Goal: Entertainment & Leisure: Browse casually

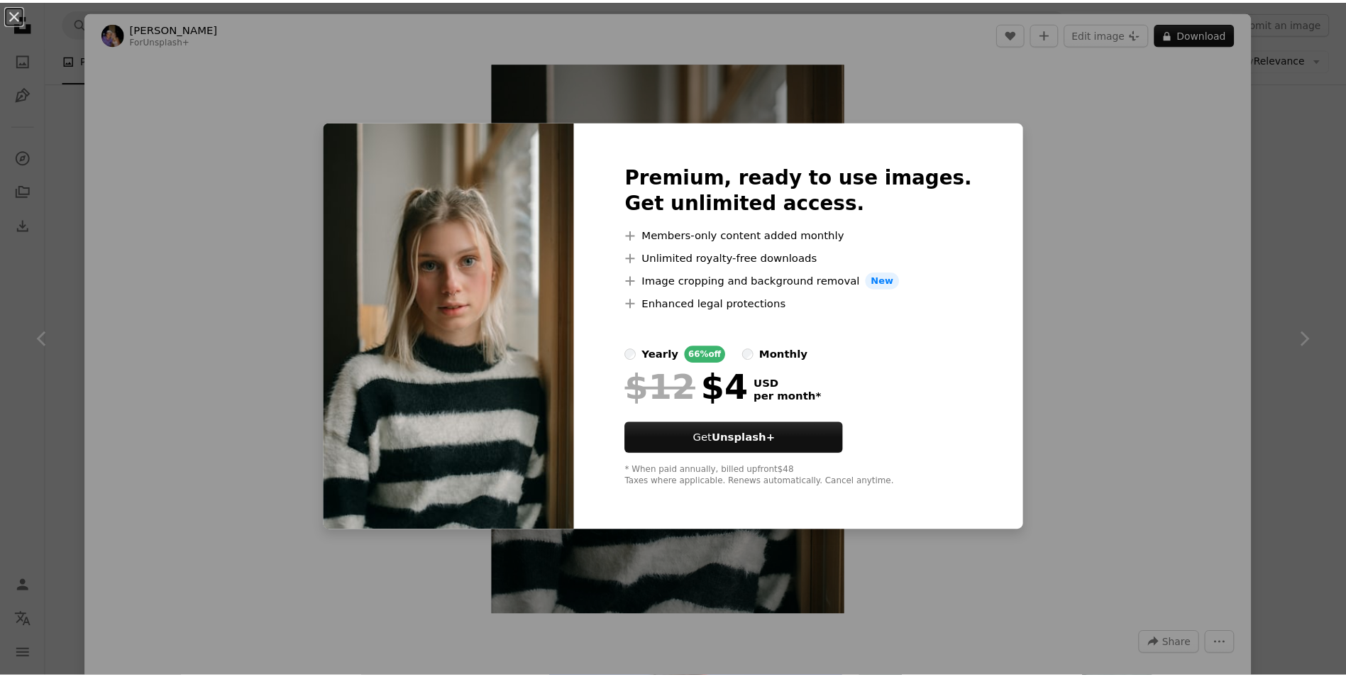
scroll to position [9640, 0]
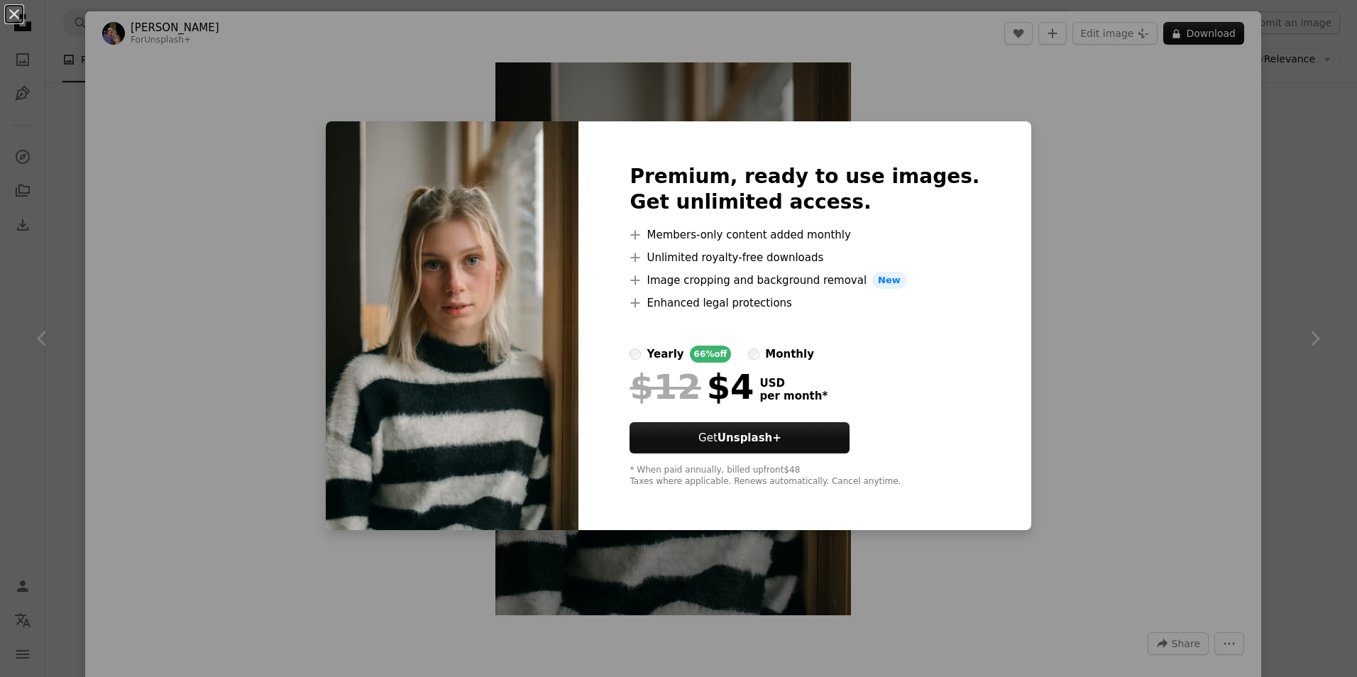
click at [1153, 124] on div "An X shape Premium, ready to use images. Get unlimited access. A plus sign Memb…" at bounding box center [678, 338] width 1357 height 677
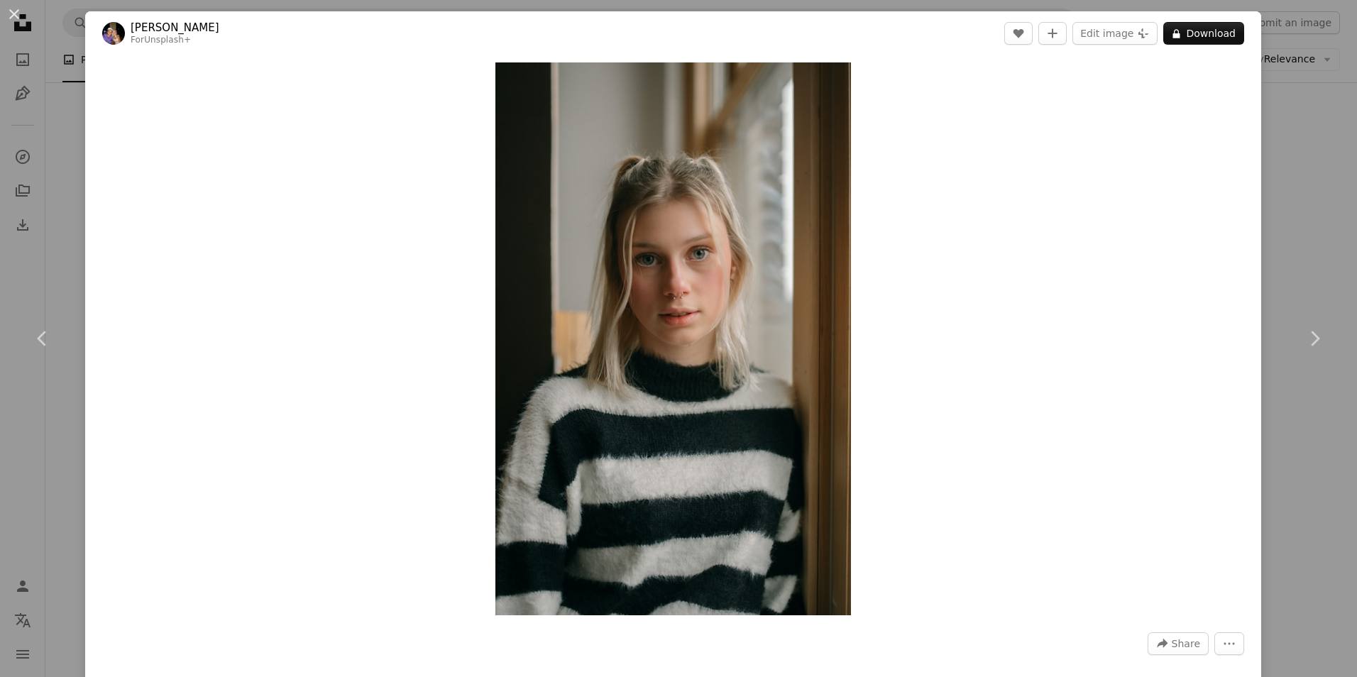
click at [1315, 114] on div "An X shape Chevron left Chevron right [PERSON_NAME] For Unsplash+ A heart A plu…" at bounding box center [678, 338] width 1357 height 677
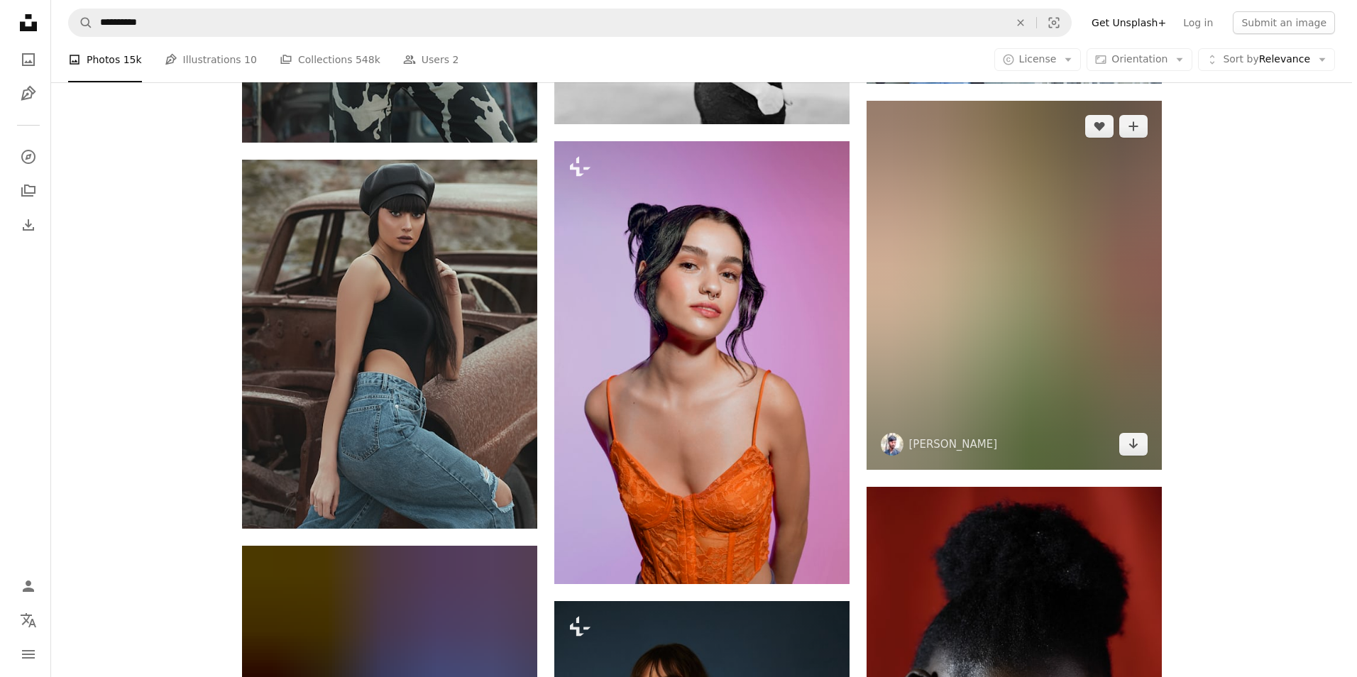
scroll to position [14538, 0]
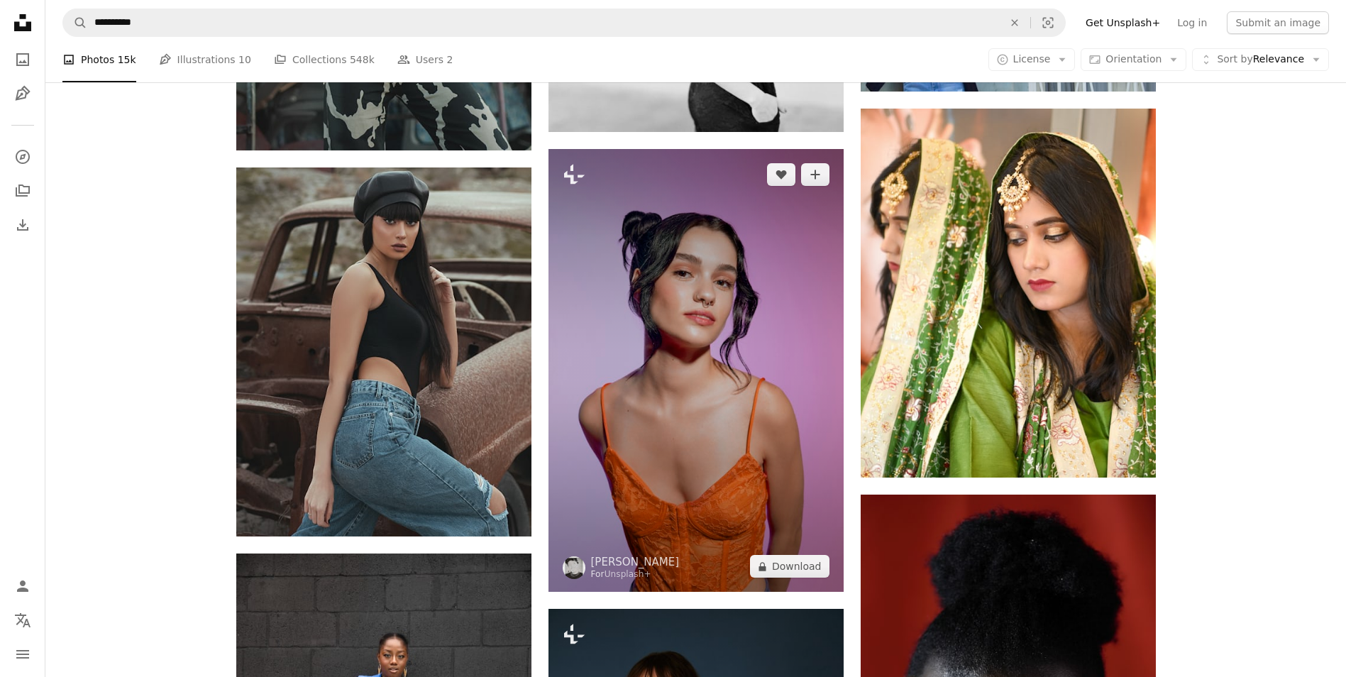
click at [698, 368] on img at bounding box center [696, 370] width 295 height 443
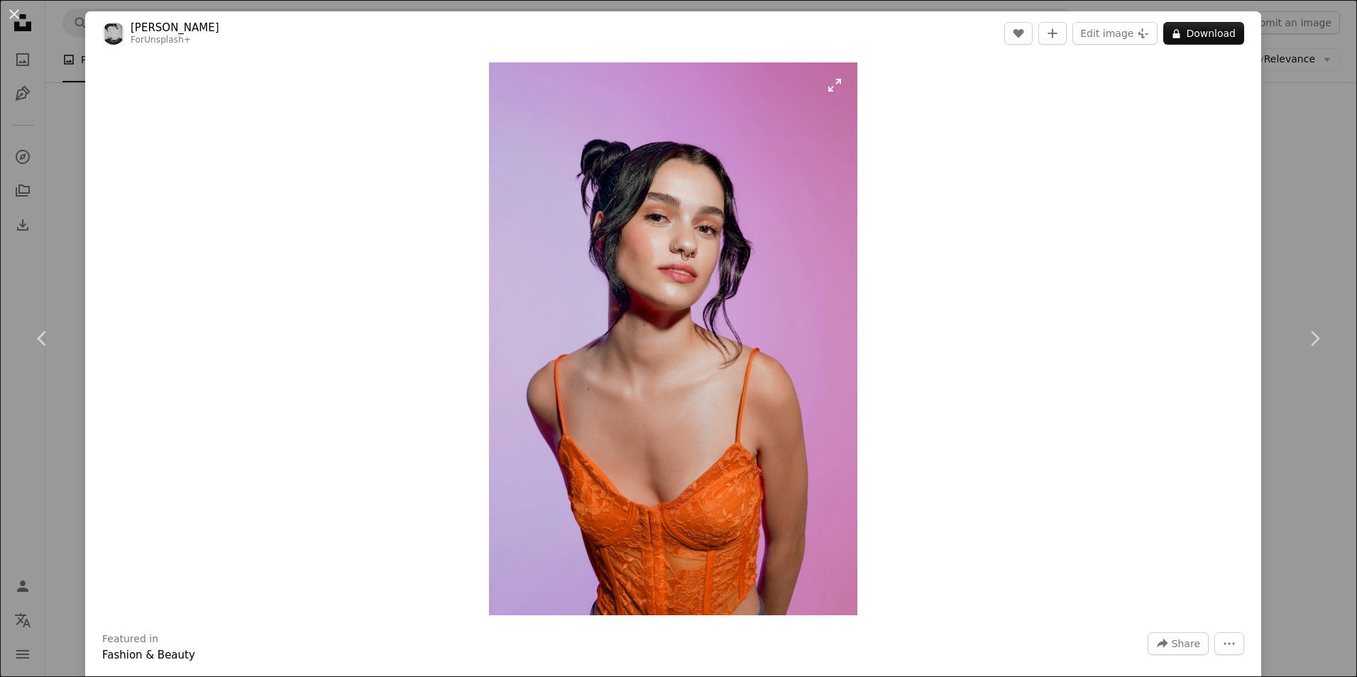
click at [692, 297] on img "Zoom in on this image" at bounding box center [673, 338] width 368 height 553
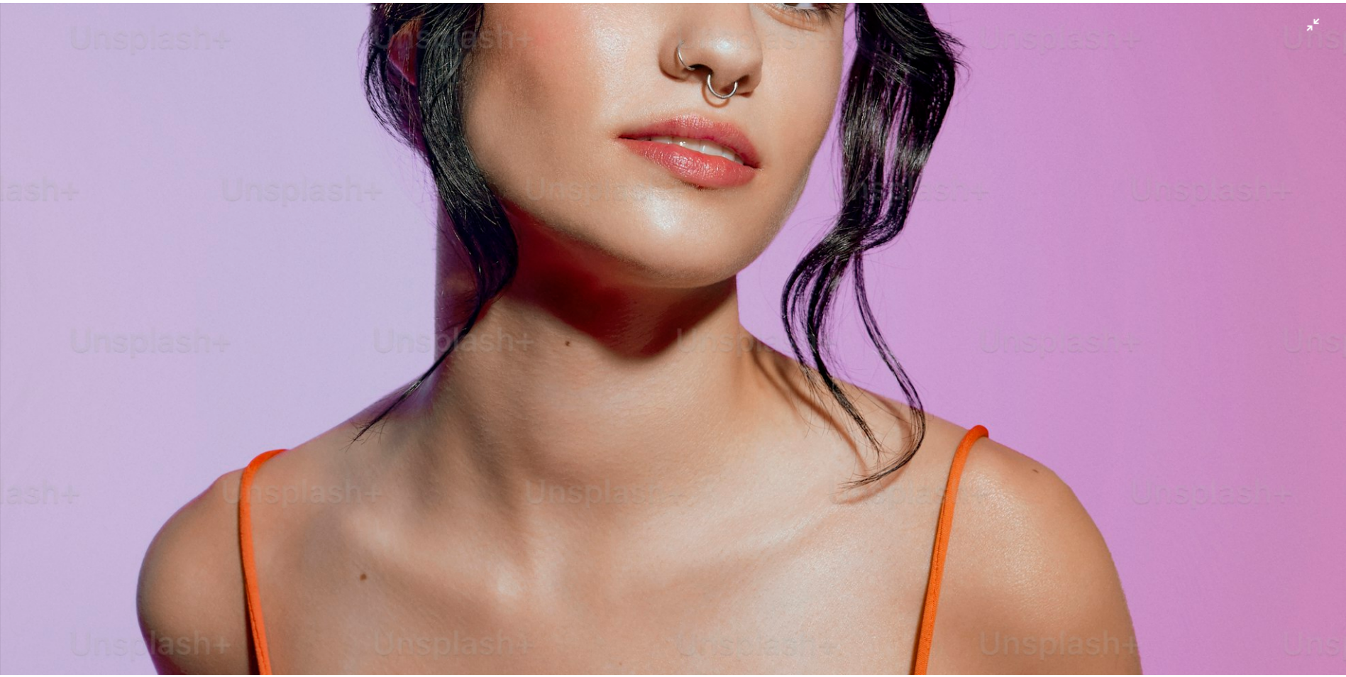
scroll to position [282, 0]
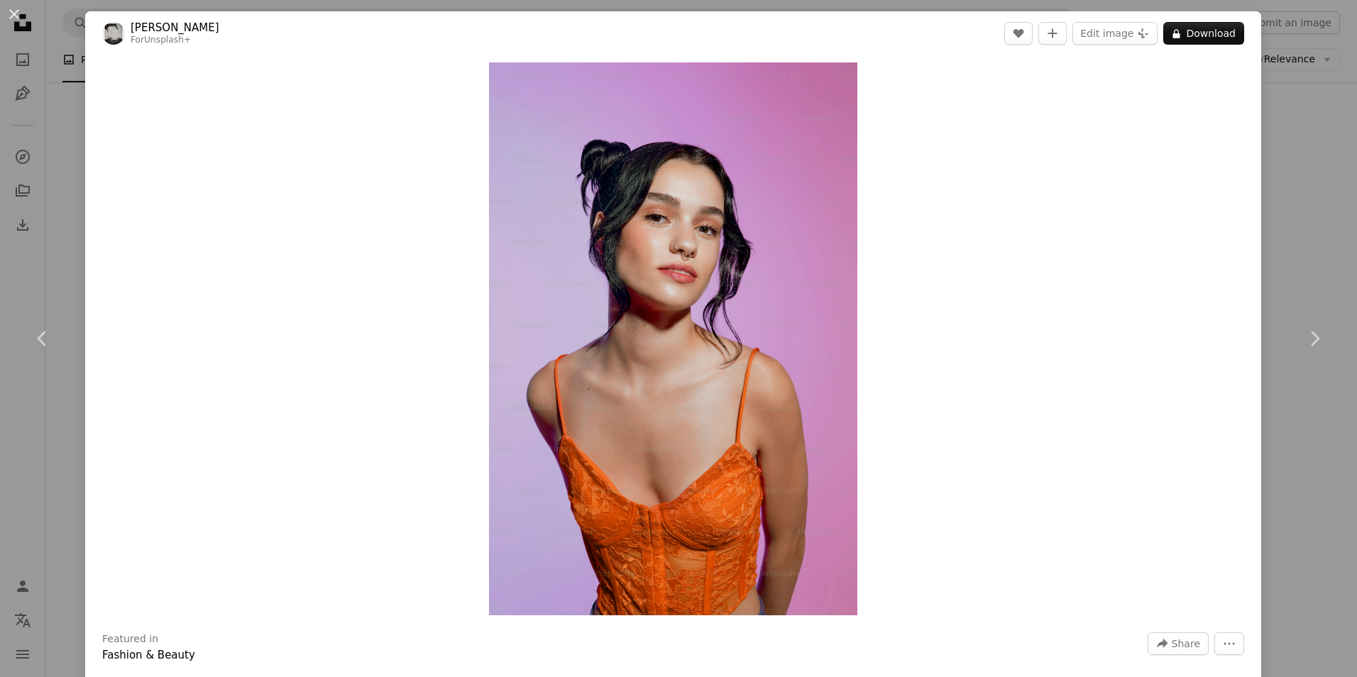
click at [1323, 175] on div "An X shape Chevron left Chevron right [PERSON_NAME] For Unsplash+ A heart A plu…" at bounding box center [678, 338] width 1357 height 677
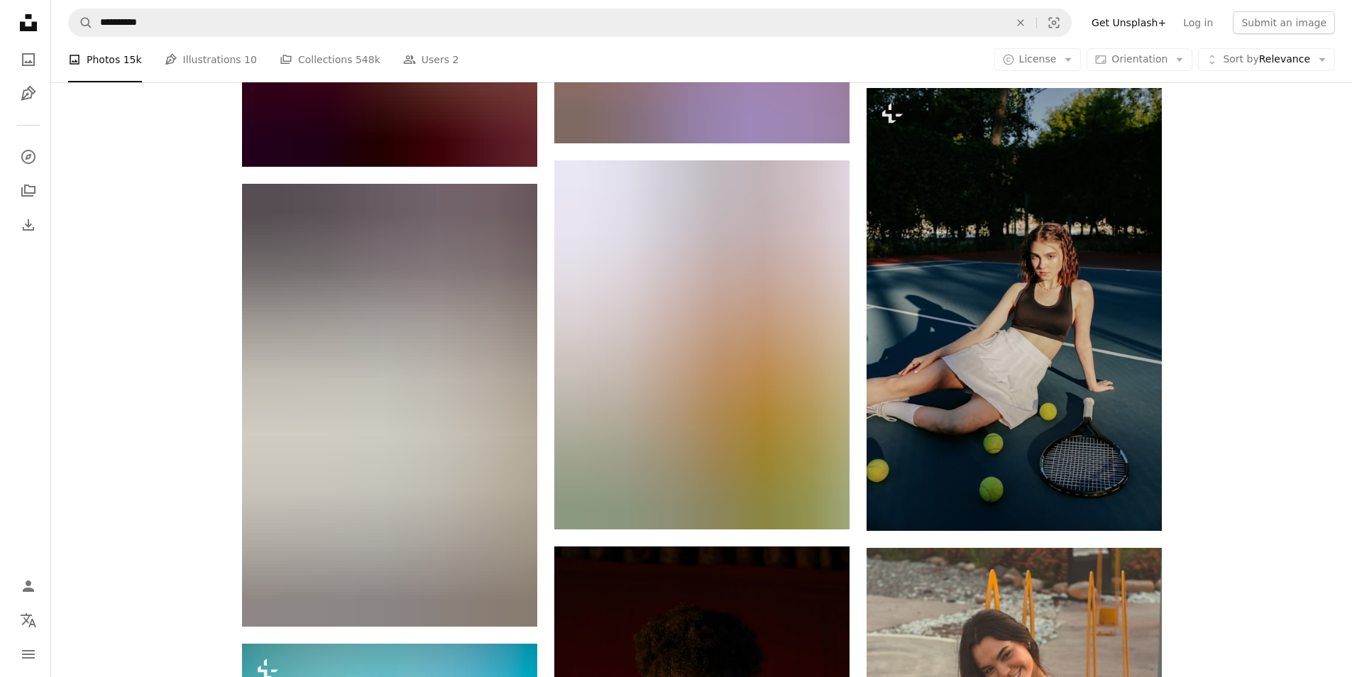
scroll to position [26036, 0]
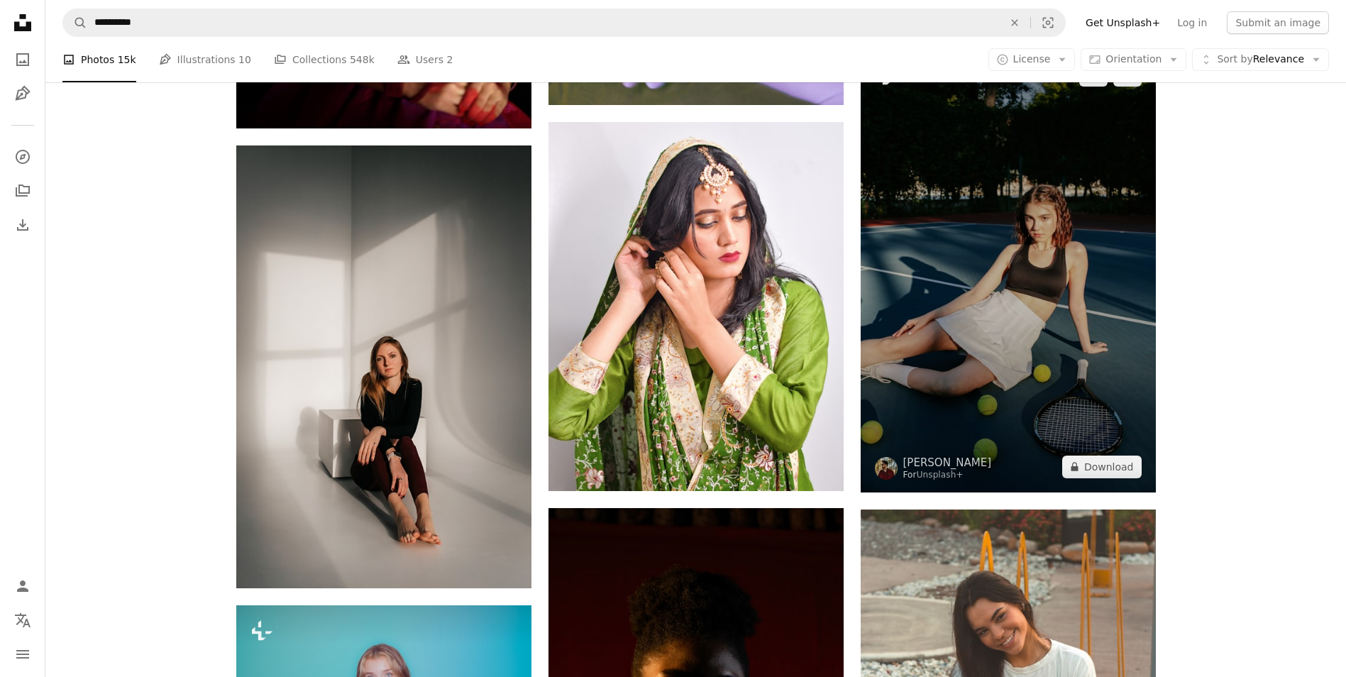
click at [1040, 268] on img at bounding box center [1008, 271] width 295 height 443
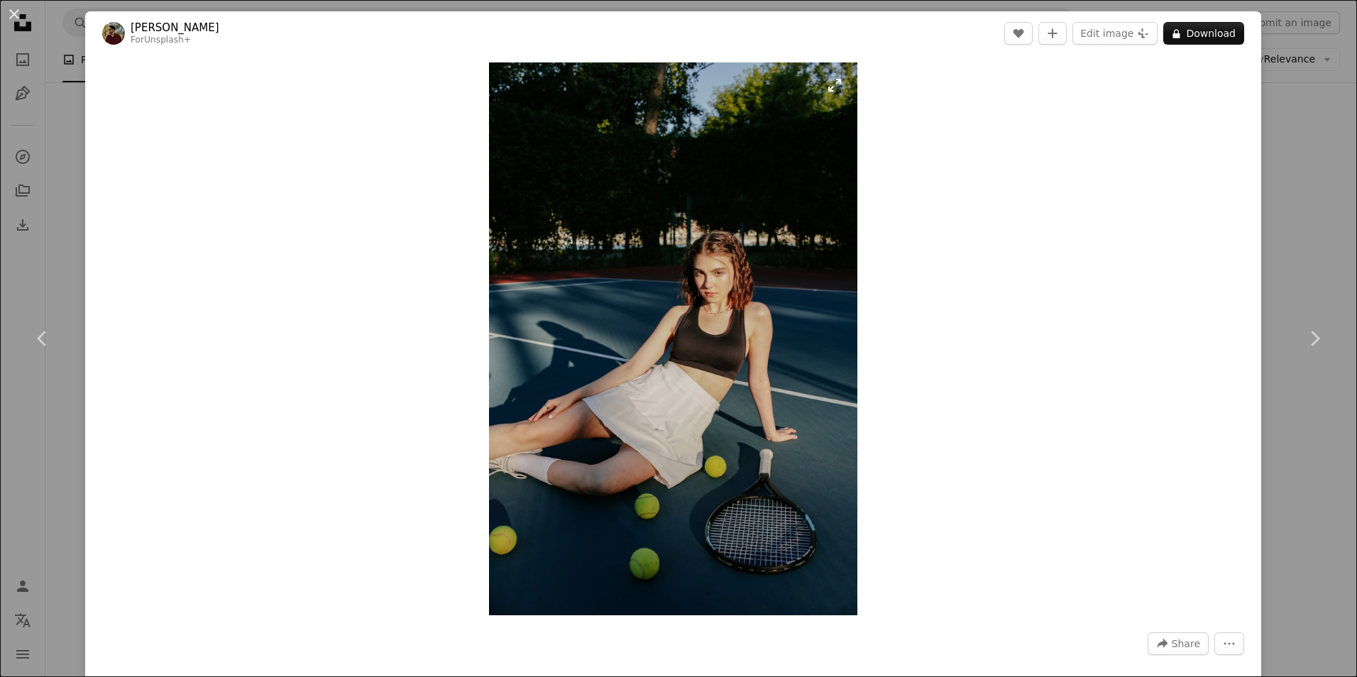
click at [696, 314] on img "Zoom in on this image" at bounding box center [673, 338] width 368 height 553
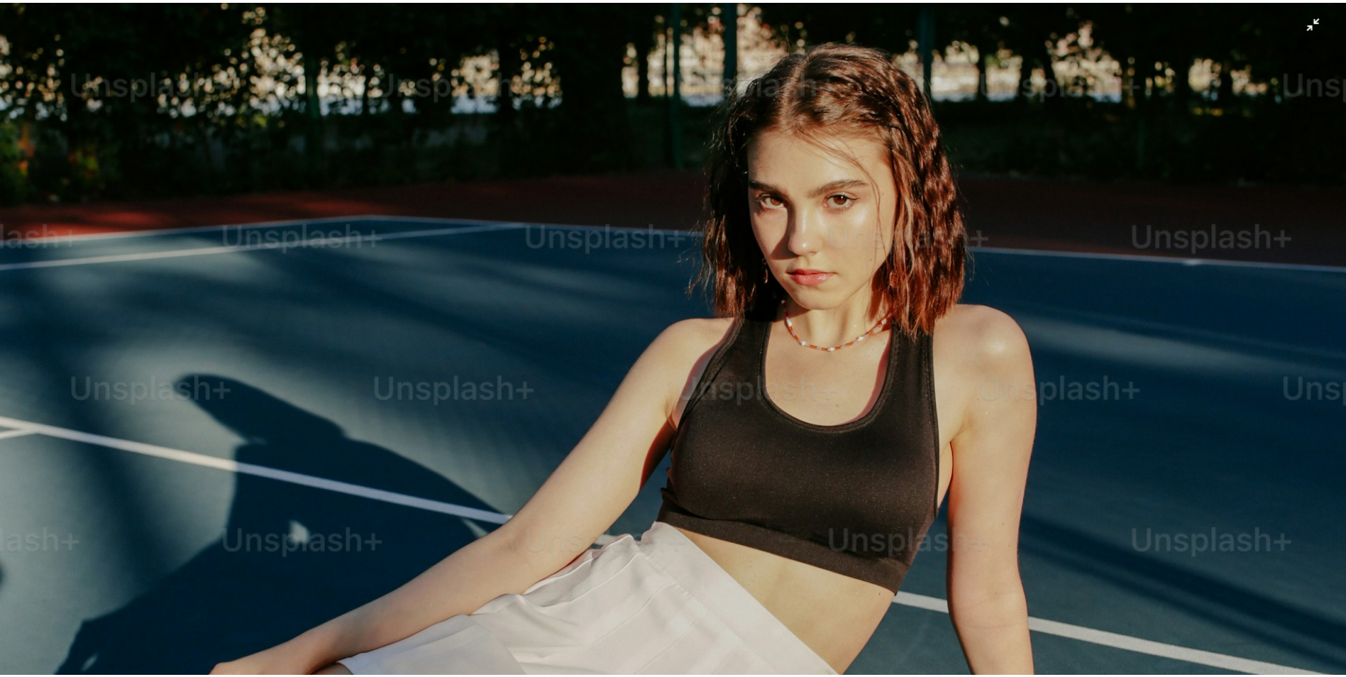
scroll to position [566, 0]
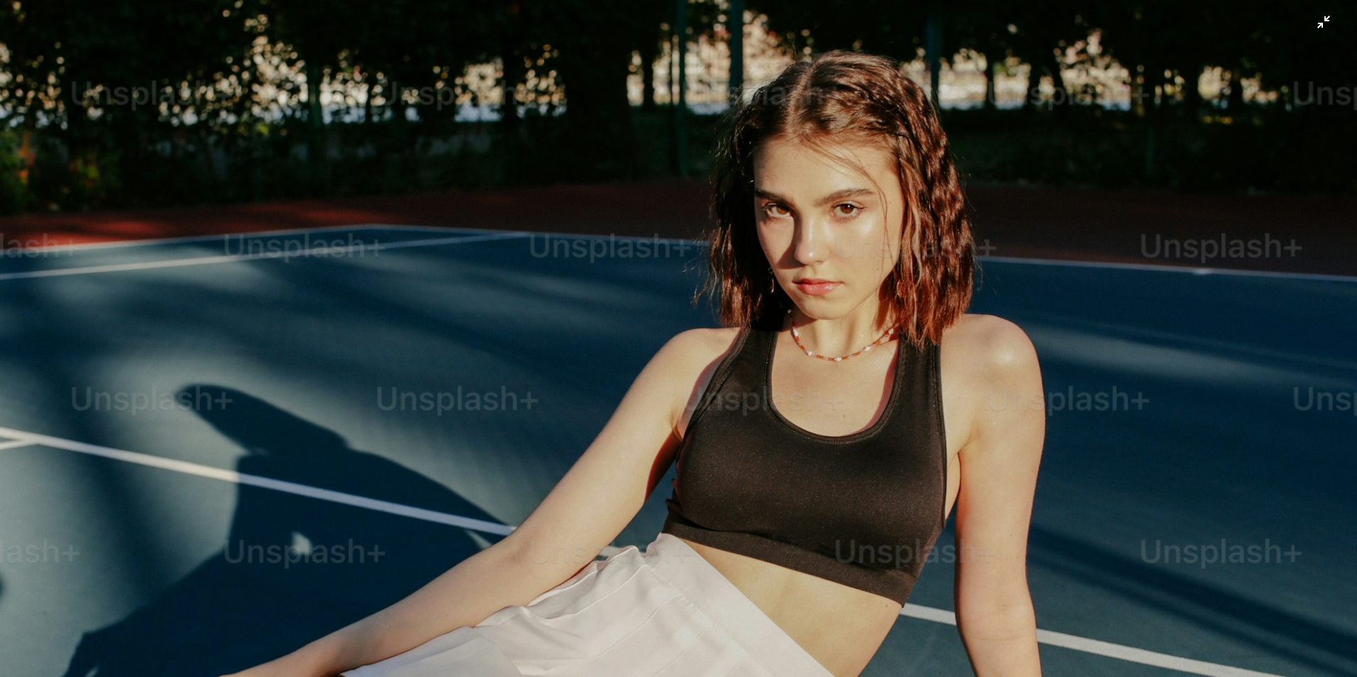
click at [1009, 257] on img "Zoom out on this image" at bounding box center [678, 452] width 1359 height 2038
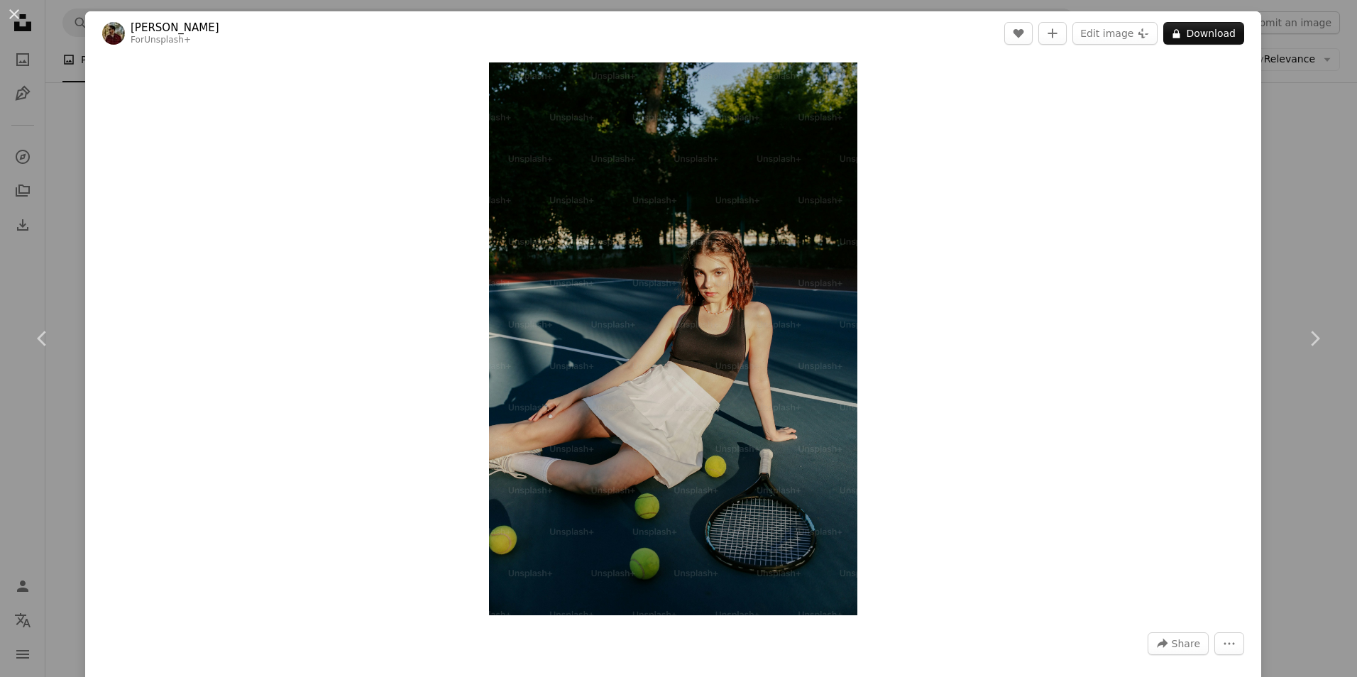
click at [1283, 241] on div "An X shape Chevron left Chevron right [PERSON_NAME] For Unsplash+ A heart A plu…" at bounding box center [678, 338] width 1357 height 677
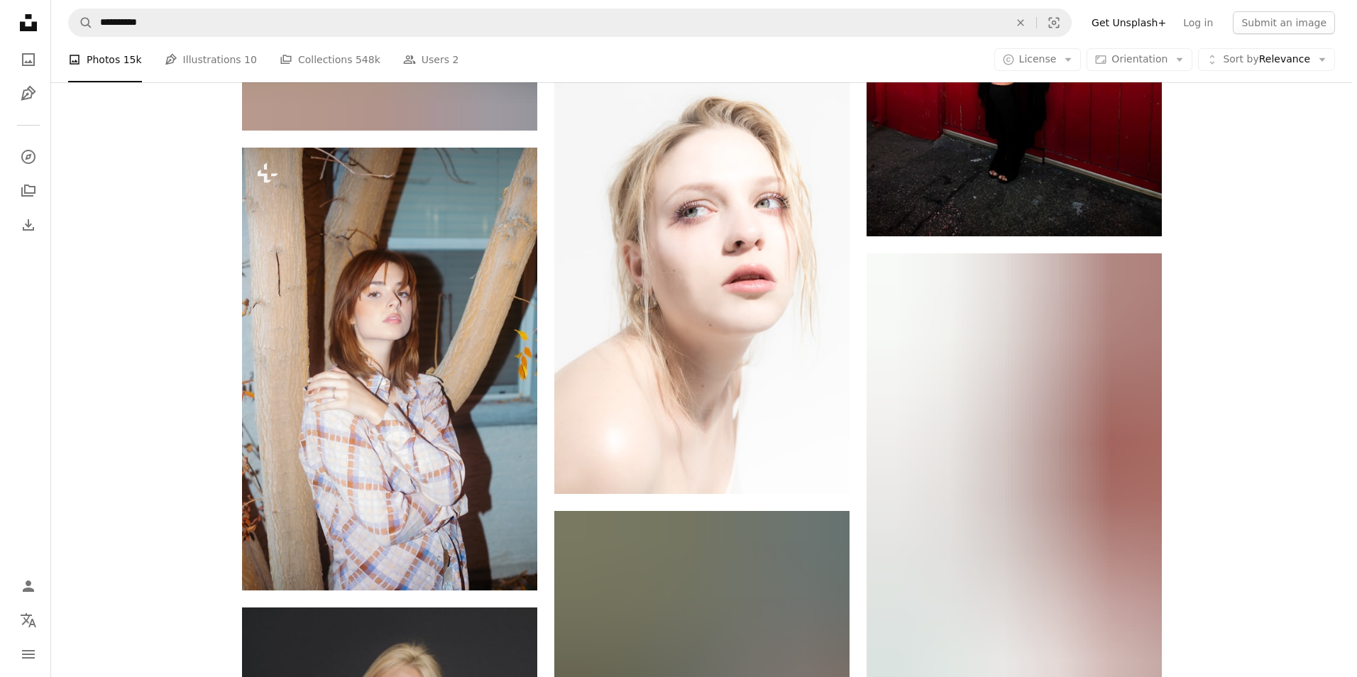
scroll to position [27598, 0]
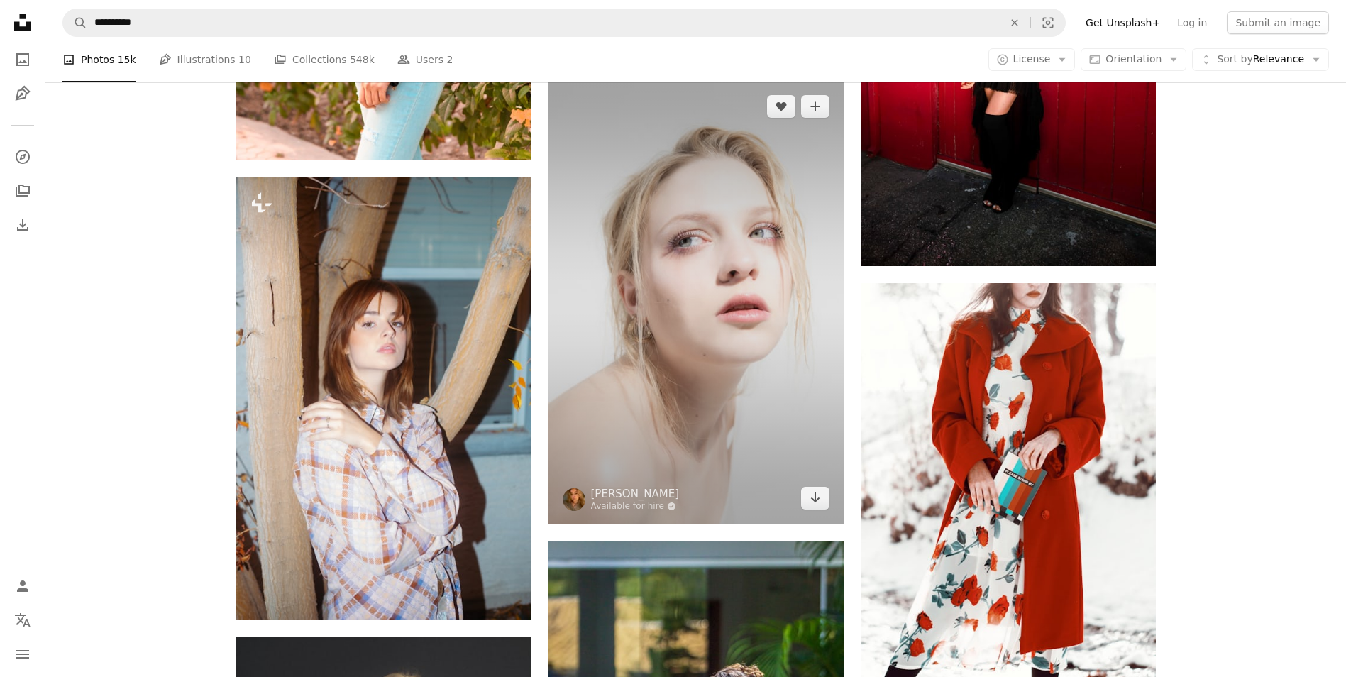
click at [754, 306] on img at bounding box center [696, 302] width 295 height 443
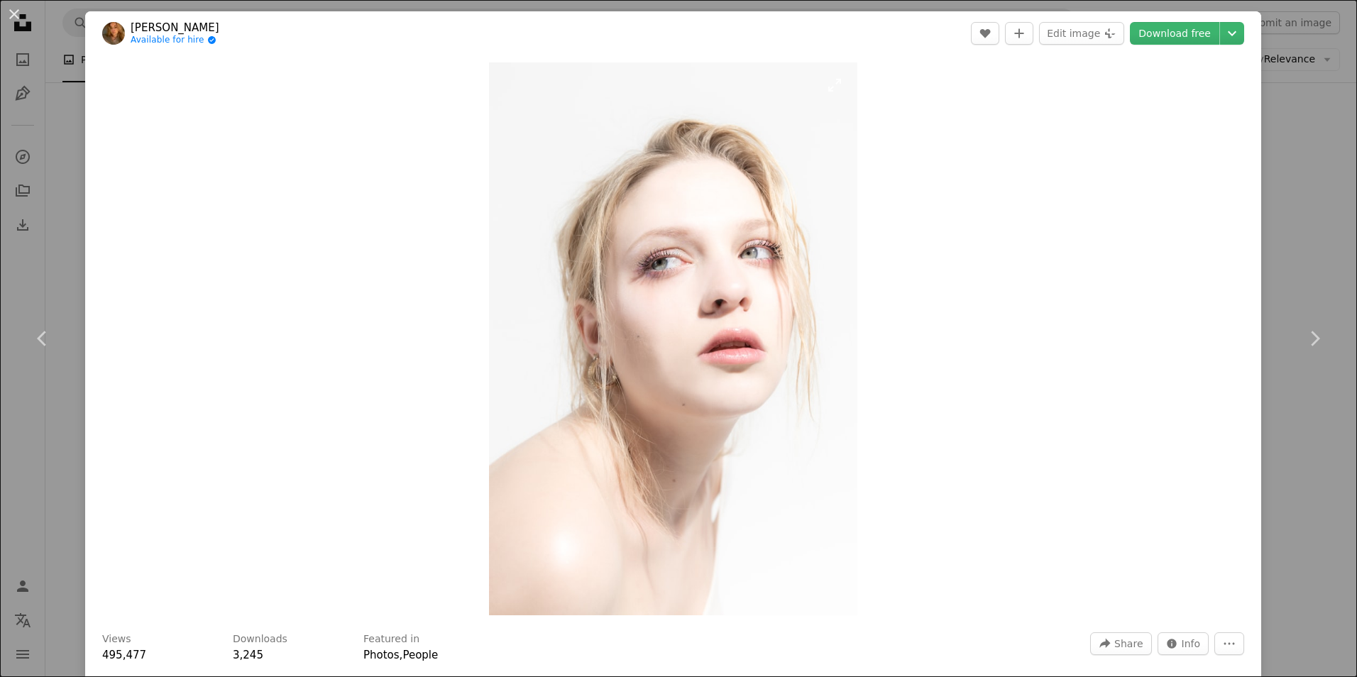
click at [706, 337] on img "Zoom in on this image" at bounding box center [673, 338] width 368 height 553
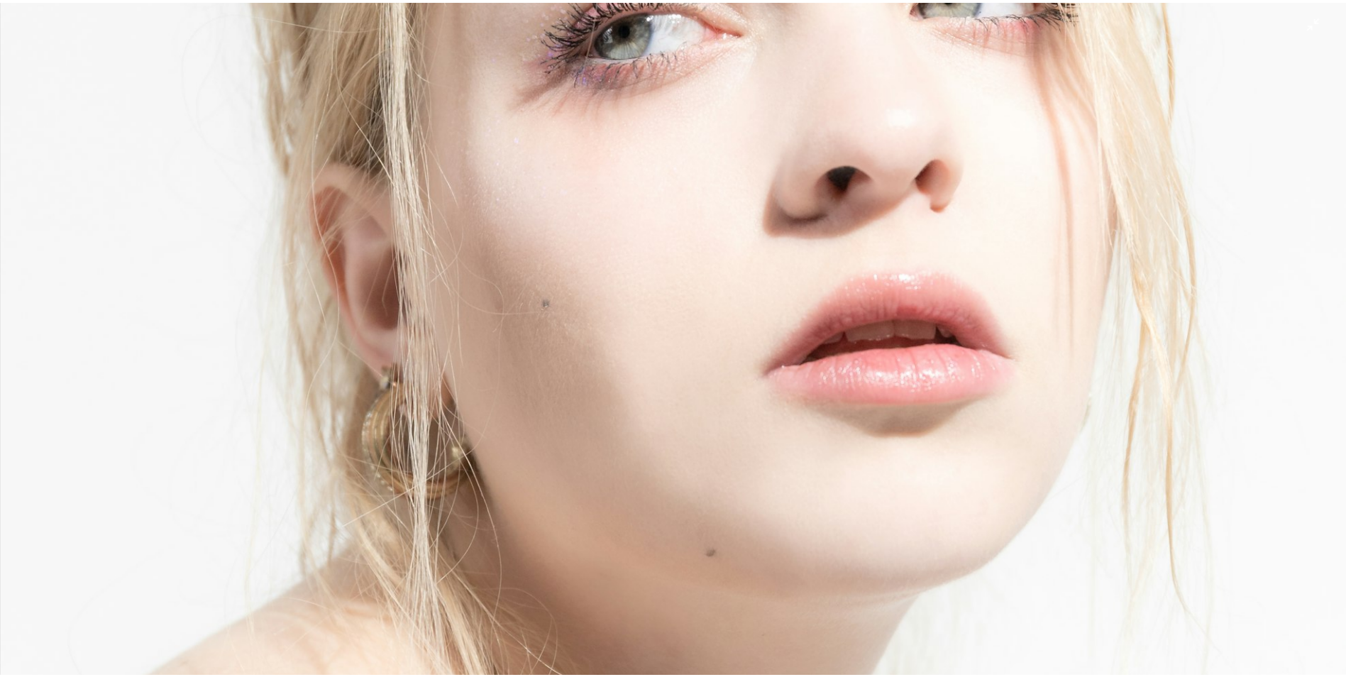
scroll to position [708, 0]
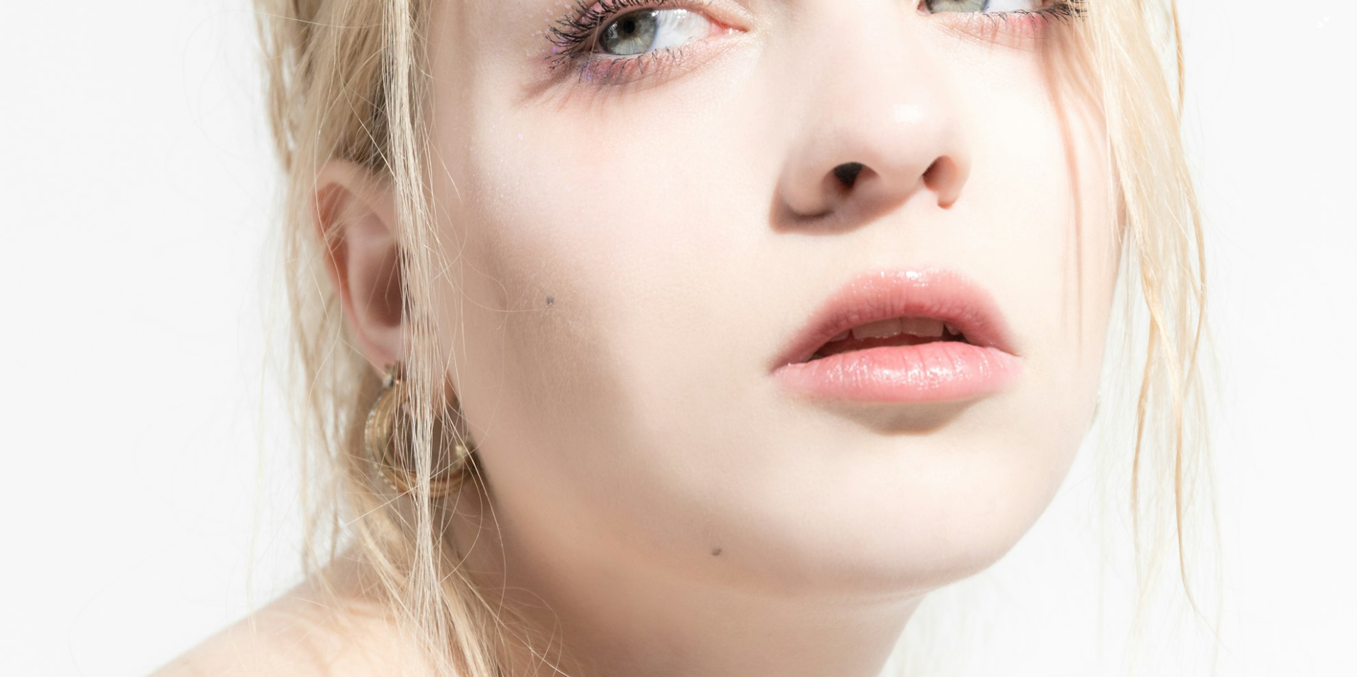
click at [718, 341] on img "Zoom out on this image" at bounding box center [678, 310] width 1359 height 2038
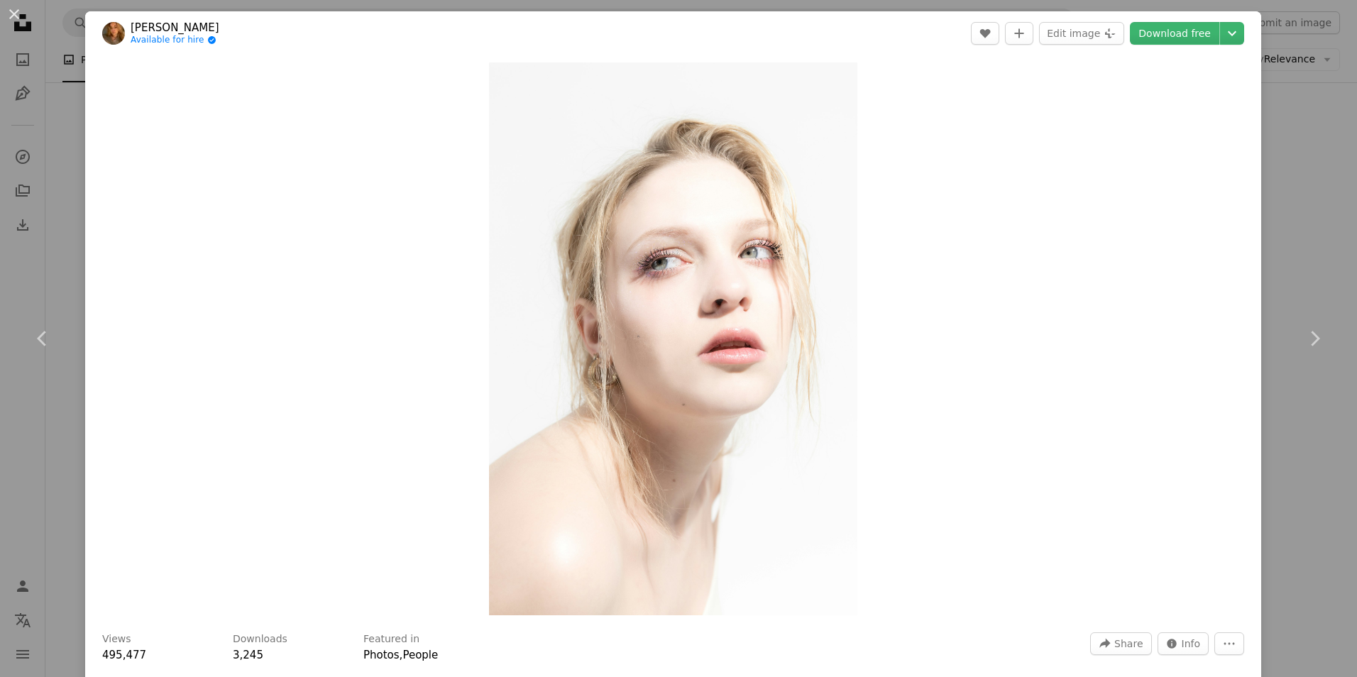
click at [1293, 226] on div "An X shape Chevron left Chevron right [PERSON_NAME] Available for hire A checkm…" at bounding box center [678, 338] width 1357 height 677
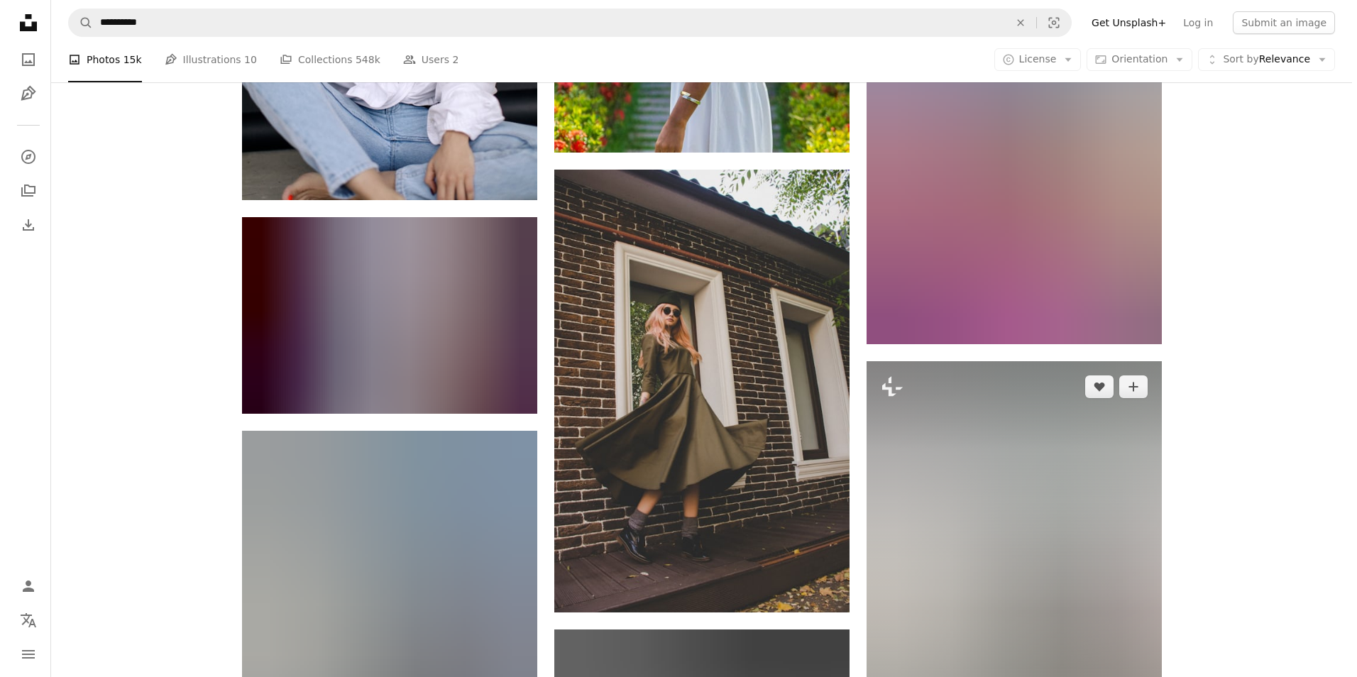
scroll to position [28662, 0]
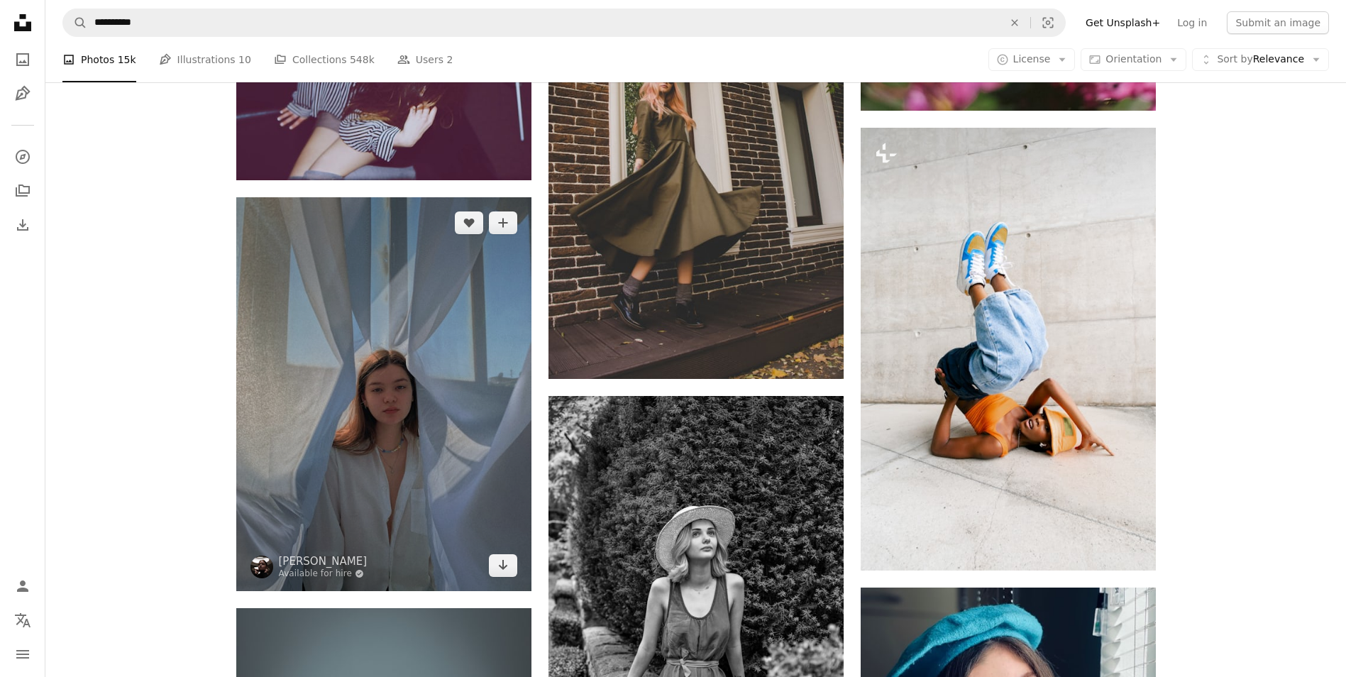
click at [377, 435] on img at bounding box center [383, 394] width 295 height 394
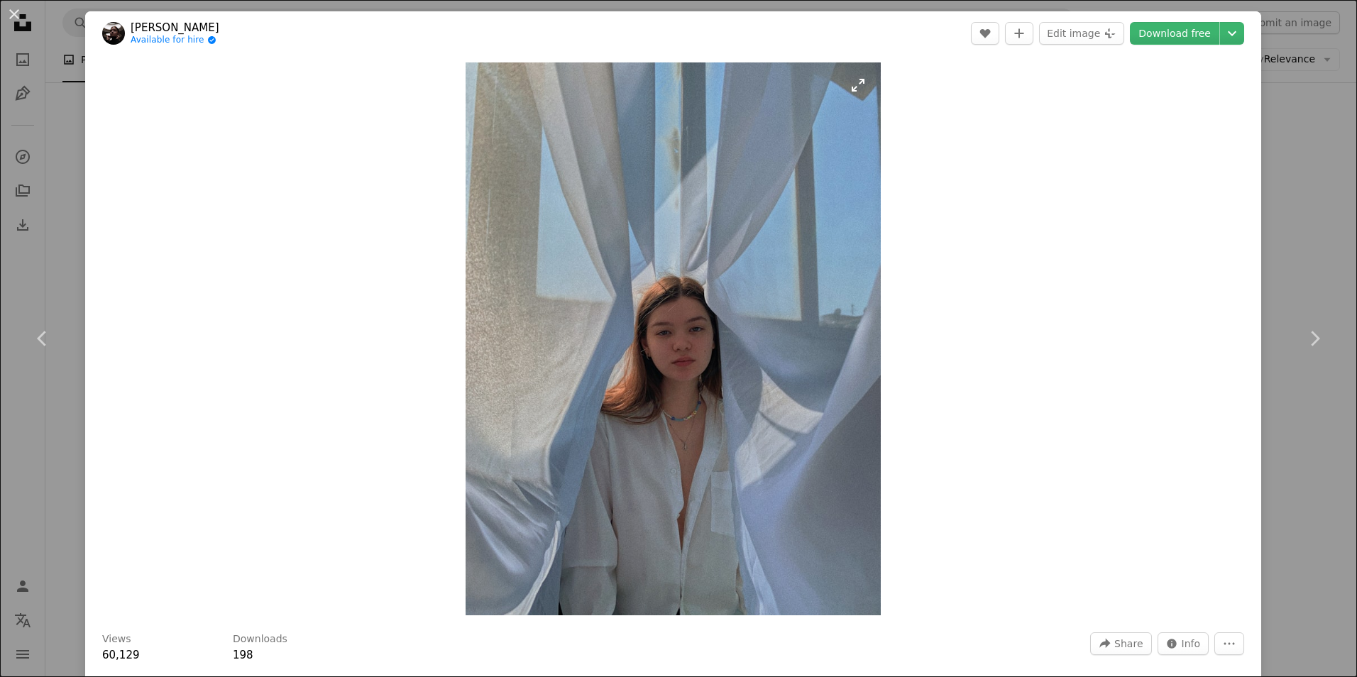
click at [693, 368] on img "Zoom in on this image" at bounding box center [673, 338] width 415 height 553
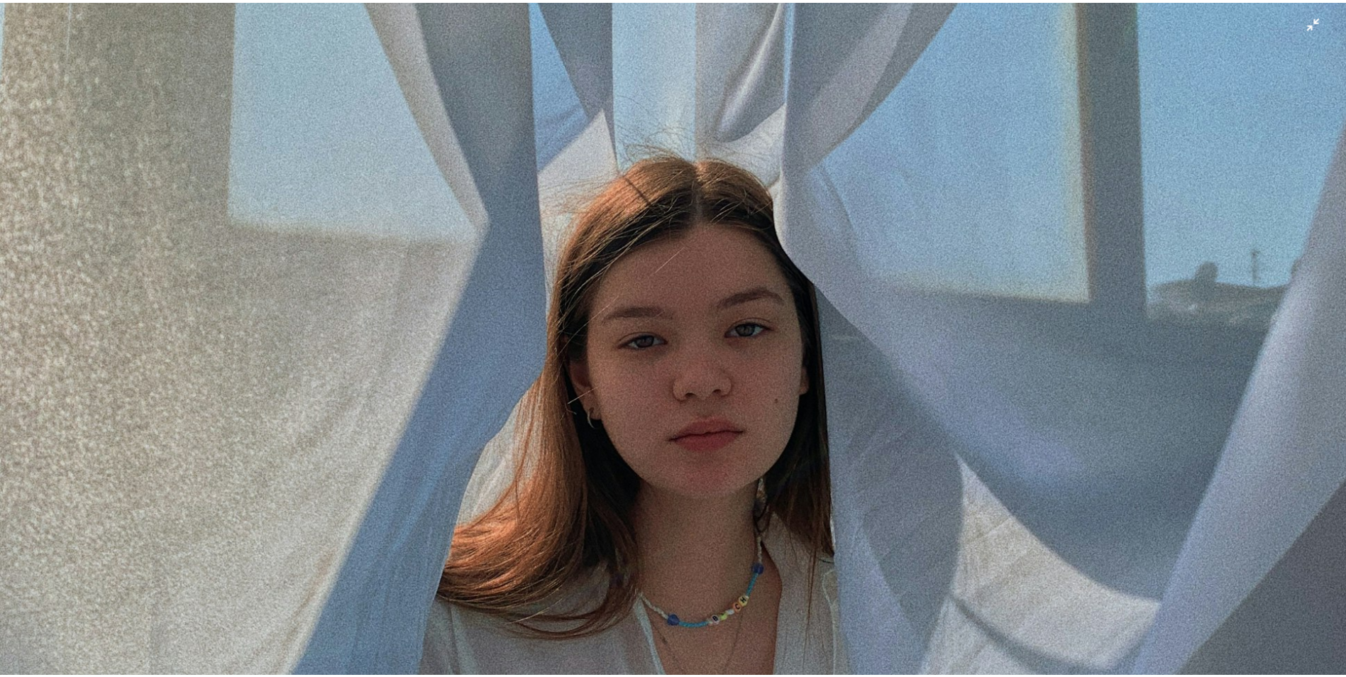
scroll to position [526, 0]
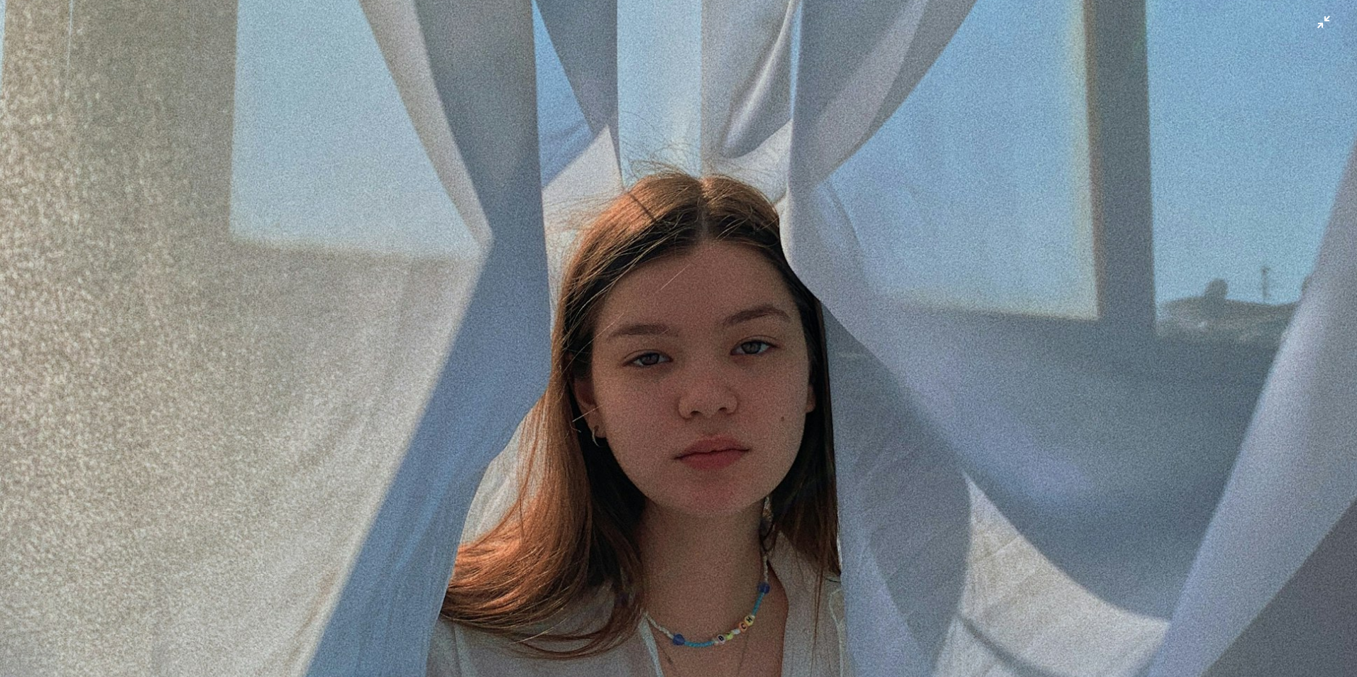
click at [1019, 181] on img "Zoom out on this image" at bounding box center [678, 378] width 1359 height 1811
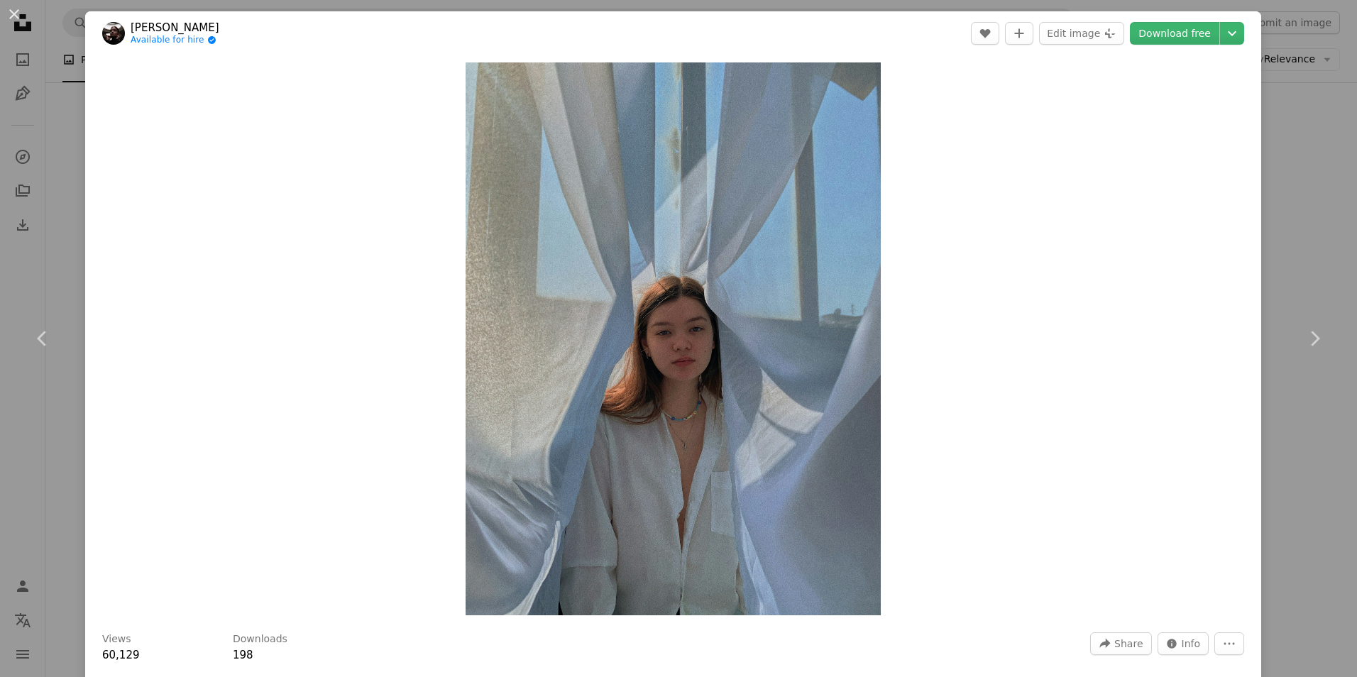
click at [1300, 238] on div "An X shape Chevron left Chevron right [PERSON_NAME] Available for hire A checkm…" at bounding box center [678, 338] width 1357 height 677
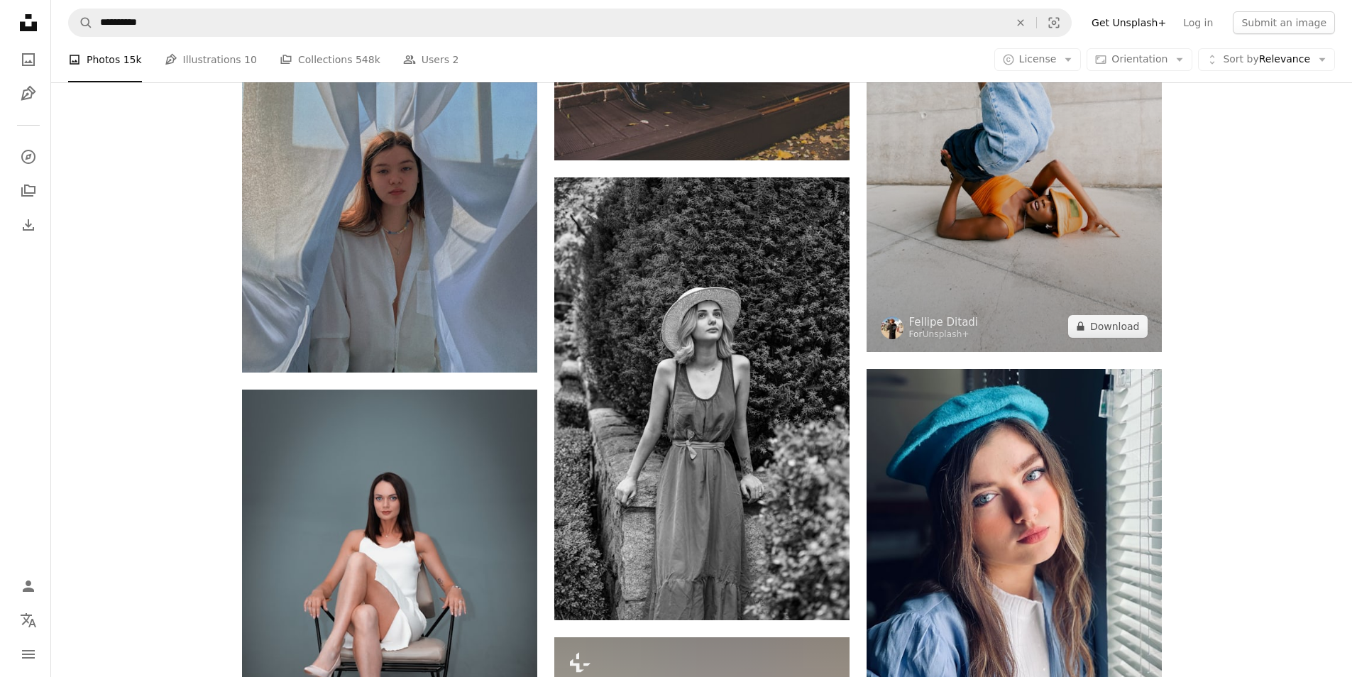
scroll to position [29017, 0]
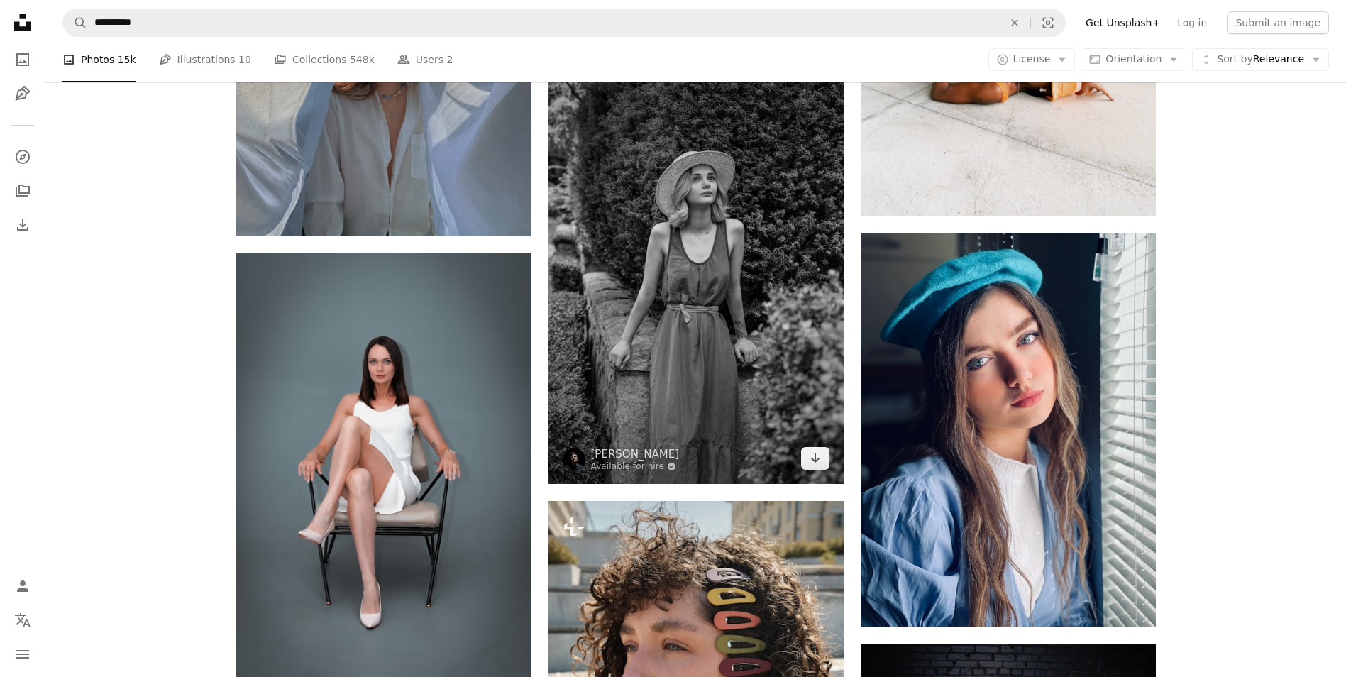
click at [706, 229] on img at bounding box center [696, 262] width 295 height 443
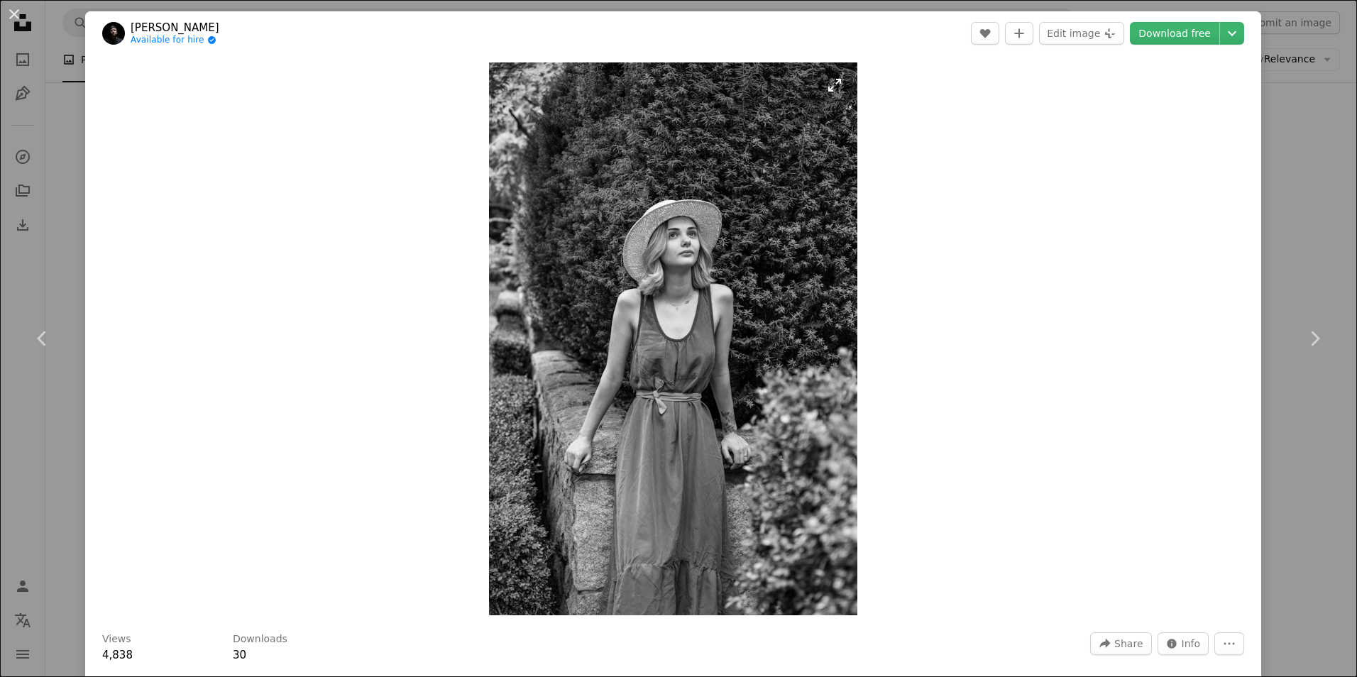
click at [708, 268] on img "Zoom in on this image" at bounding box center [673, 338] width 368 height 553
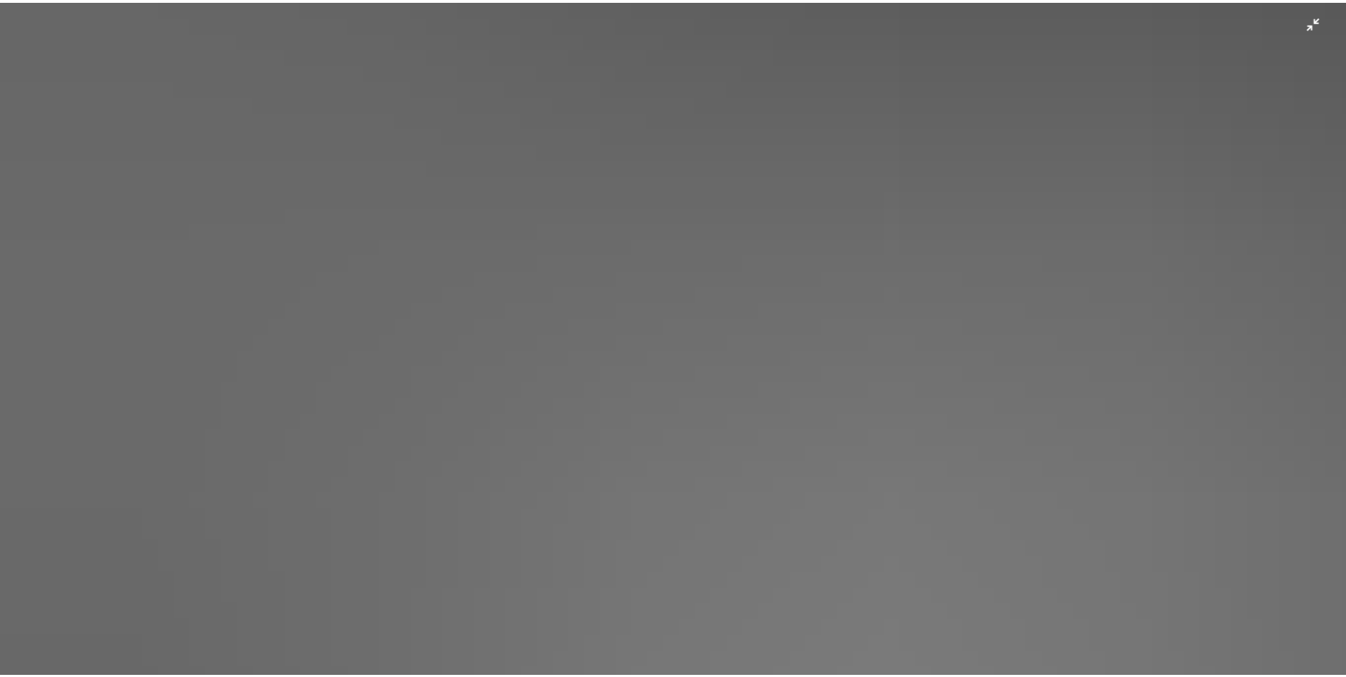
scroll to position [476, 0]
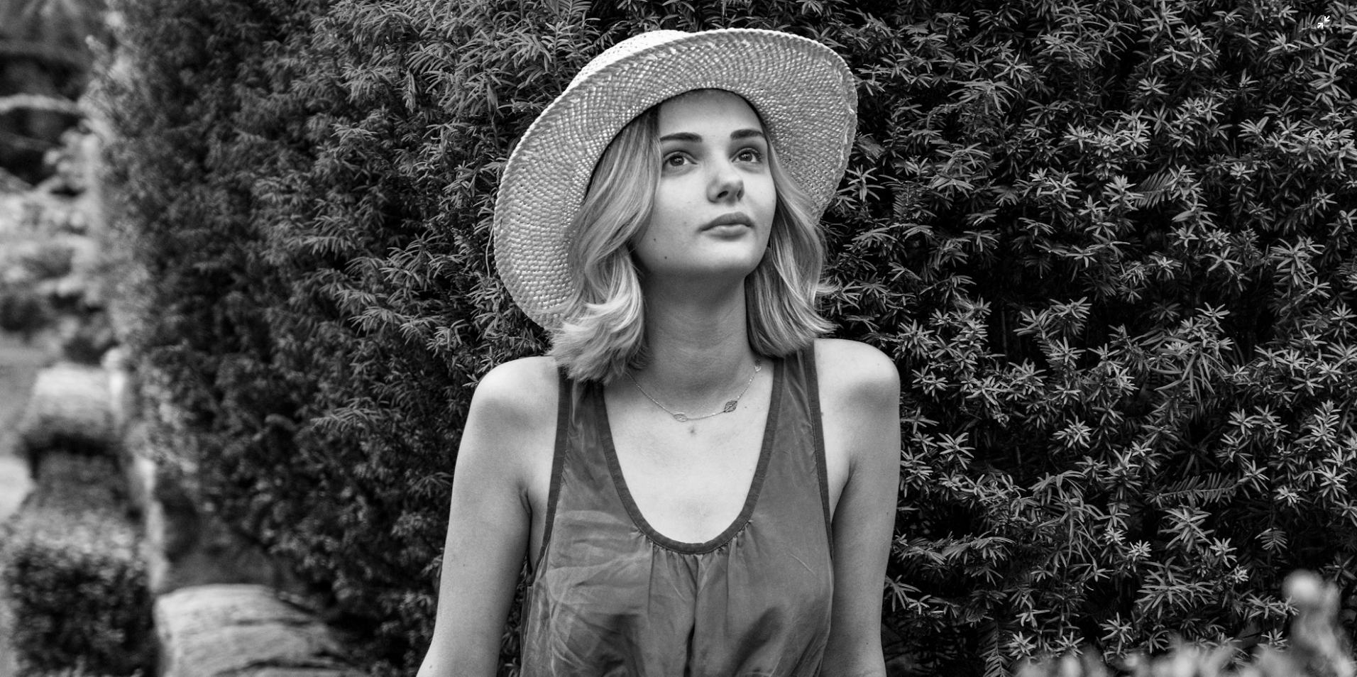
click at [966, 233] on img "Zoom out on this image" at bounding box center [678, 543] width 1359 height 2038
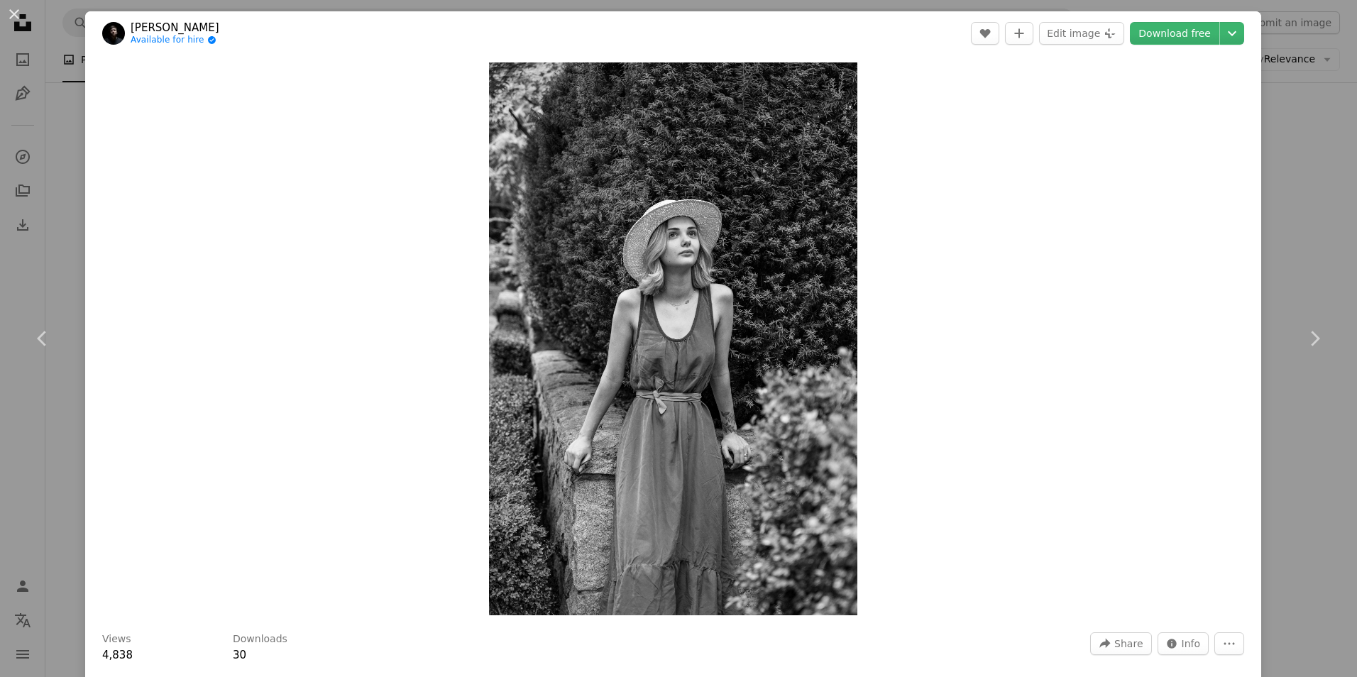
click at [1286, 190] on div "An X shape Chevron left Chevron right [PERSON_NAME] Available for hire A checkm…" at bounding box center [678, 338] width 1357 height 677
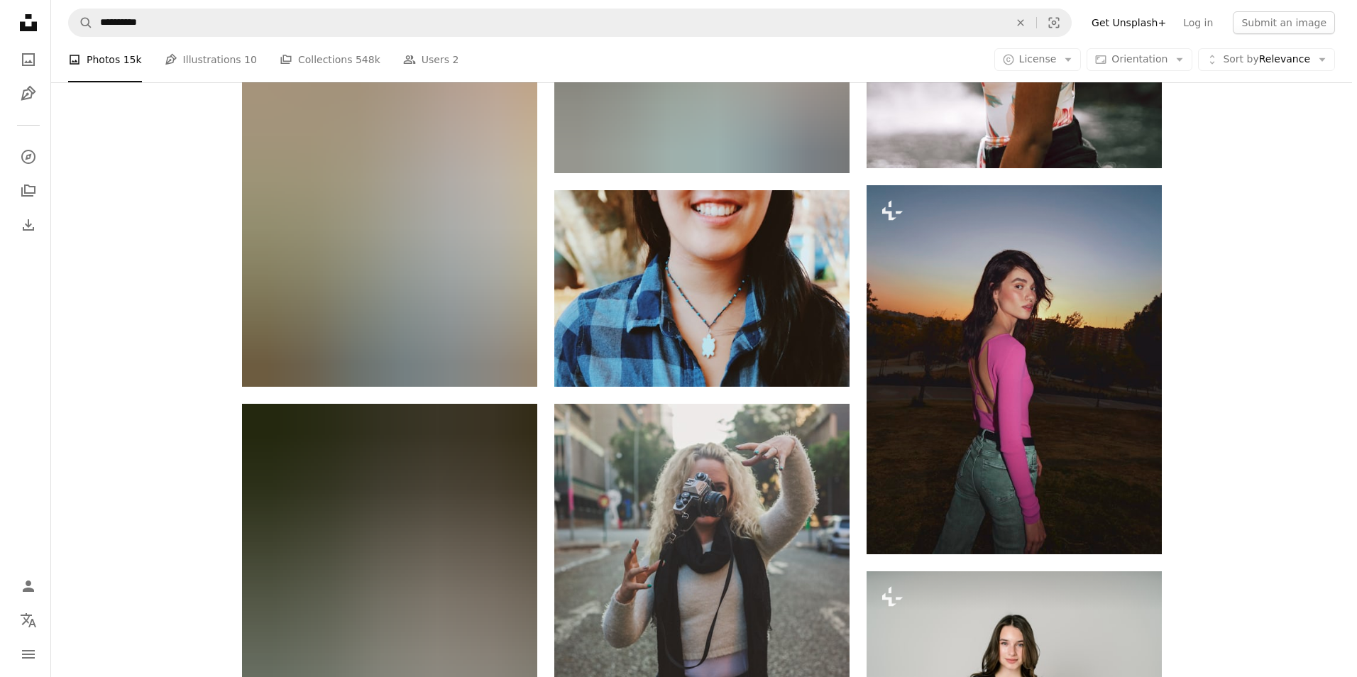
scroll to position [31927, 0]
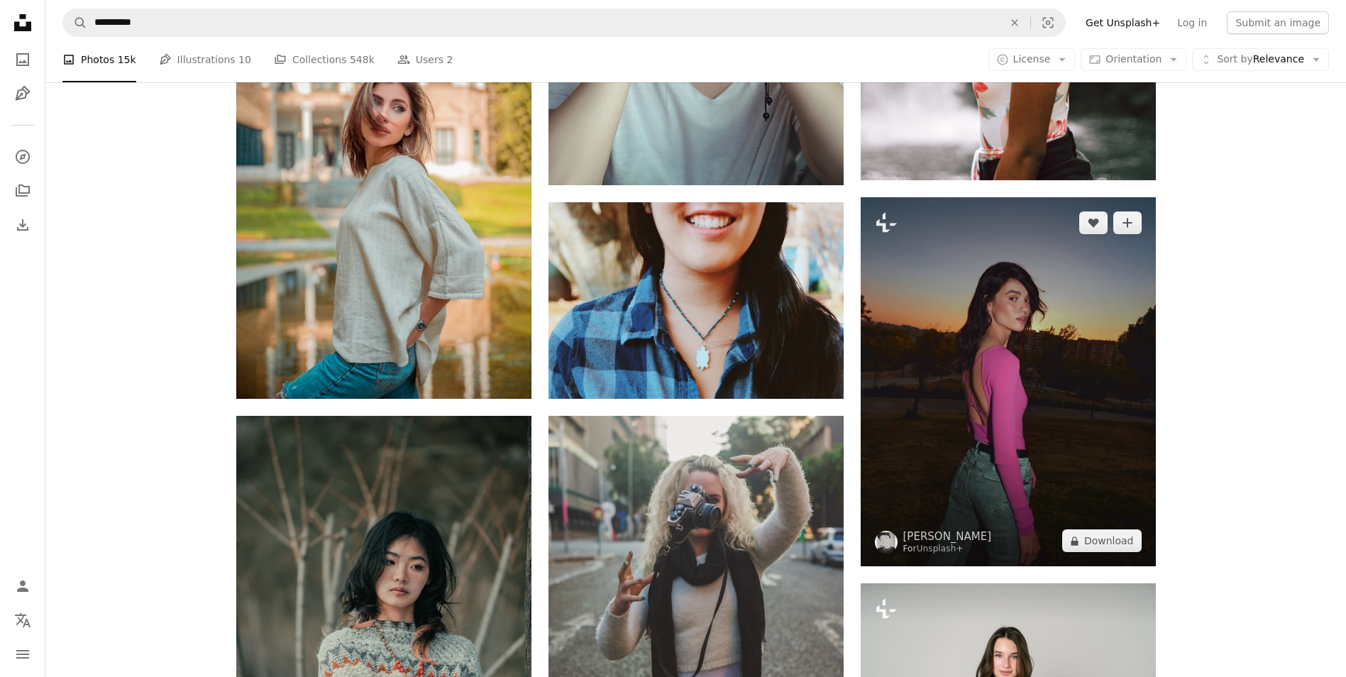
click at [1022, 380] on img at bounding box center [1008, 381] width 295 height 369
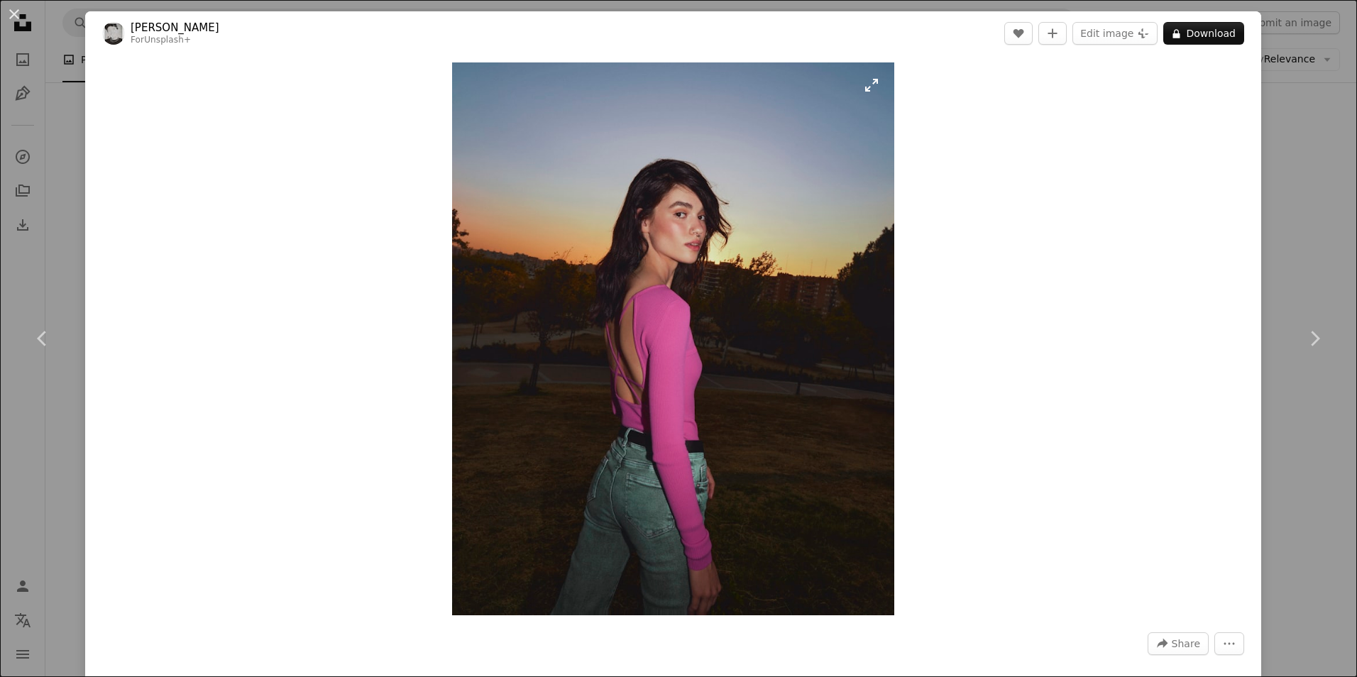
click at [669, 284] on img "Zoom in on this image" at bounding box center [673, 338] width 442 height 553
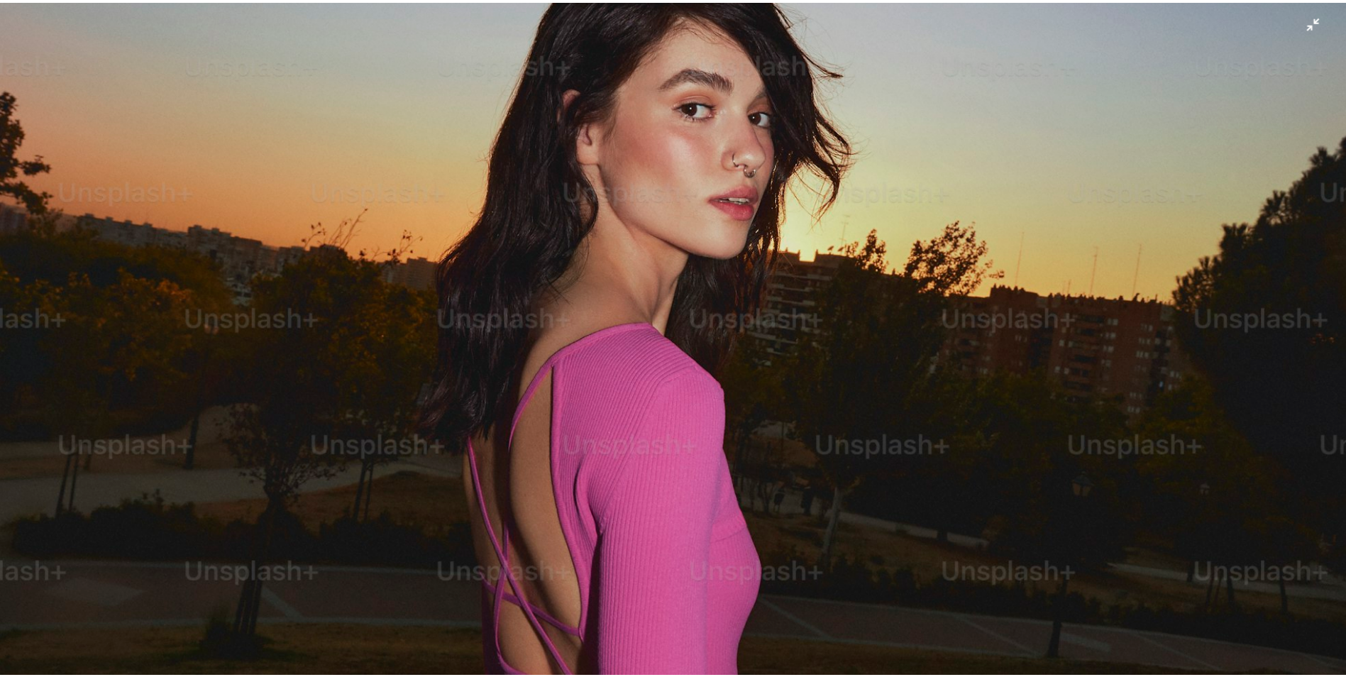
scroll to position [114, 0]
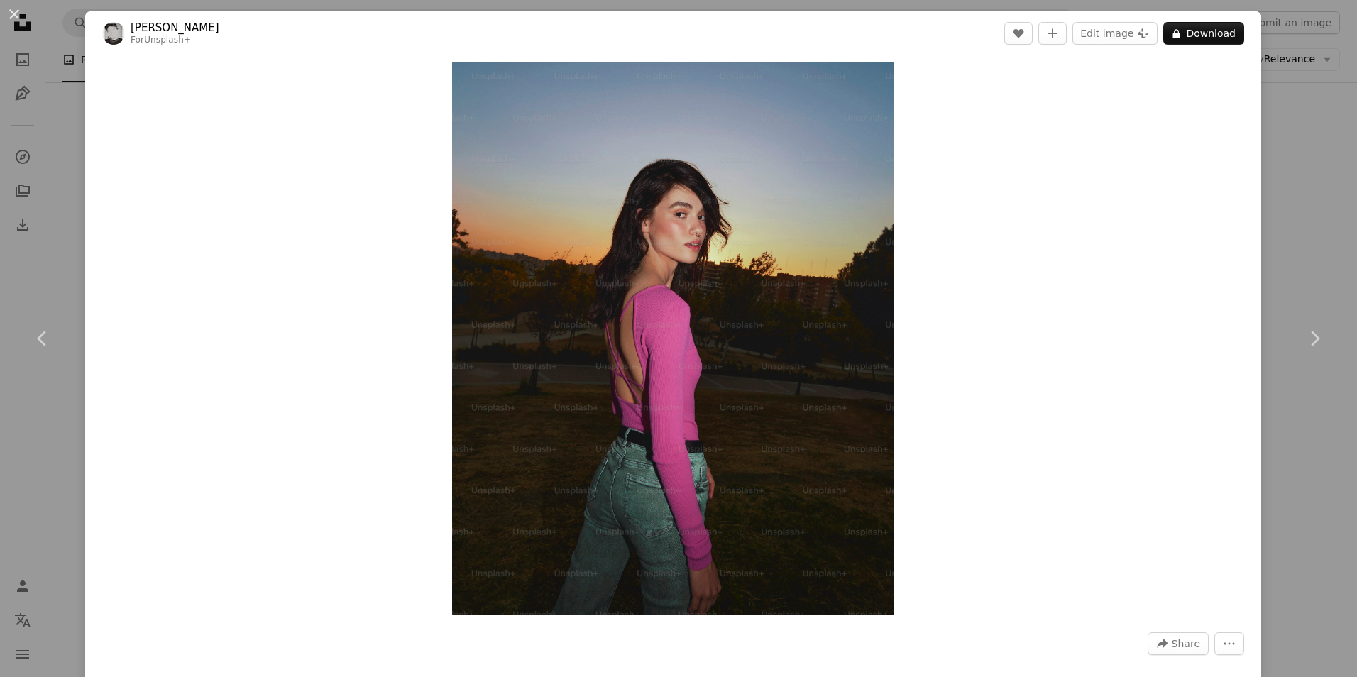
click at [1307, 208] on div "An X shape Chevron left Chevron right [PERSON_NAME] For Unsplash+ A heart A plu…" at bounding box center [678, 338] width 1357 height 677
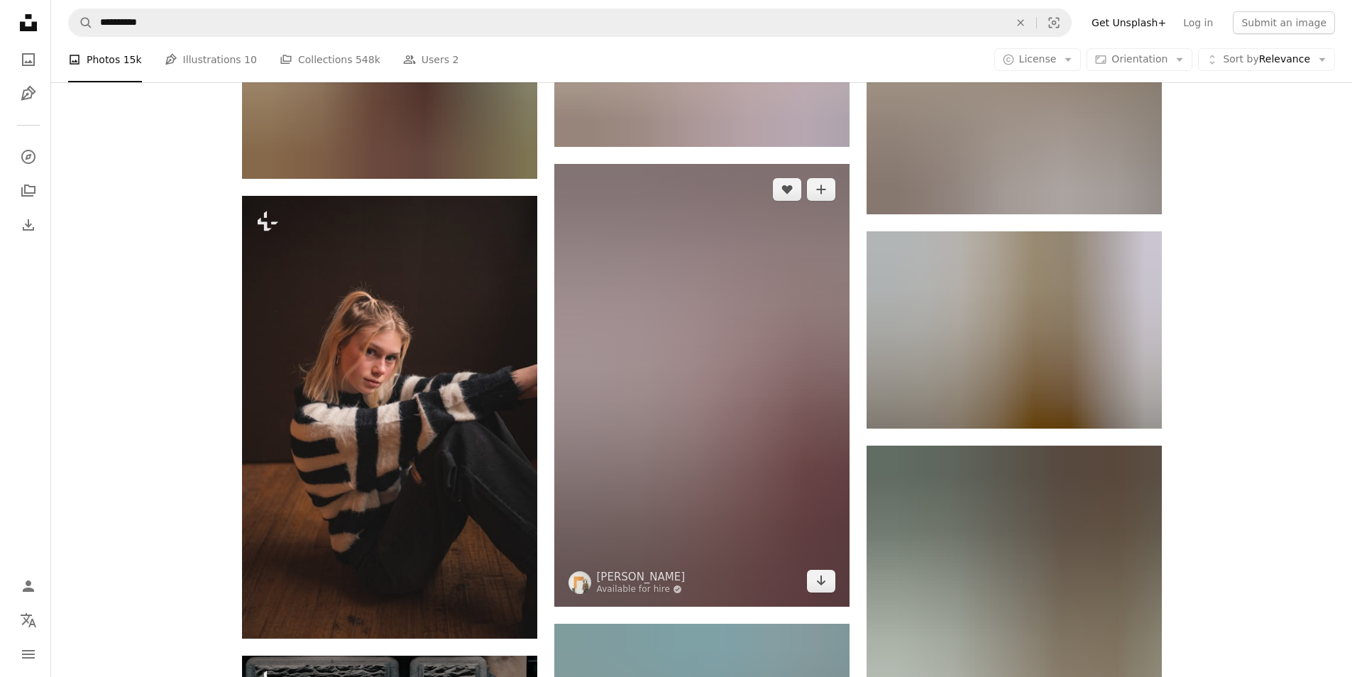
scroll to position [37889, 0]
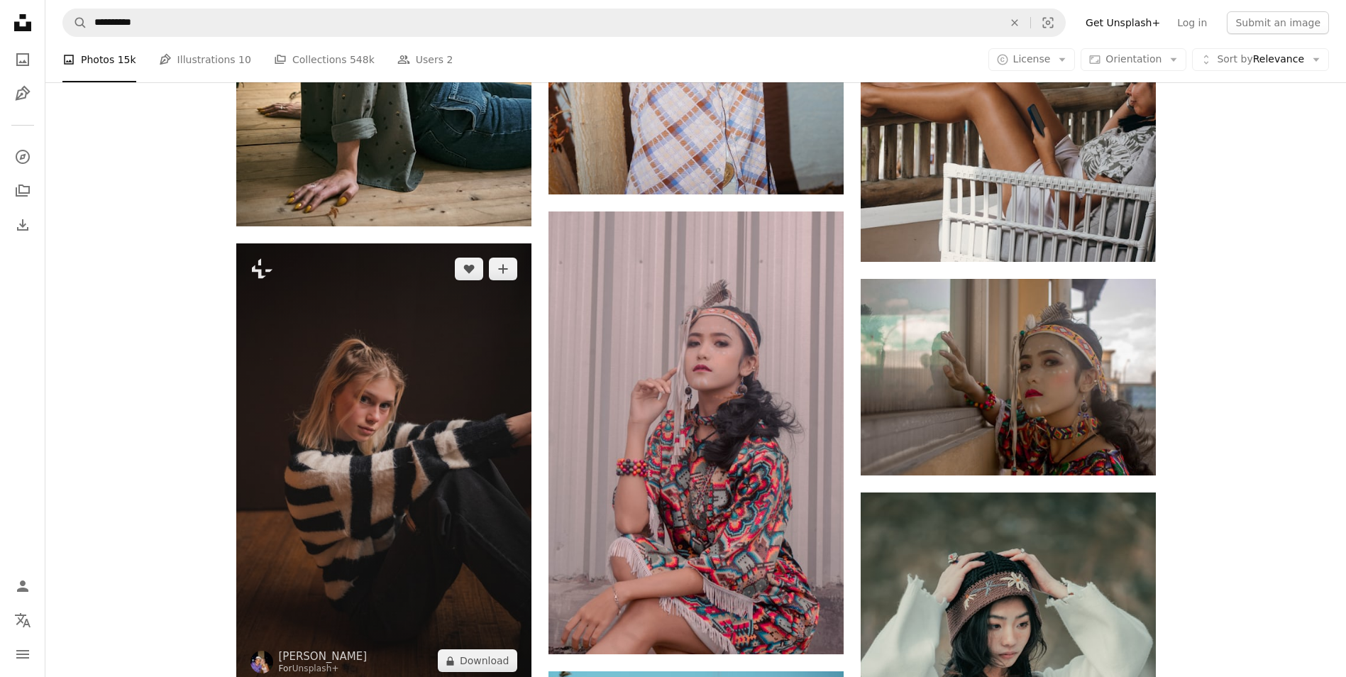
click at [396, 492] on img at bounding box center [383, 465] width 295 height 444
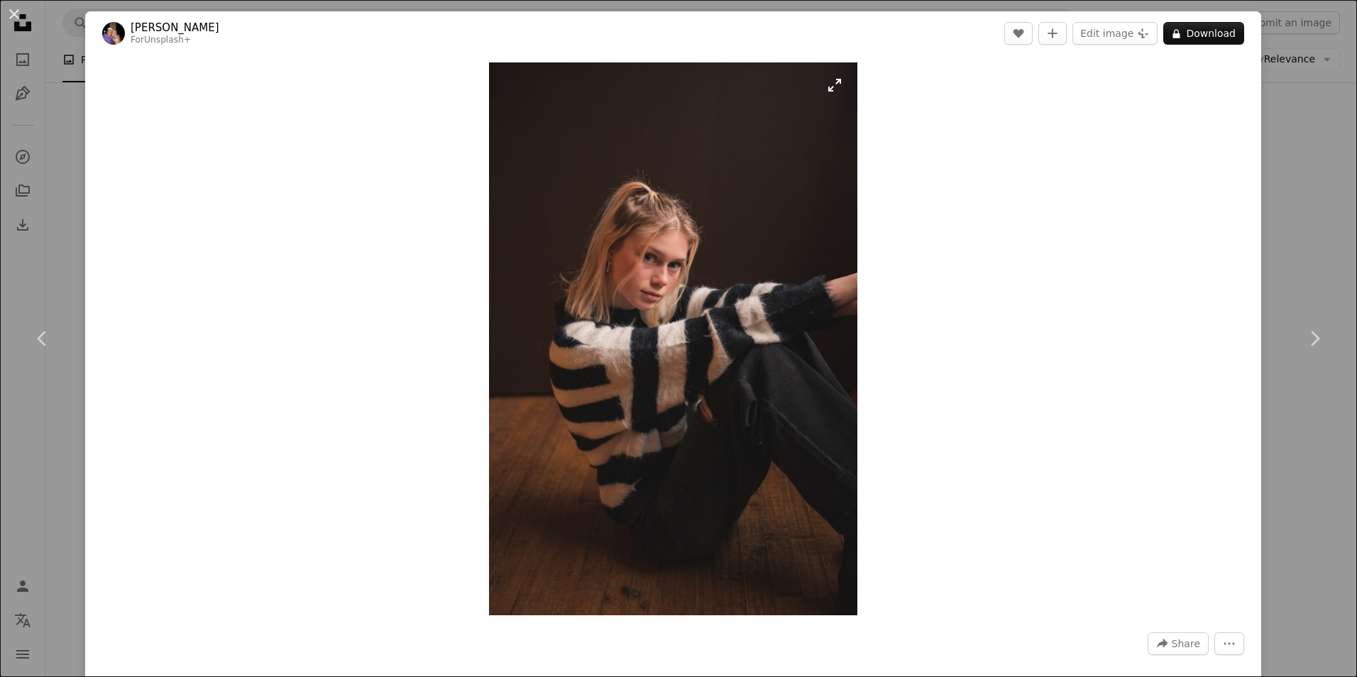
click at [654, 304] on img "Zoom in on this image" at bounding box center [673, 338] width 368 height 553
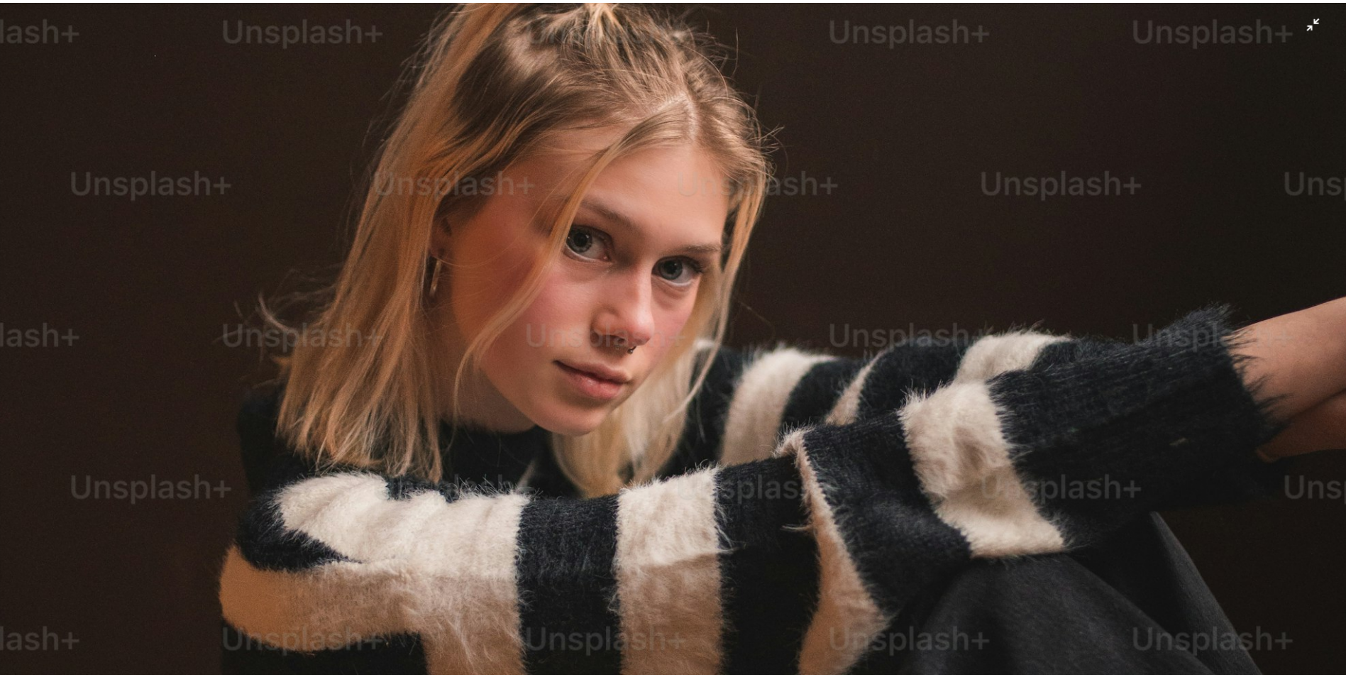
scroll to position [497, 0]
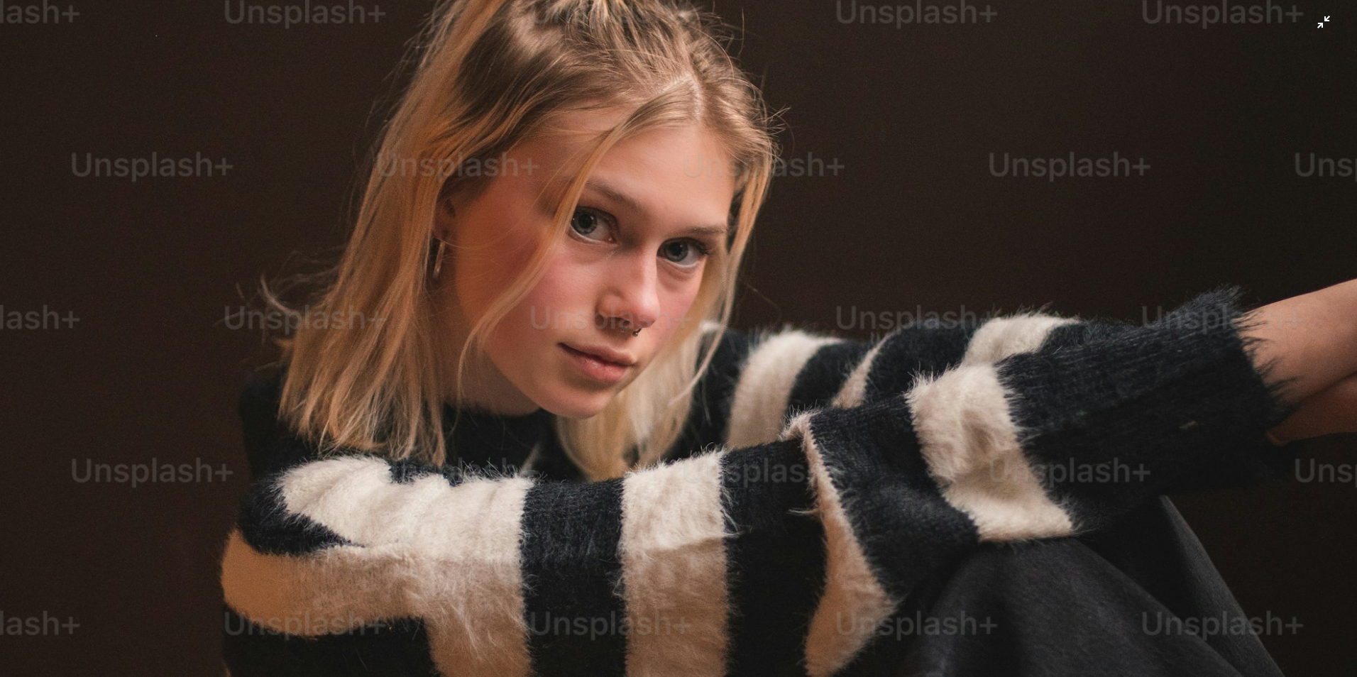
click at [823, 392] on img "Zoom out on this image" at bounding box center [678, 522] width 1359 height 2041
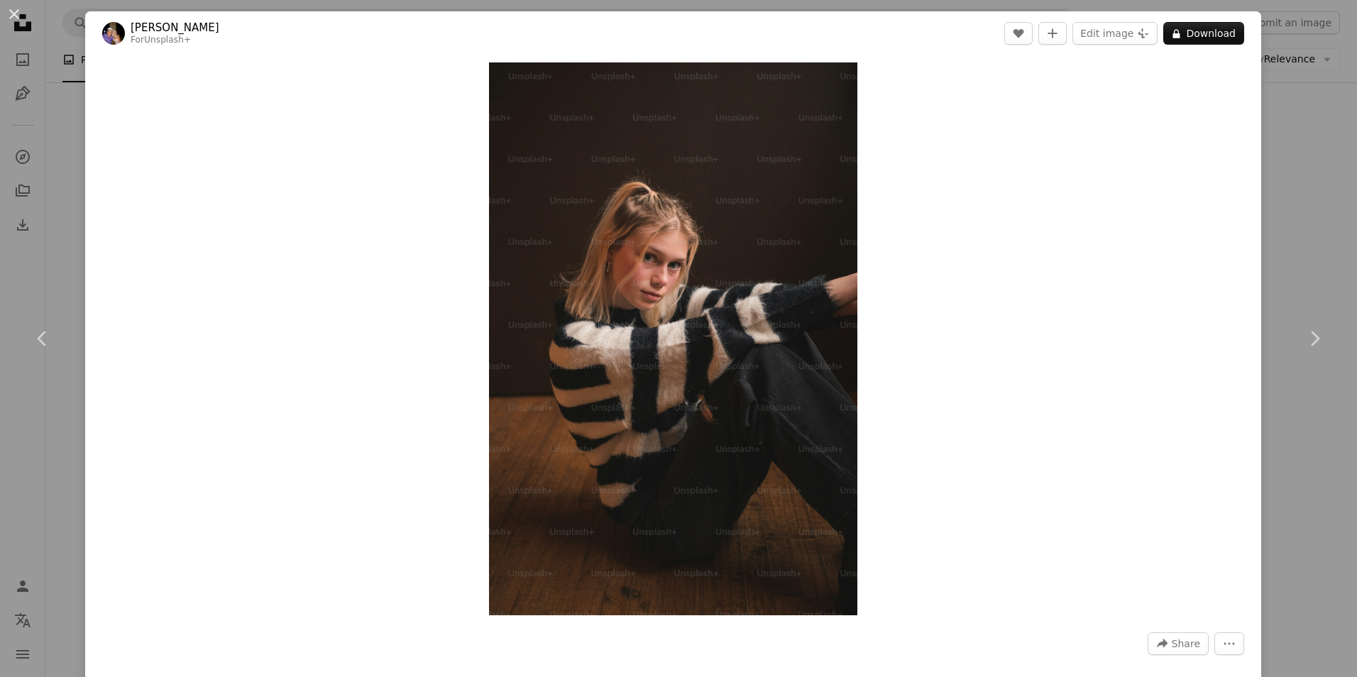
click at [1281, 256] on div "An X shape Chevron left Chevron right [PERSON_NAME] For Unsplash+ A heart A plu…" at bounding box center [678, 338] width 1357 height 677
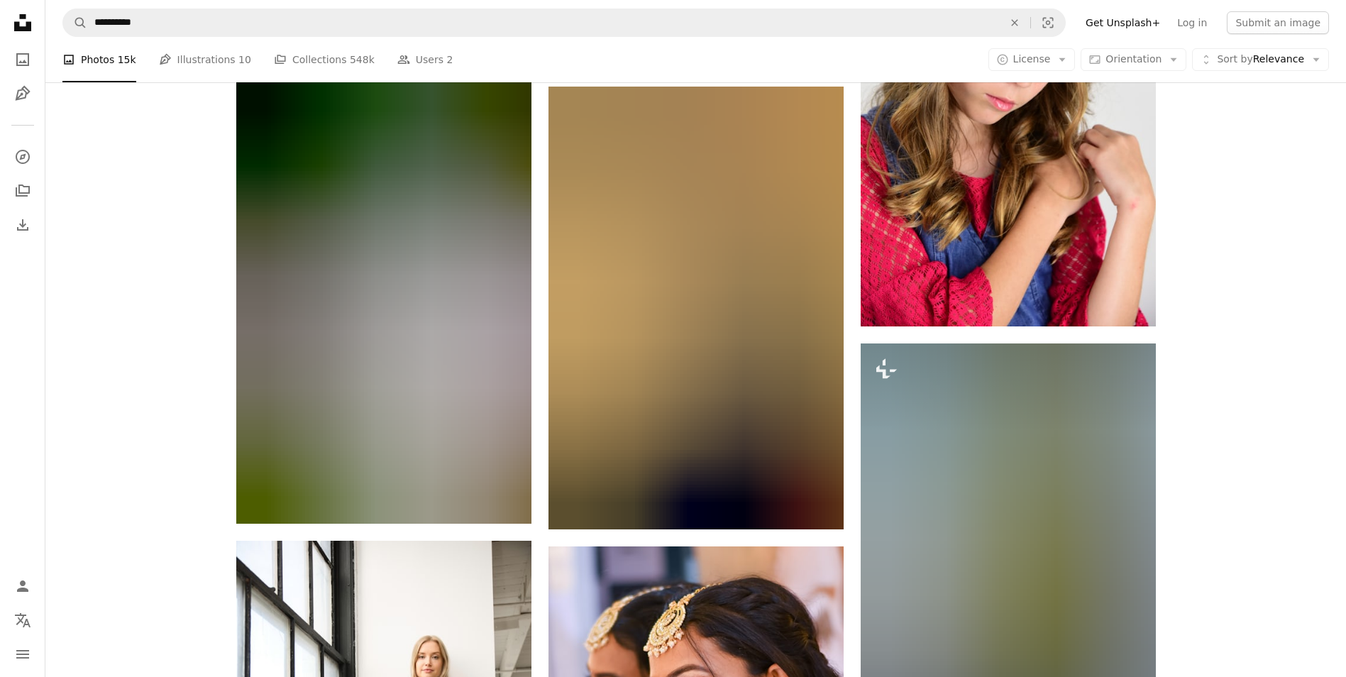
scroll to position [41154, 0]
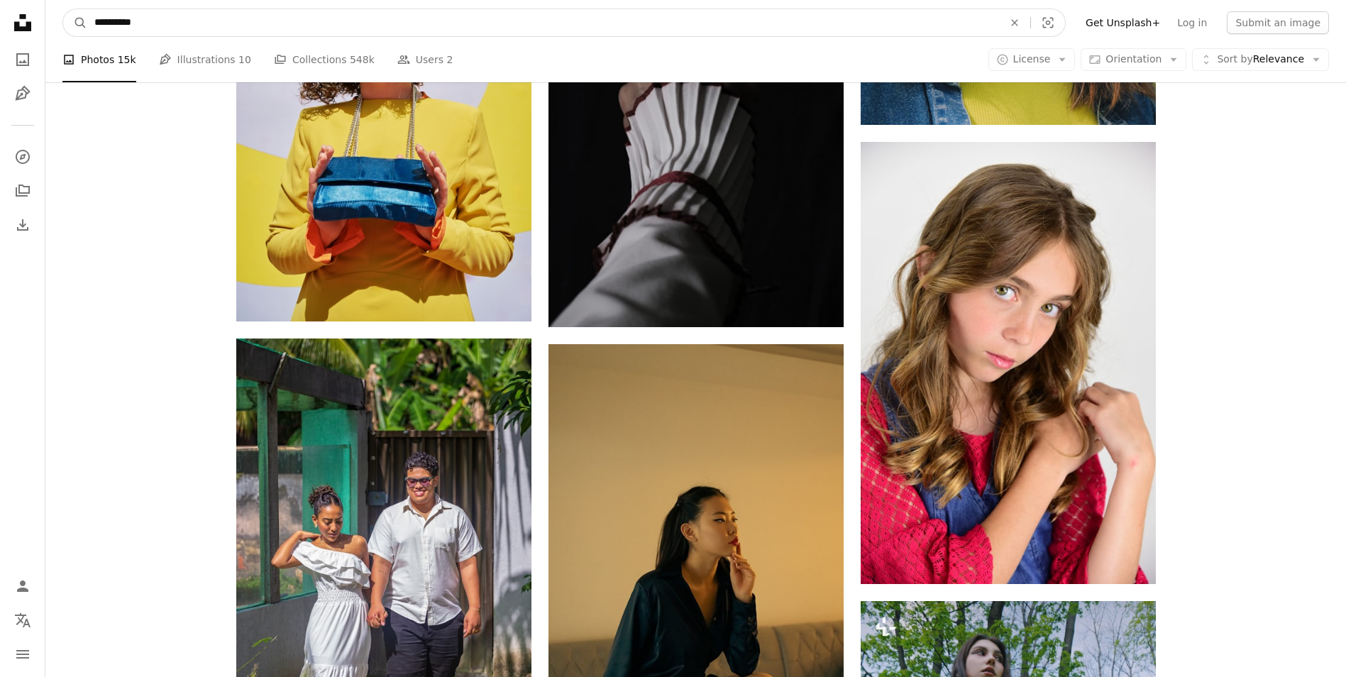
click at [158, 20] on input "**********" at bounding box center [543, 22] width 912 height 27
type input "**********"
click button "A magnifying glass" at bounding box center [75, 22] width 24 height 27
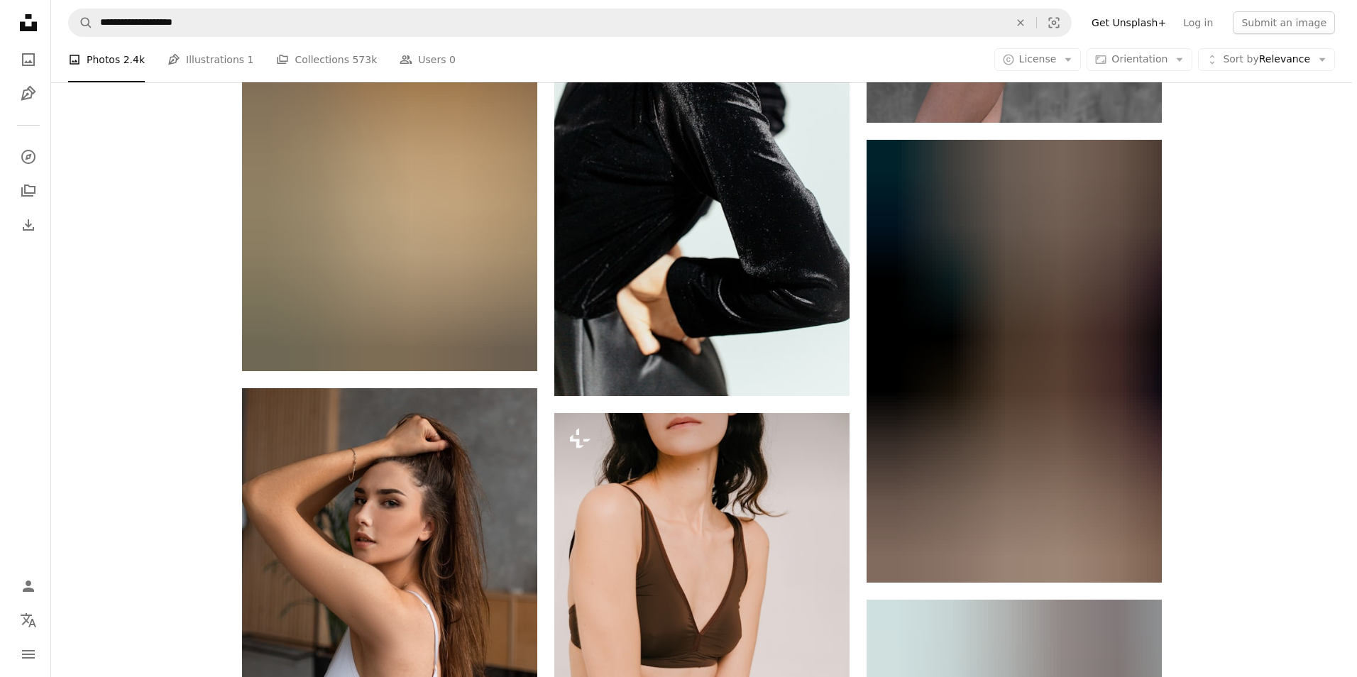
scroll to position [5536, 0]
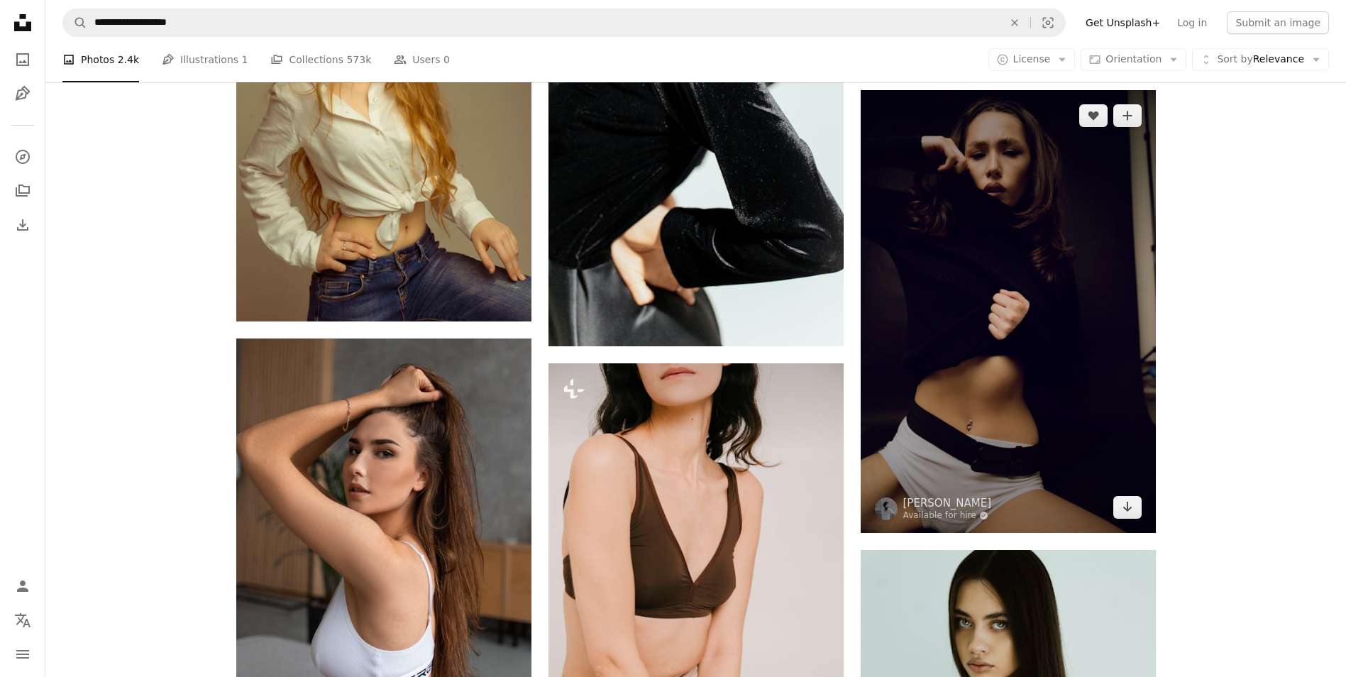
click at [1018, 238] on img at bounding box center [1008, 311] width 295 height 443
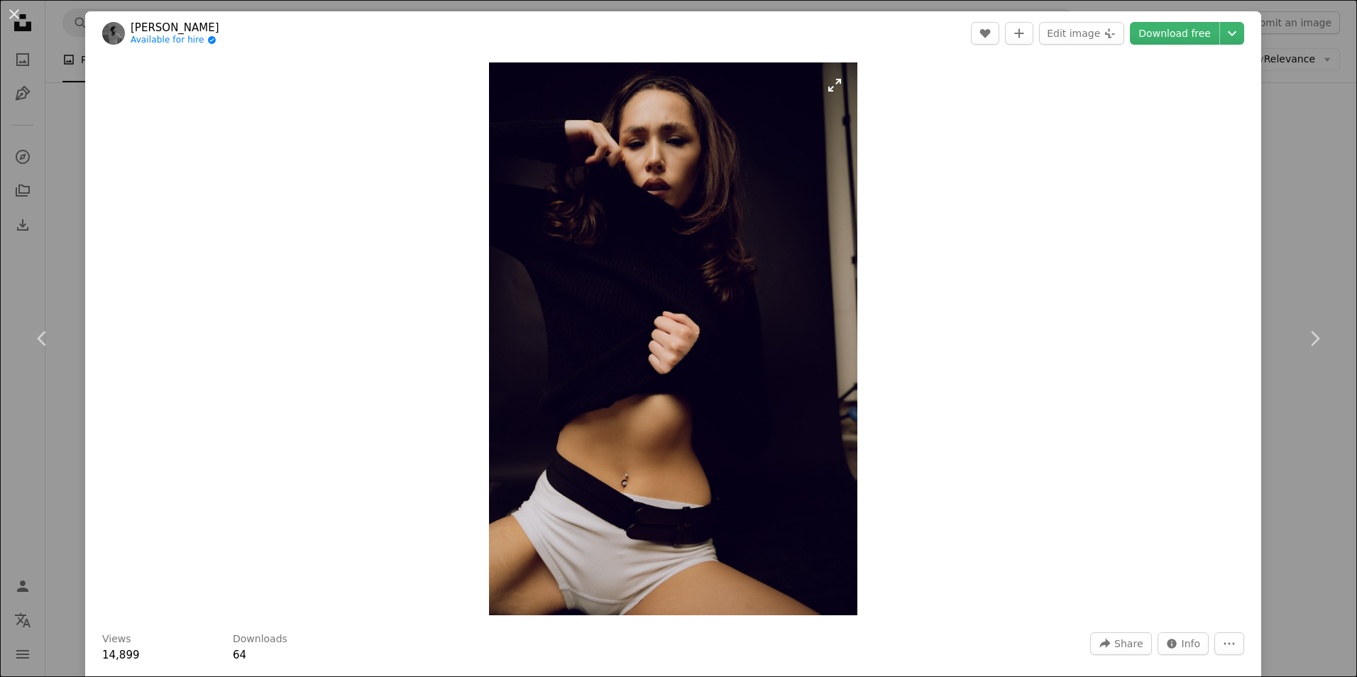
click at [615, 280] on img "Zoom in on this image" at bounding box center [673, 338] width 368 height 553
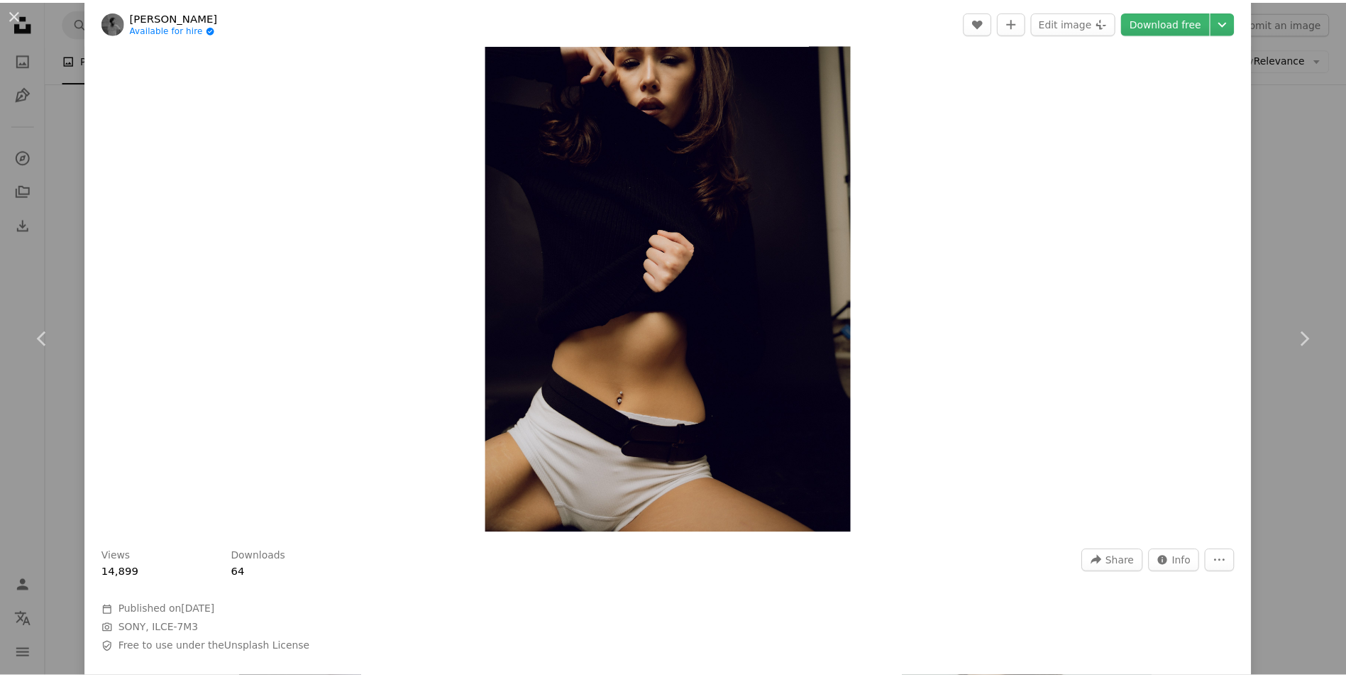
scroll to position [71, 0]
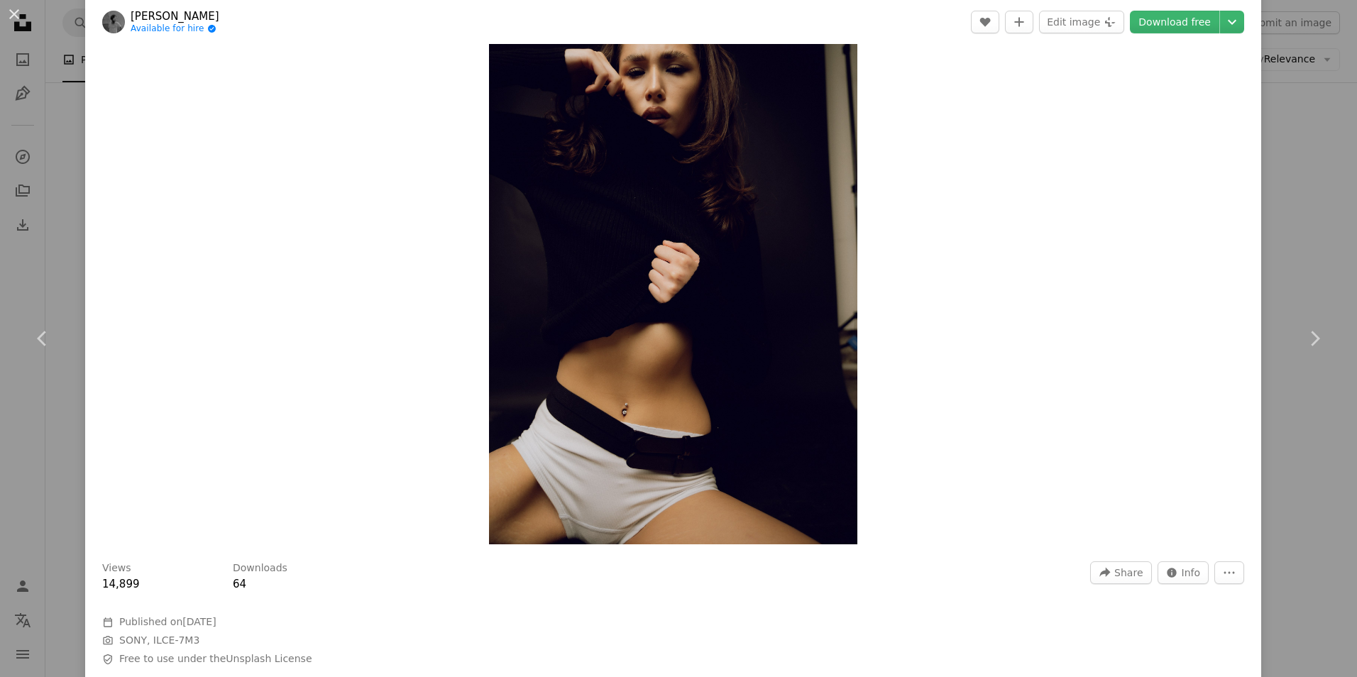
click at [1299, 205] on div "An X shape Chevron left Chevron right [PERSON_NAME] Available for hire A checkm…" at bounding box center [678, 338] width 1357 height 677
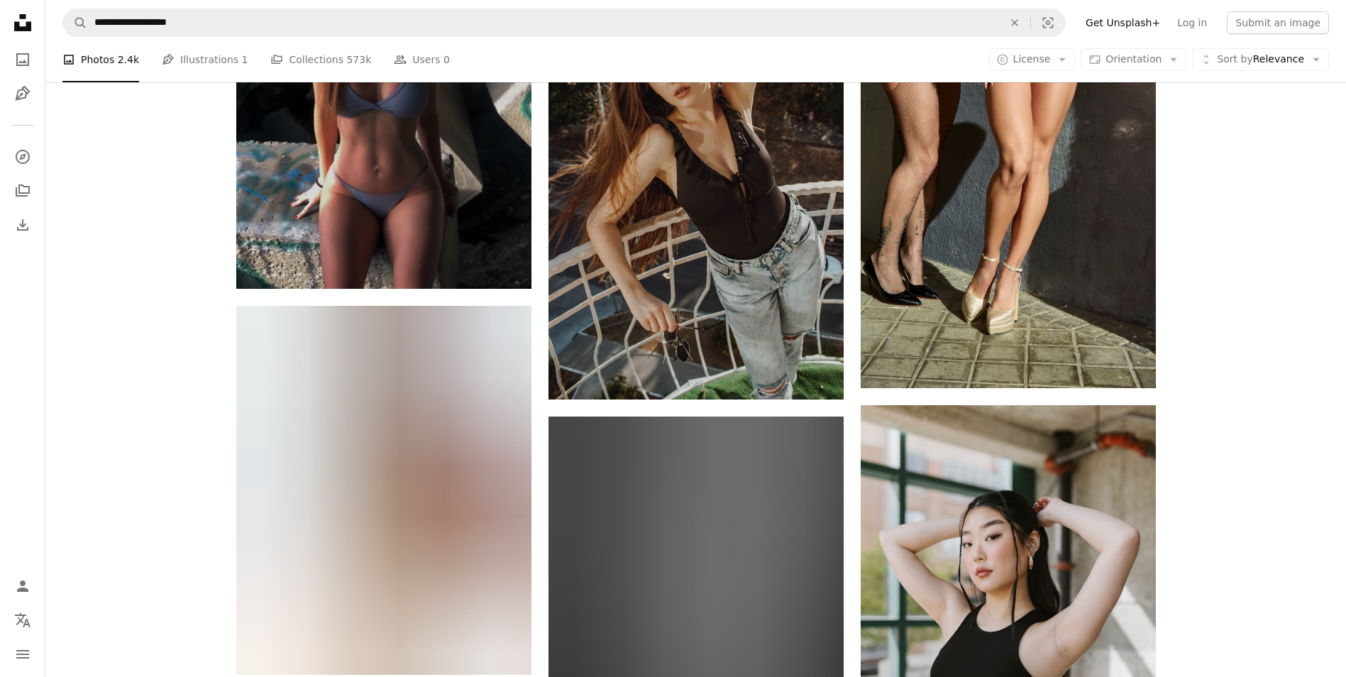
scroll to position [13415, 0]
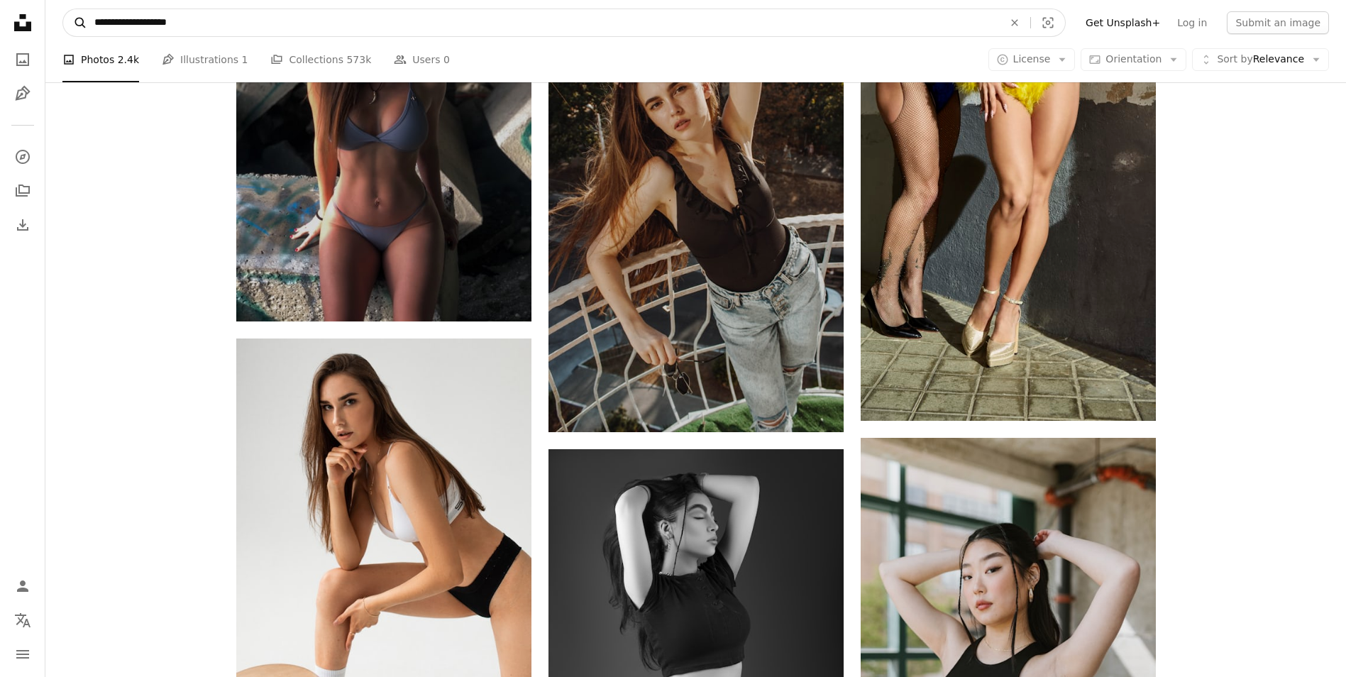
drag, startPoint x: 194, startPoint y: 18, endPoint x: 83, endPoint y: 31, distance: 111.4
click at [83, 31] on form "**********" at bounding box center [564, 23] width 1004 height 28
type input "**********"
click button "A magnifying glass" at bounding box center [75, 22] width 24 height 27
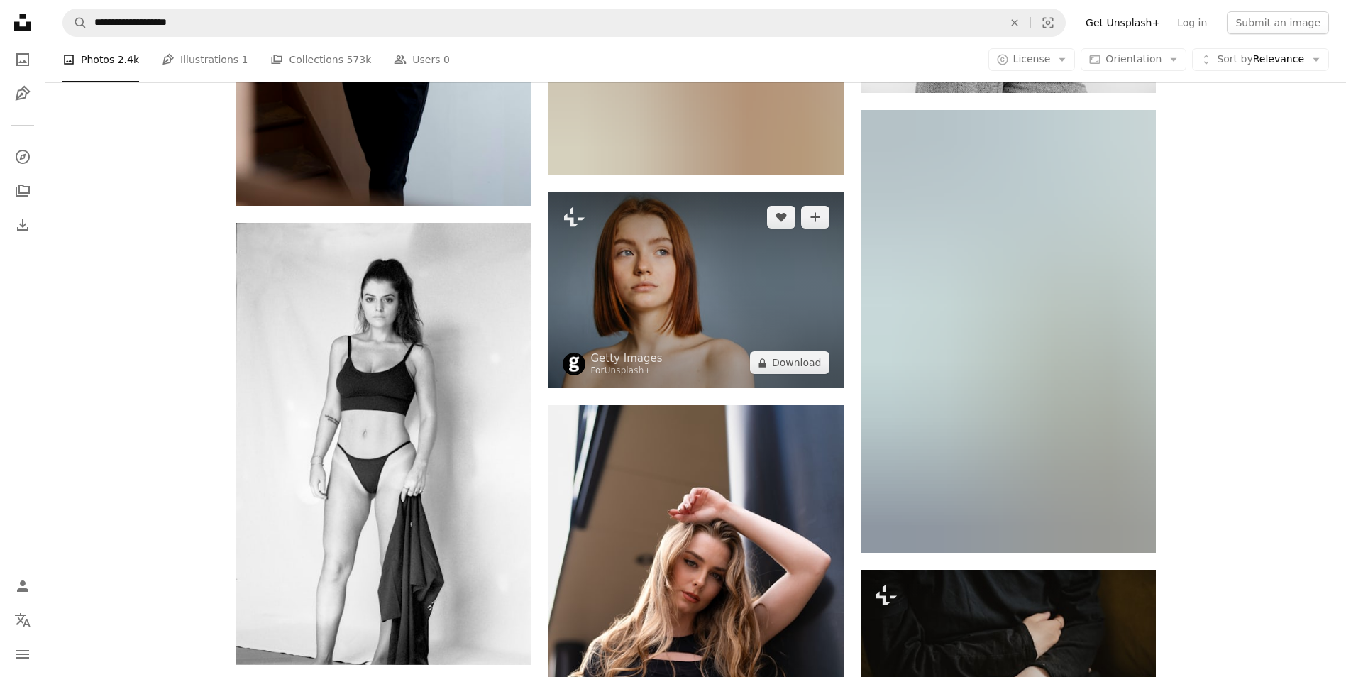
scroll to position [20086, 0]
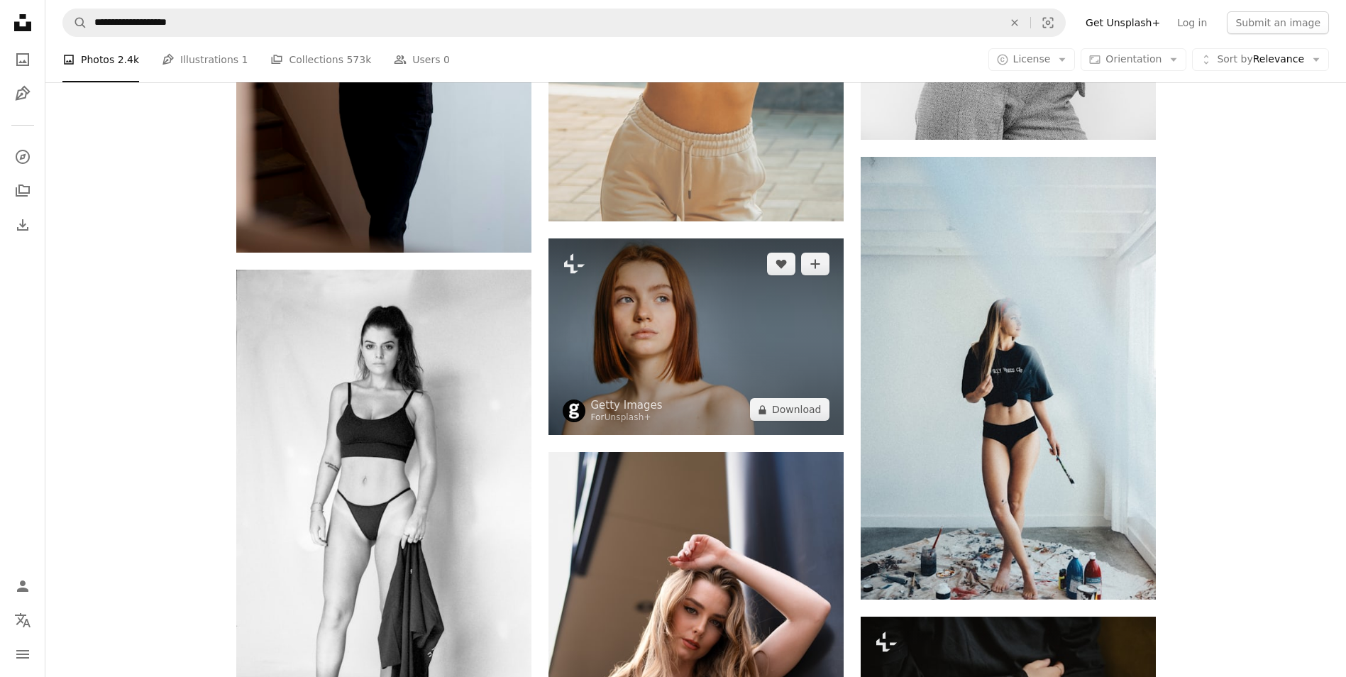
click at [673, 326] on img at bounding box center [696, 336] width 295 height 197
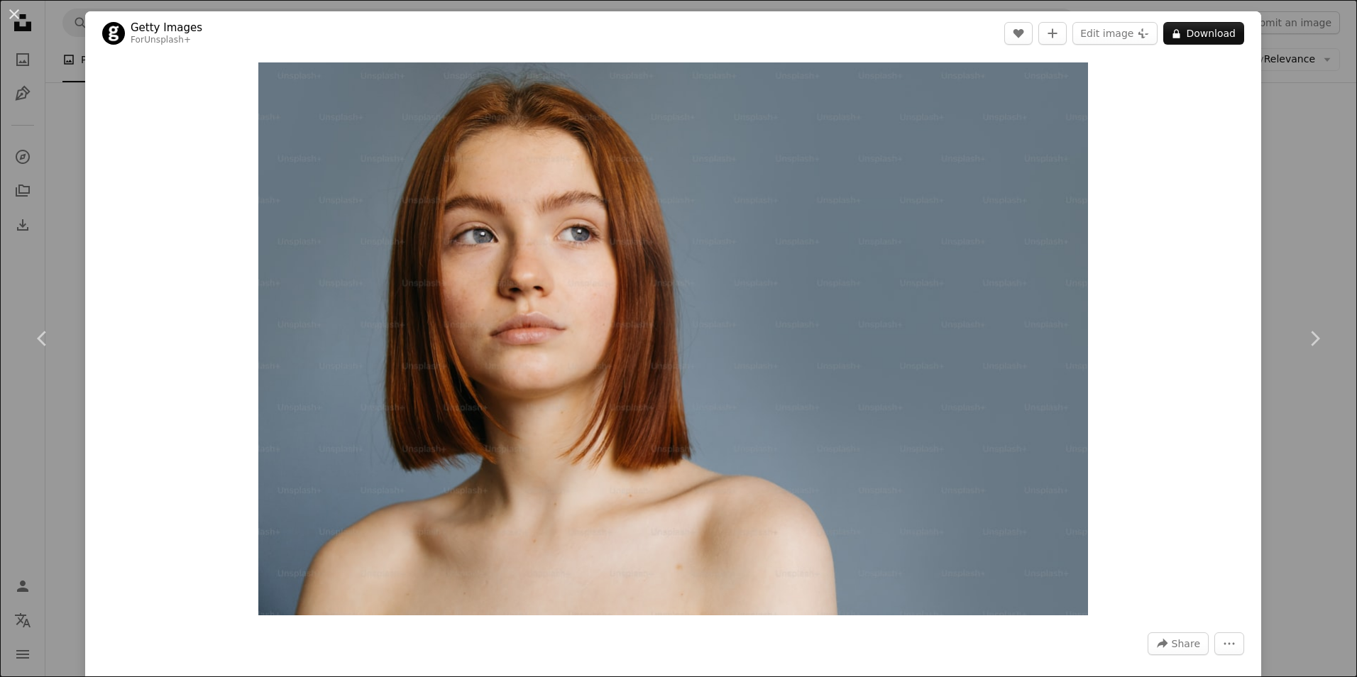
click at [1280, 184] on div "An X shape Chevron left Chevron right Getty Images For Unsplash+ A heart A plus…" at bounding box center [678, 338] width 1357 height 677
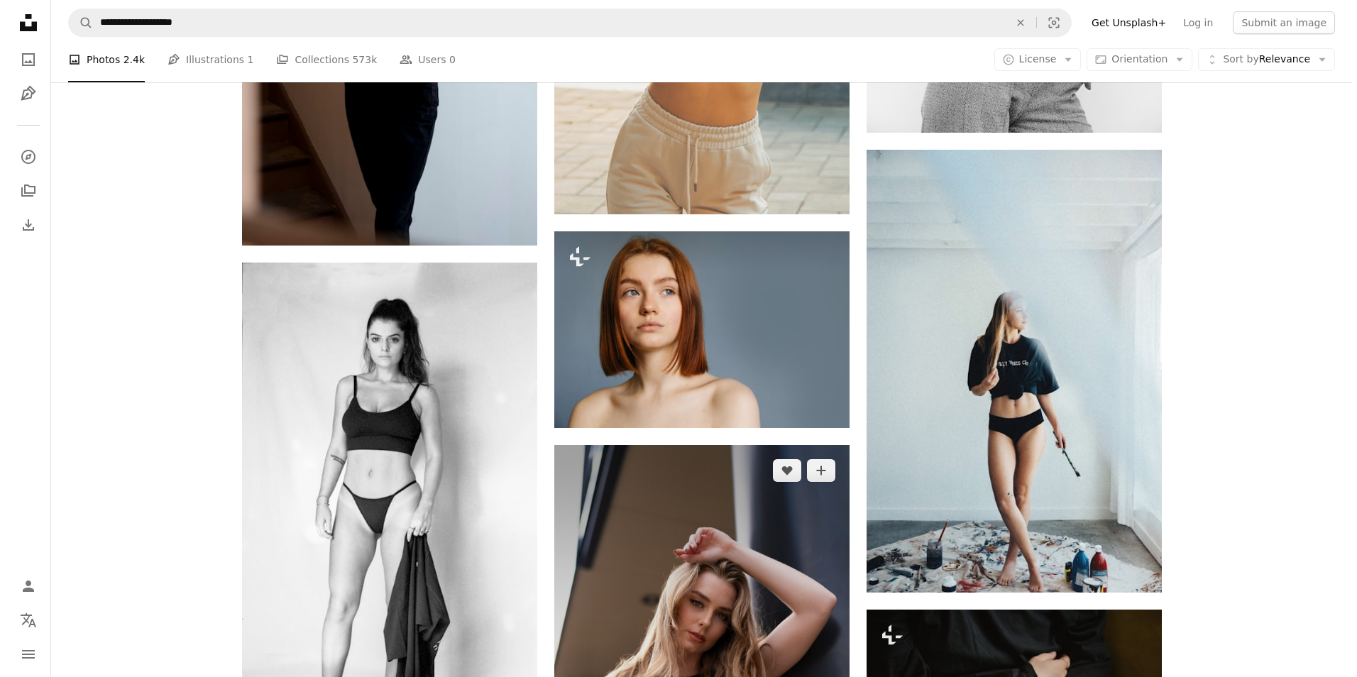
scroll to position [20086, 0]
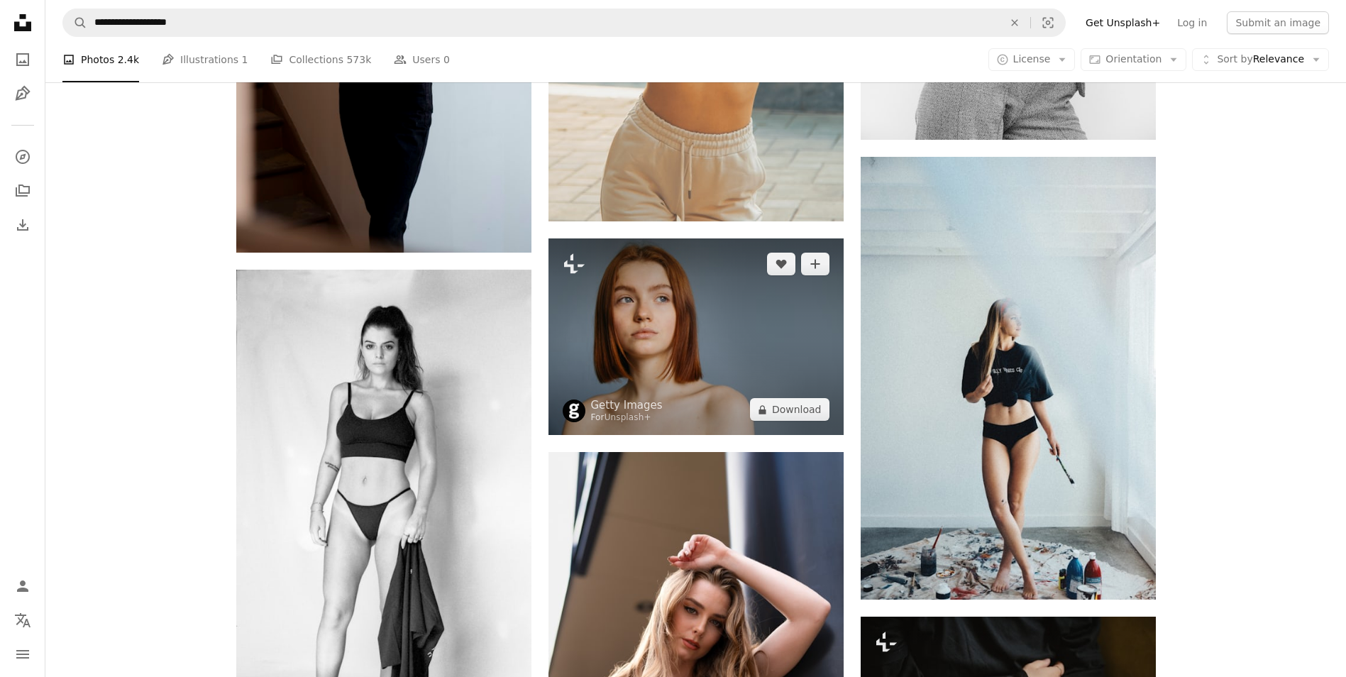
click at [666, 347] on img at bounding box center [696, 336] width 295 height 197
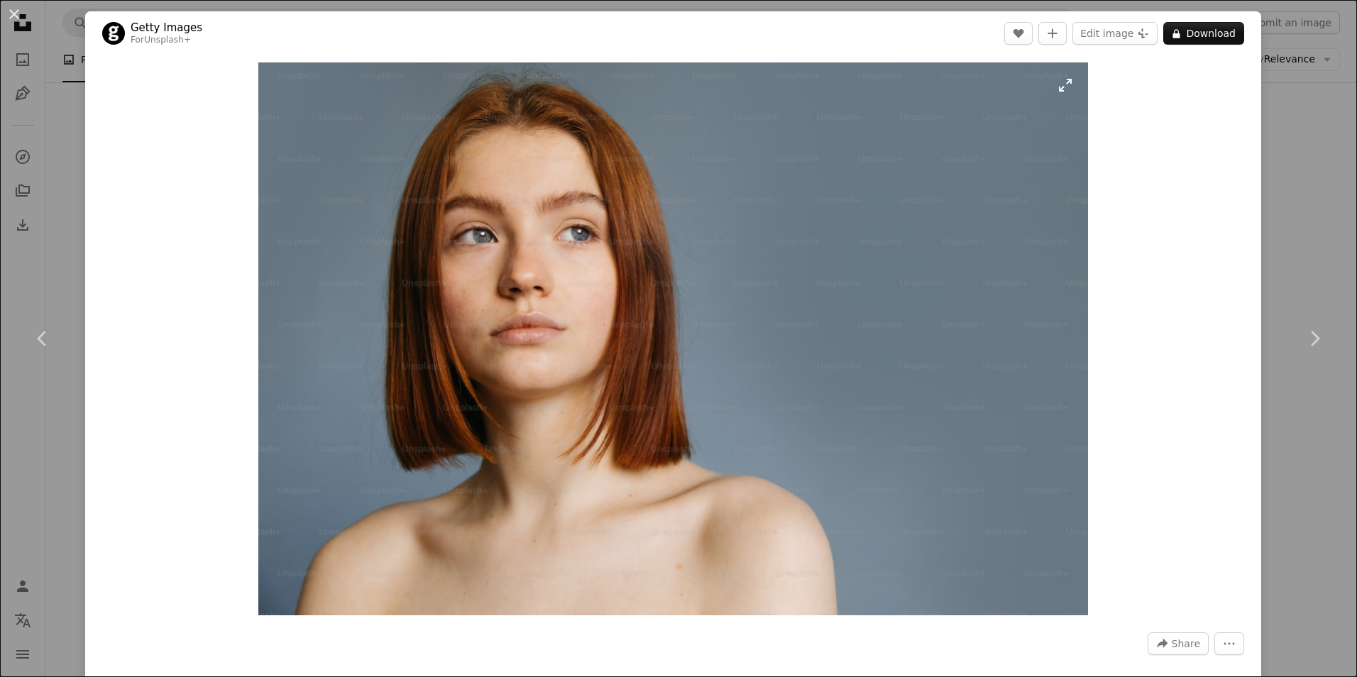
click at [551, 336] on img "Zoom in on this image" at bounding box center [673, 338] width 830 height 553
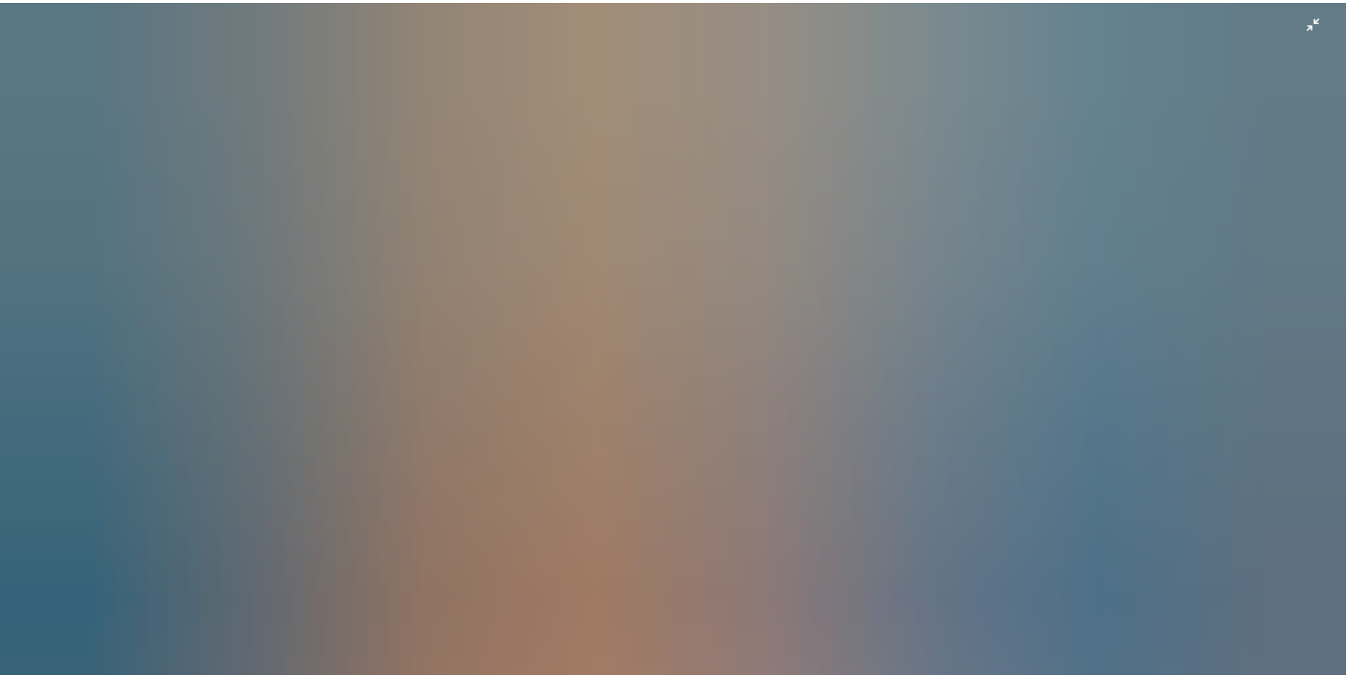
scroll to position [79, 0]
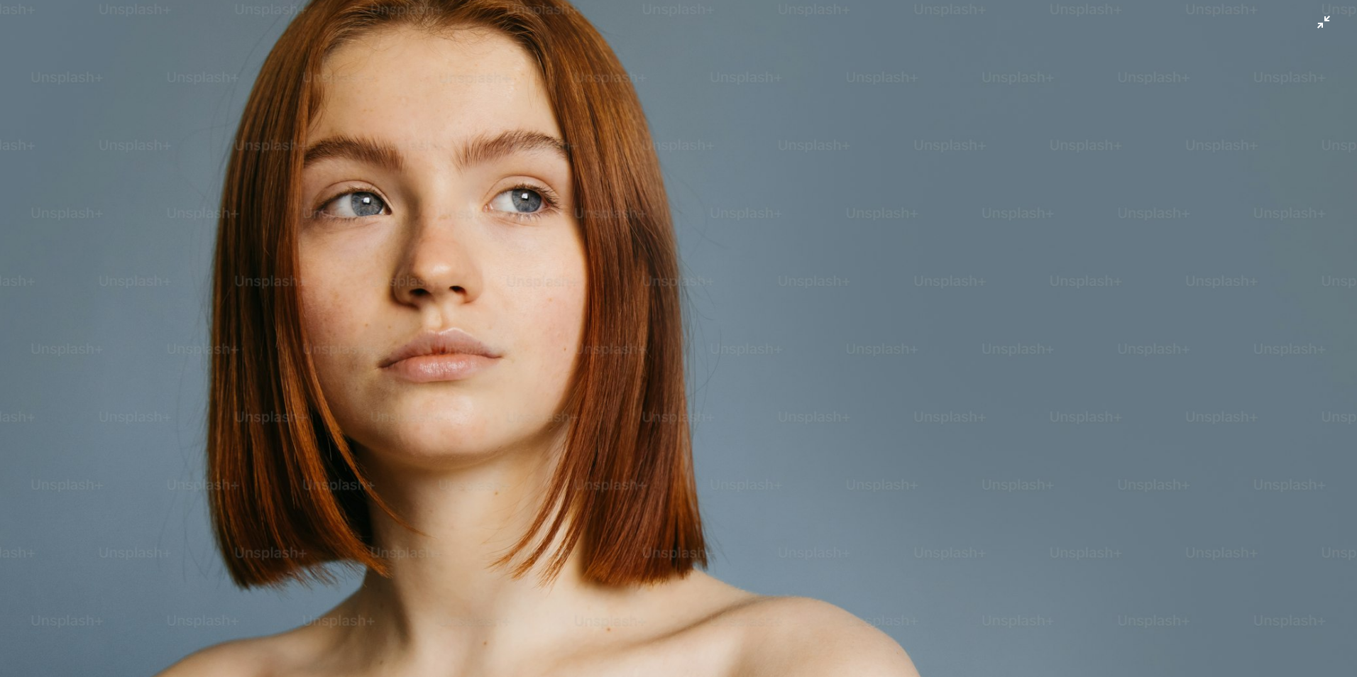
click at [842, 278] on img "Zoom out on this image" at bounding box center [678, 373] width 1359 height 906
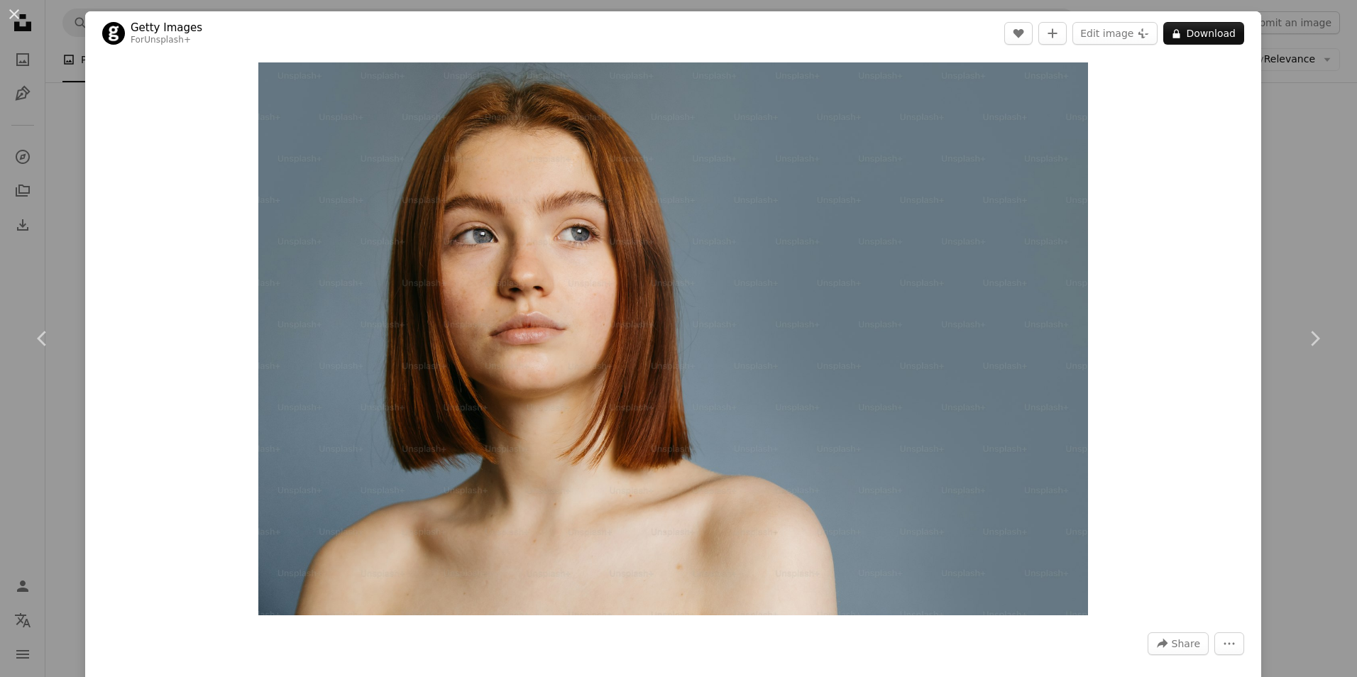
click at [1295, 219] on div "An X shape Chevron left Chevron right Getty Images For Unsplash+ A heart A plus…" at bounding box center [678, 338] width 1357 height 677
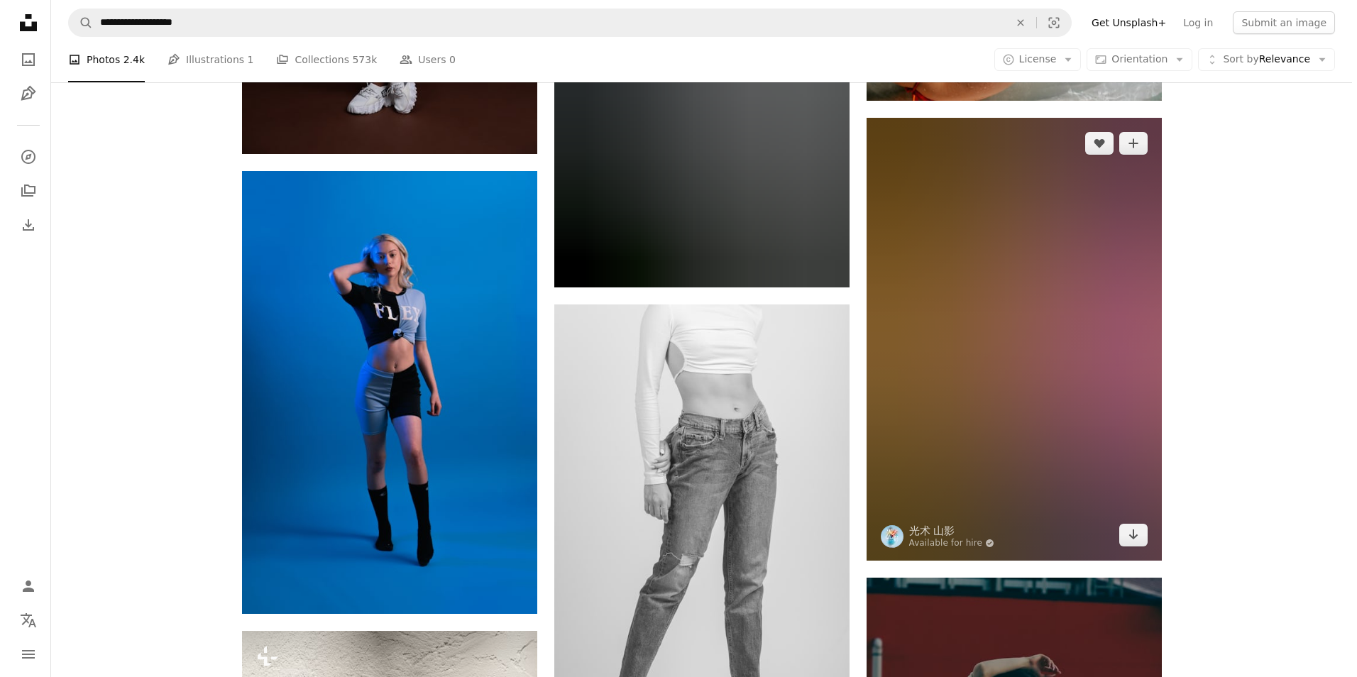
scroll to position [23422, 0]
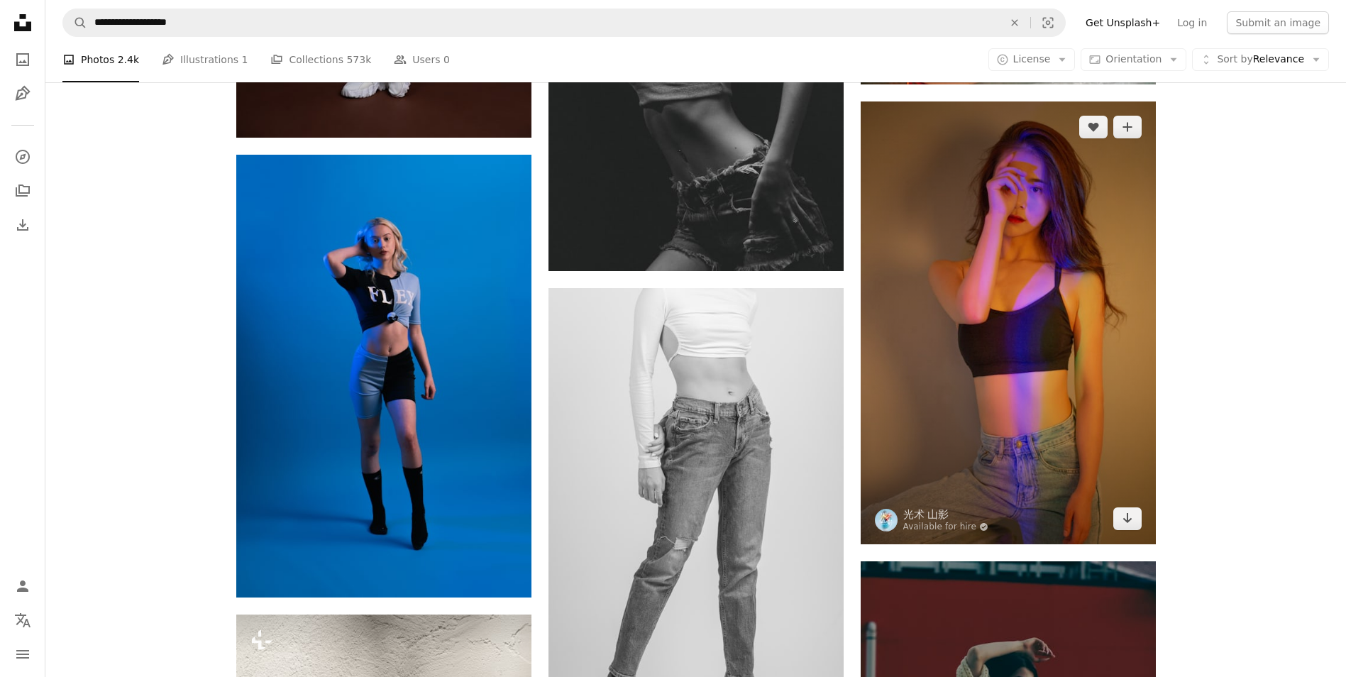
click at [1041, 315] on img at bounding box center [1008, 322] width 295 height 443
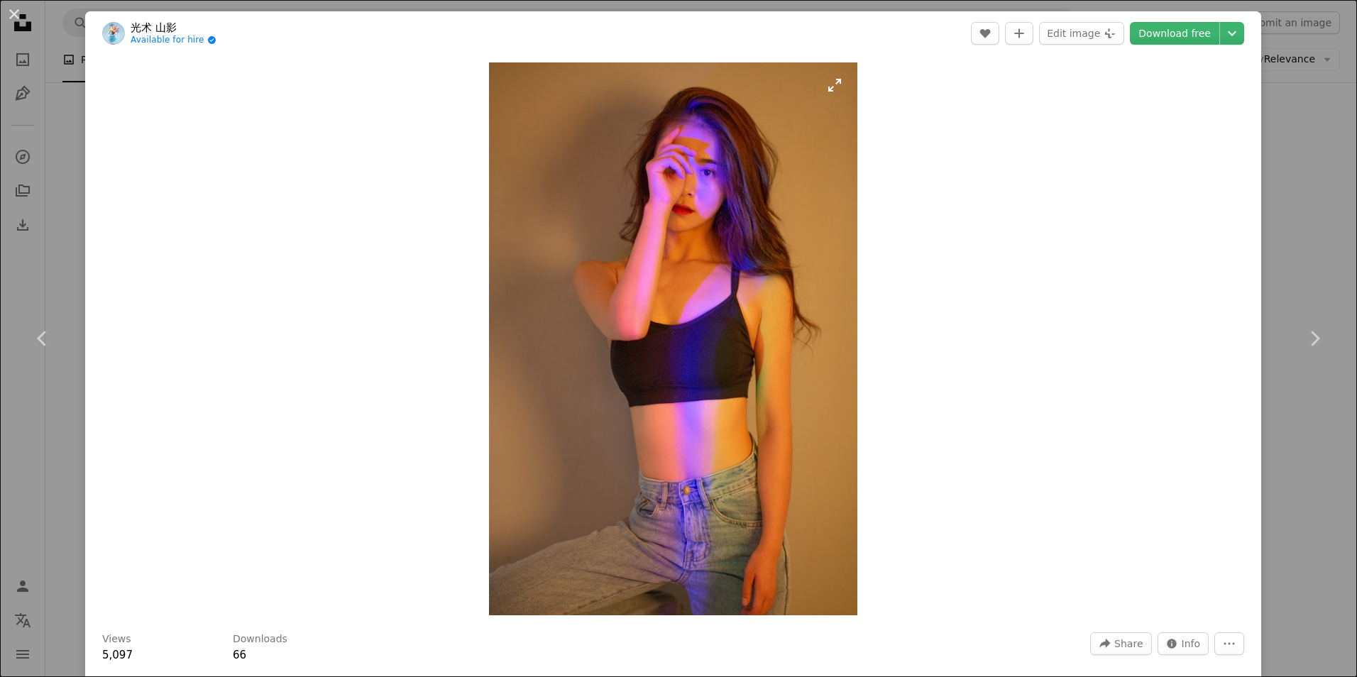
click at [698, 213] on img "Zoom in on this image" at bounding box center [673, 338] width 368 height 553
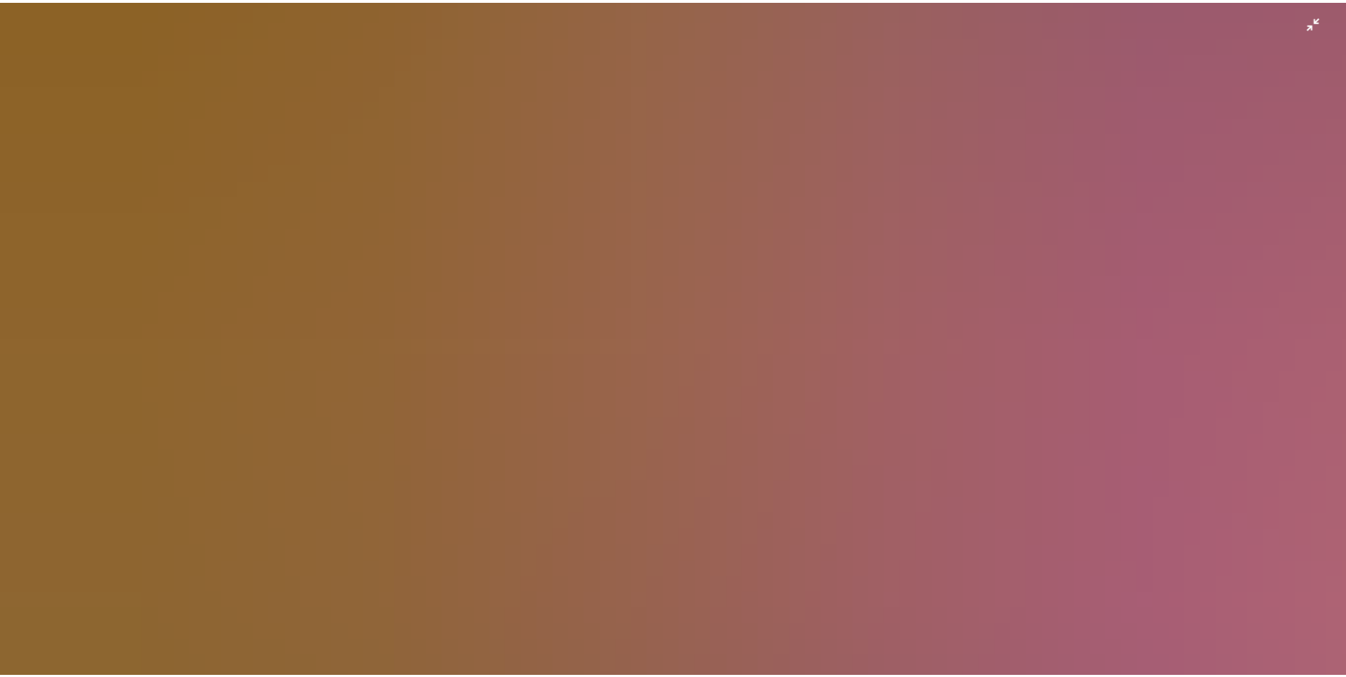
scroll to position [781, 0]
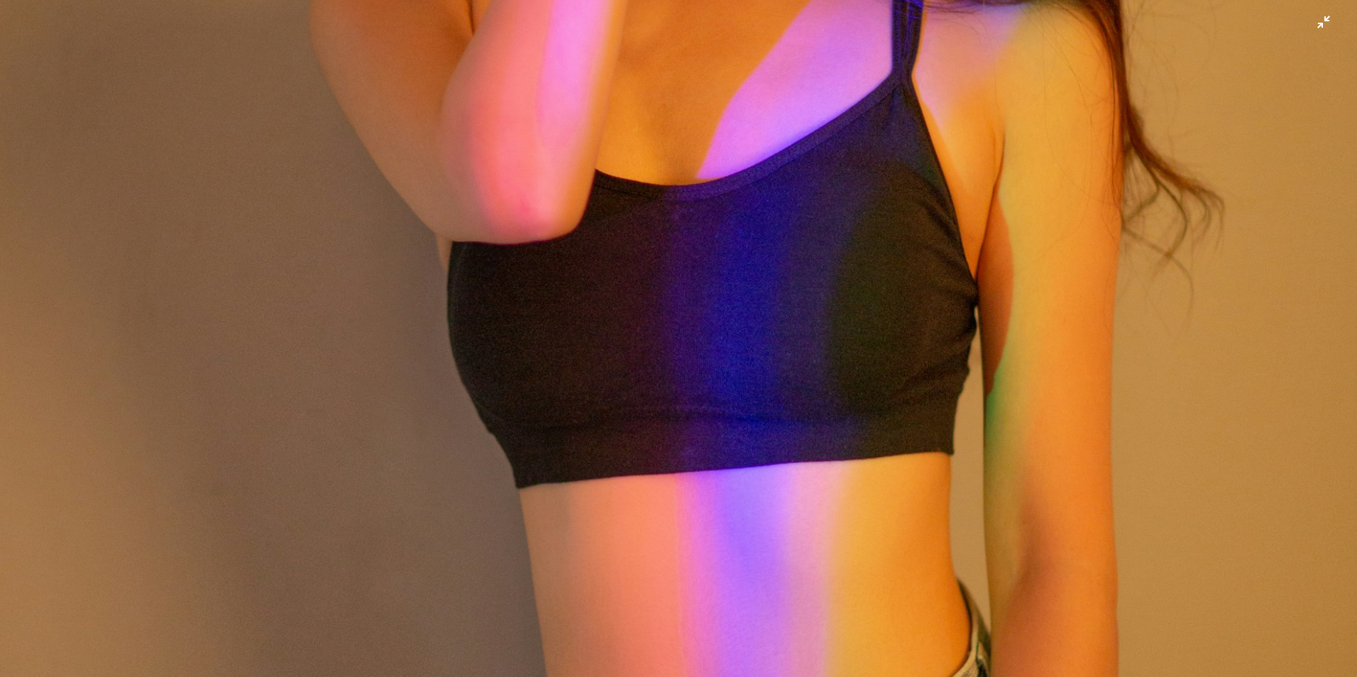
click at [877, 223] on img "Zoom out on this image" at bounding box center [678, 238] width 1359 height 2038
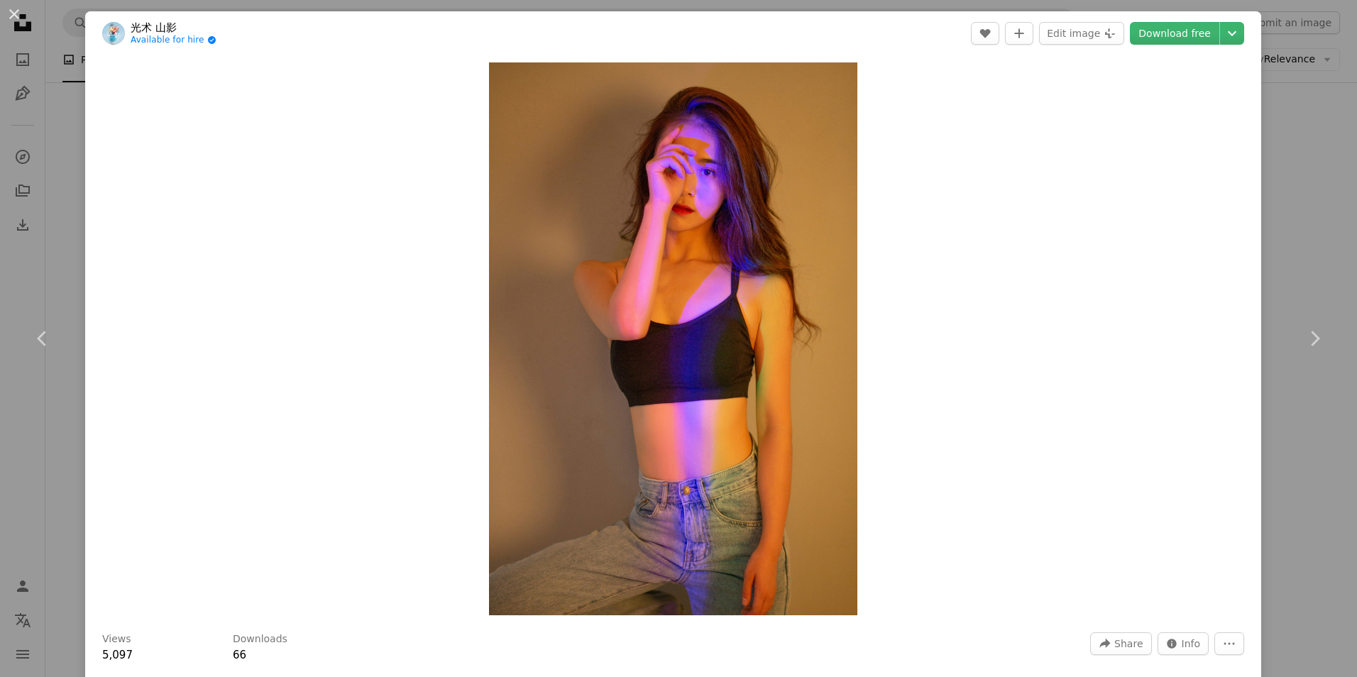
click at [1282, 187] on div "An X shape Chevron left Chevron right 光术 山影 Available for hire A checkmark insi…" at bounding box center [678, 338] width 1357 height 677
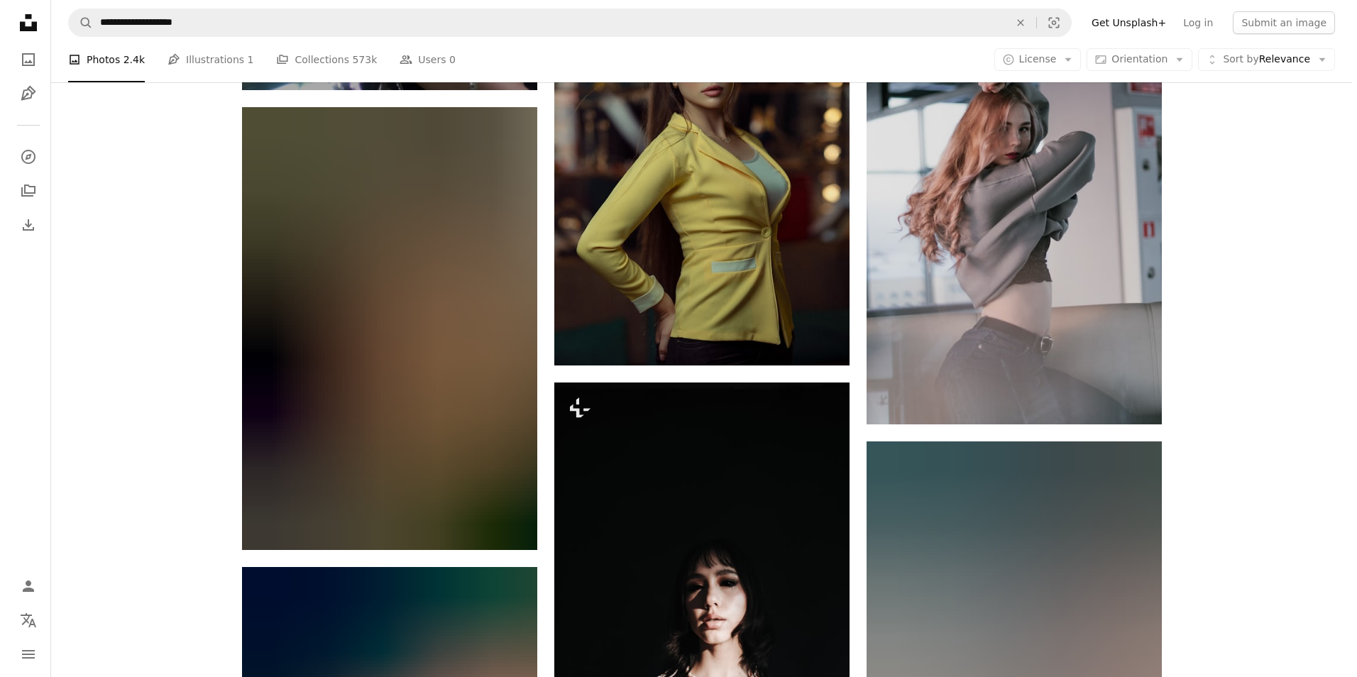
scroll to position [33075, 0]
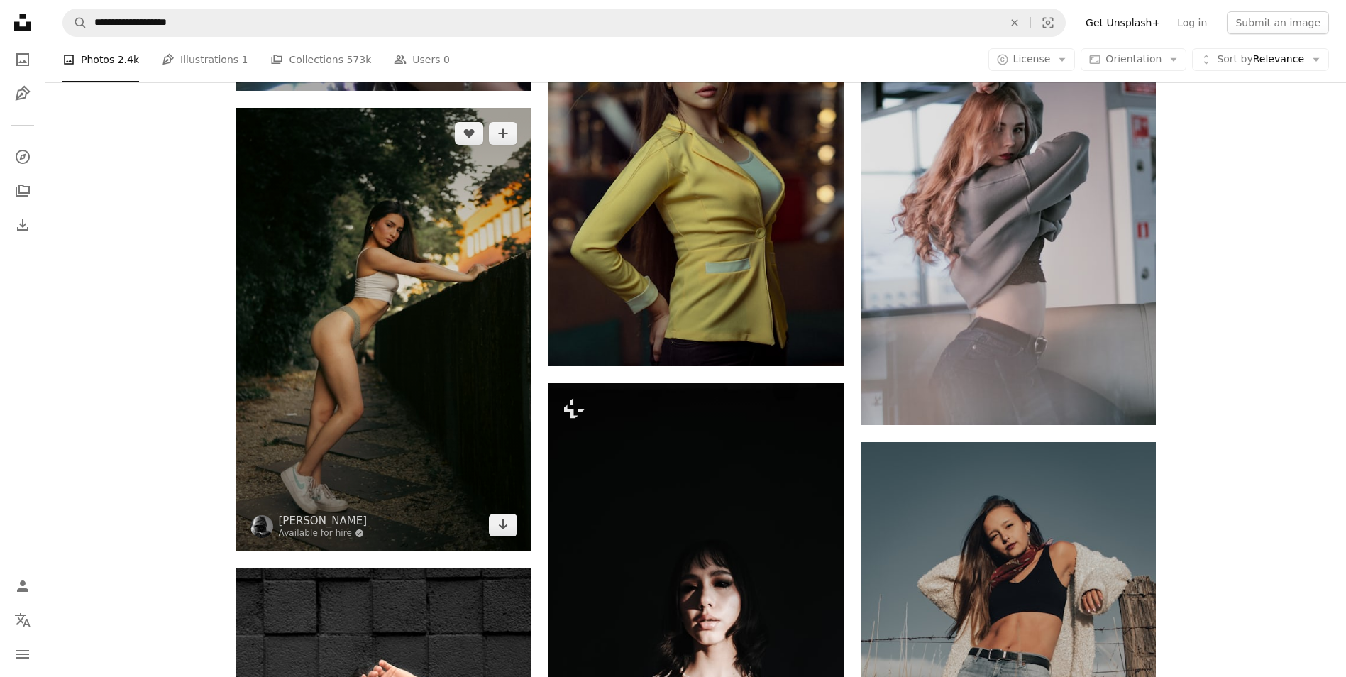
click at [353, 280] on img at bounding box center [383, 329] width 295 height 443
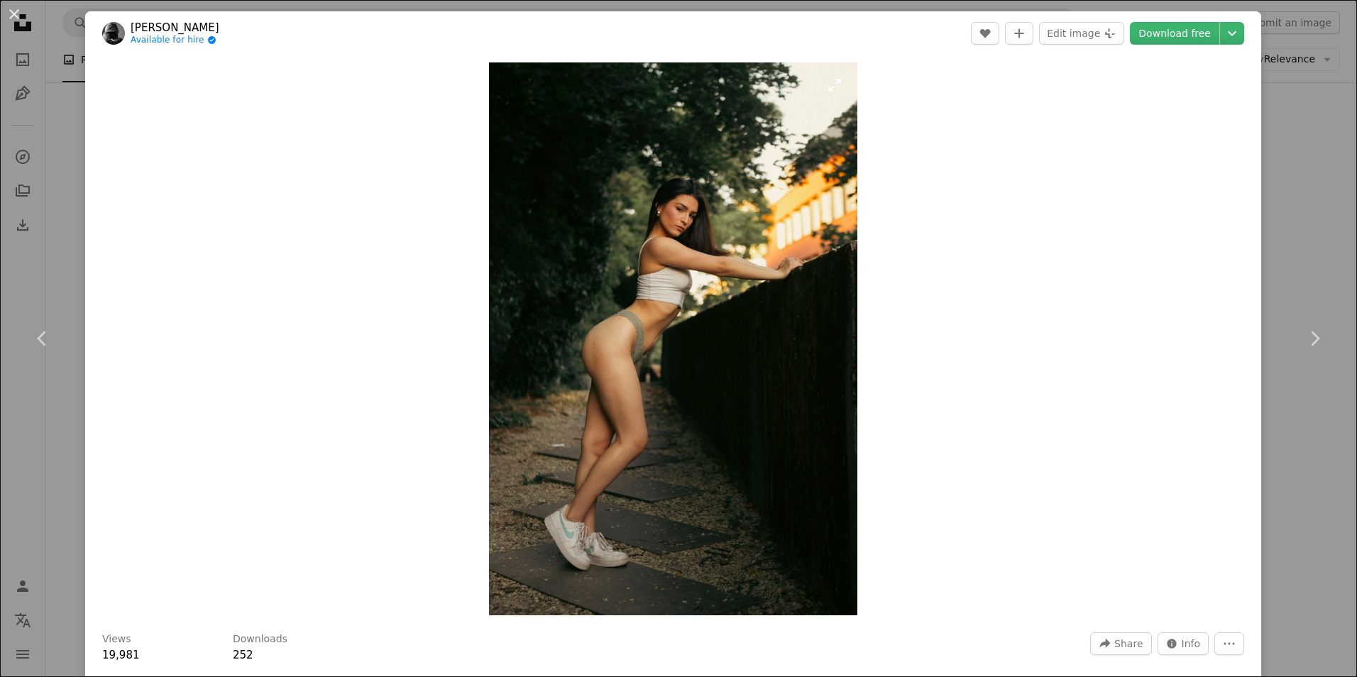
click at [669, 253] on img "Zoom in on this image" at bounding box center [673, 338] width 368 height 553
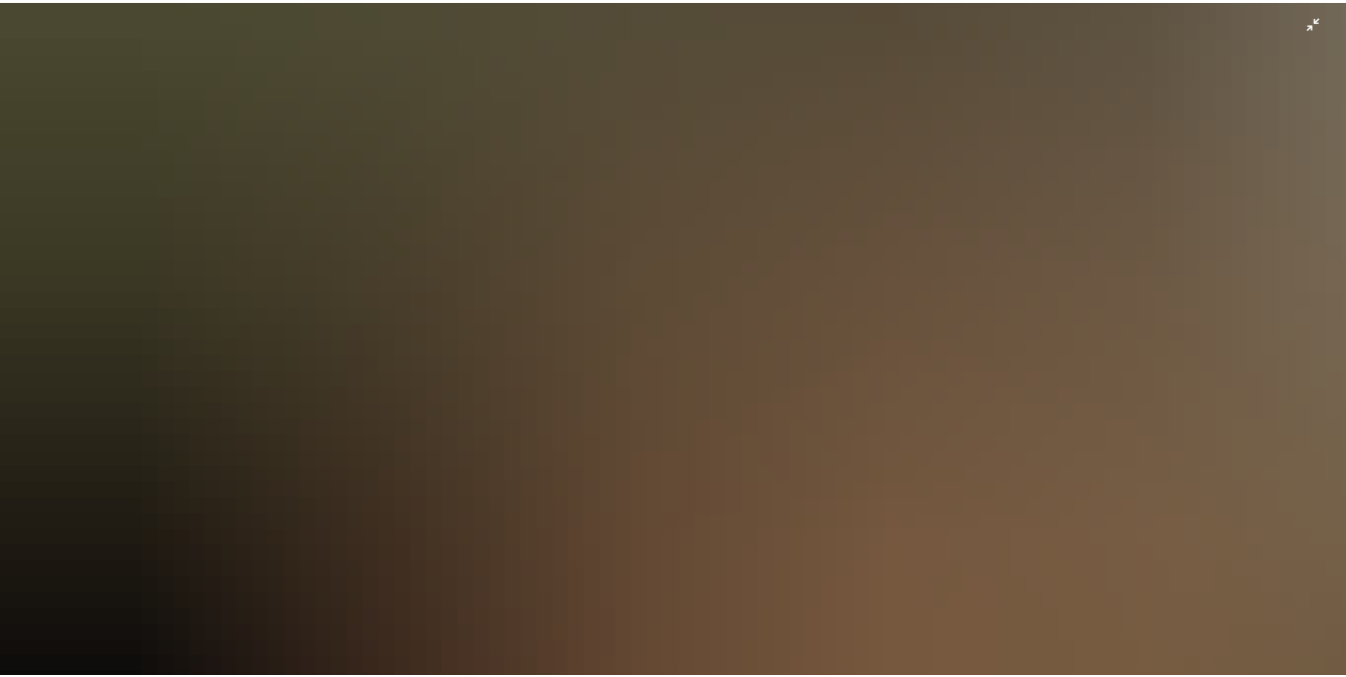
scroll to position [495, 0]
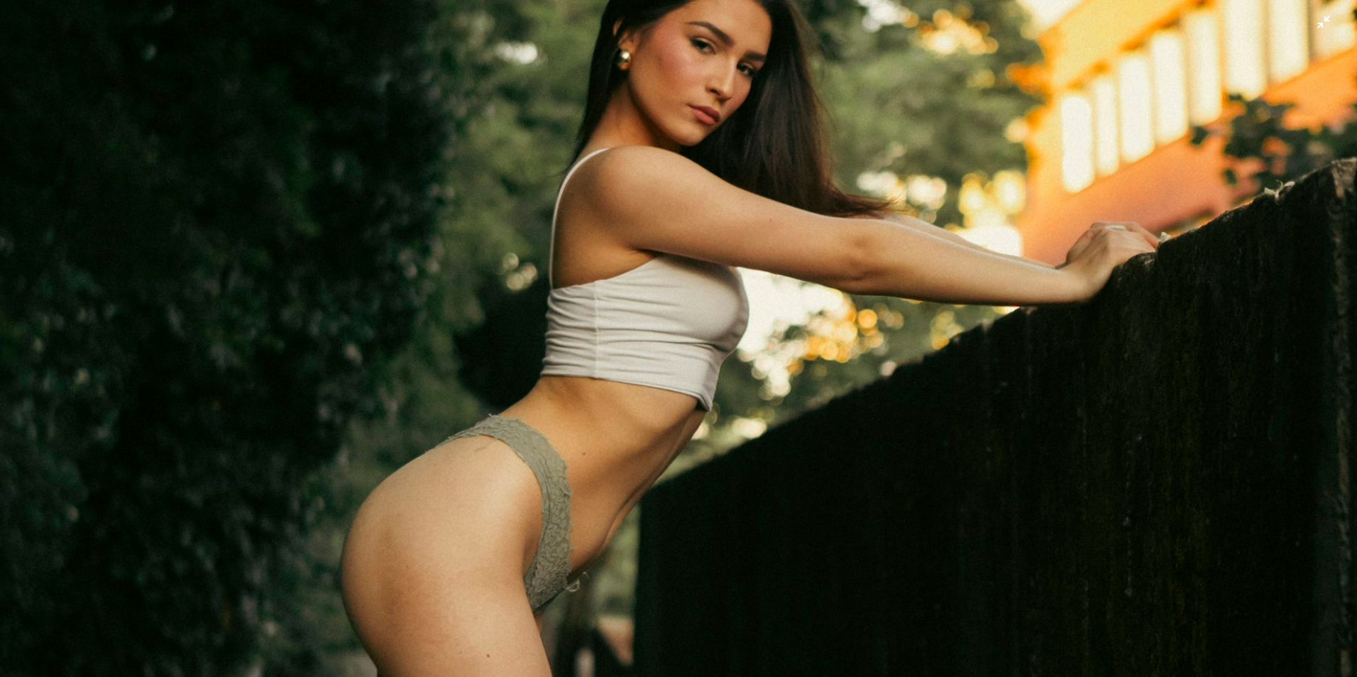
click at [740, 128] on img "Zoom out on this image" at bounding box center [678, 523] width 1359 height 2038
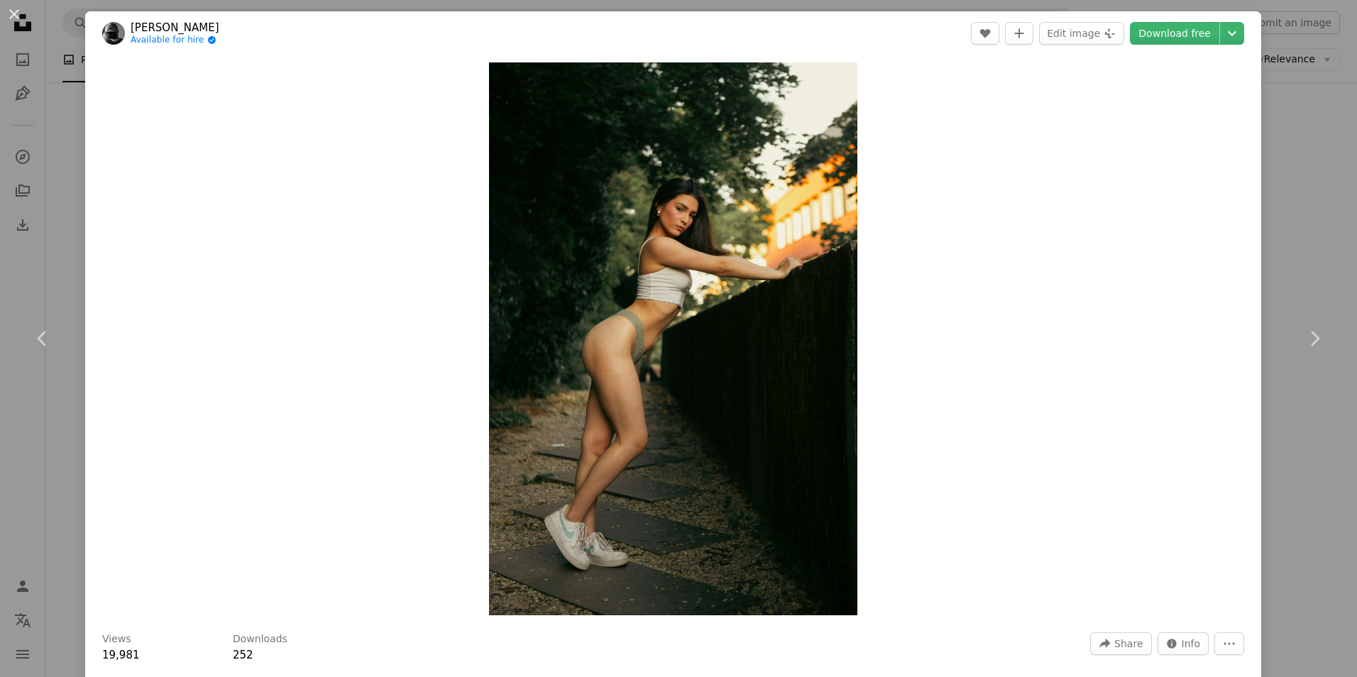
click at [1292, 205] on div "An X shape Chevron left Chevron right [PERSON_NAME] Available for hire A checkm…" at bounding box center [678, 338] width 1357 height 677
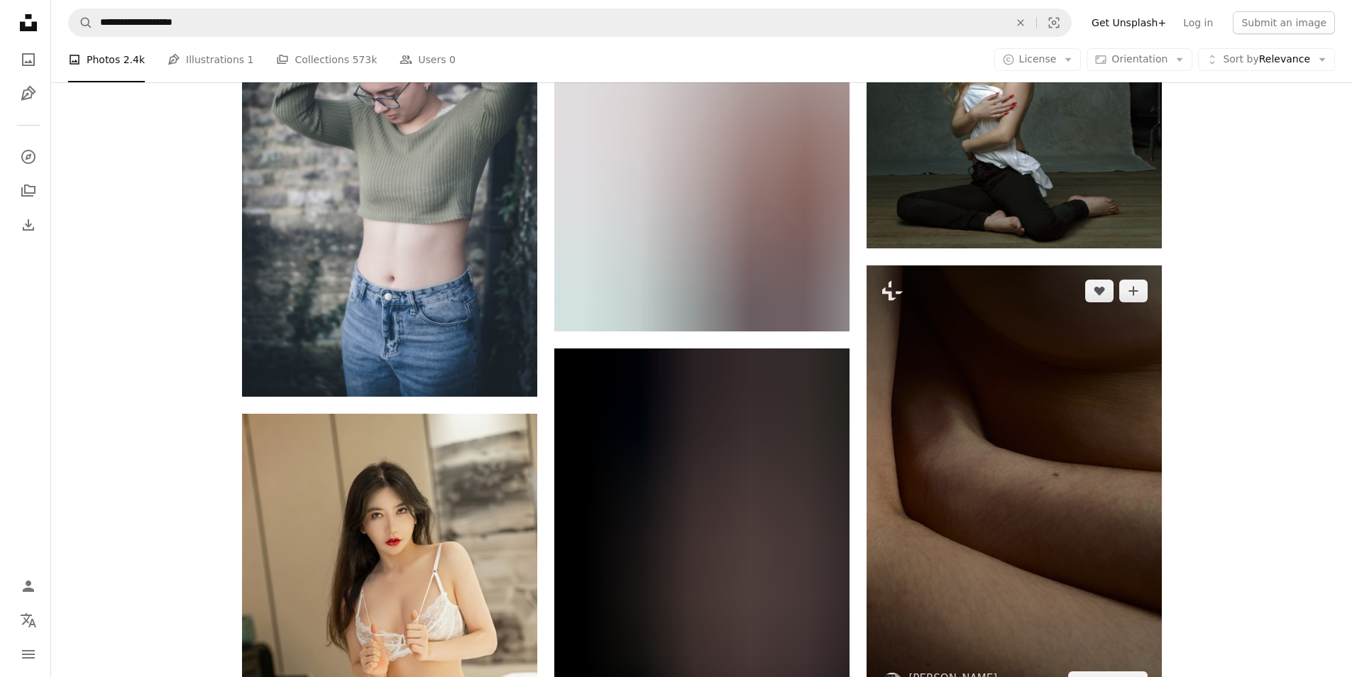
scroll to position [37263, 0]
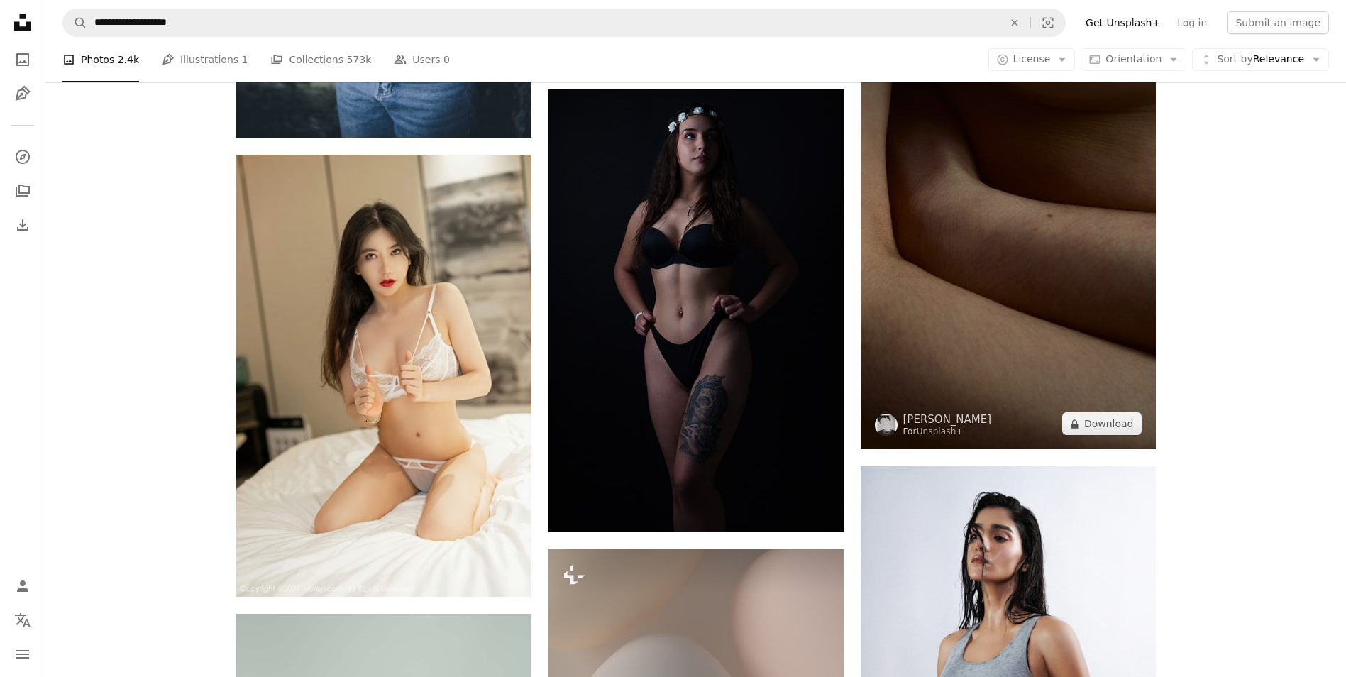
click at [1064, 245] on img at bounding box center [1008, 227] width 295 height 443
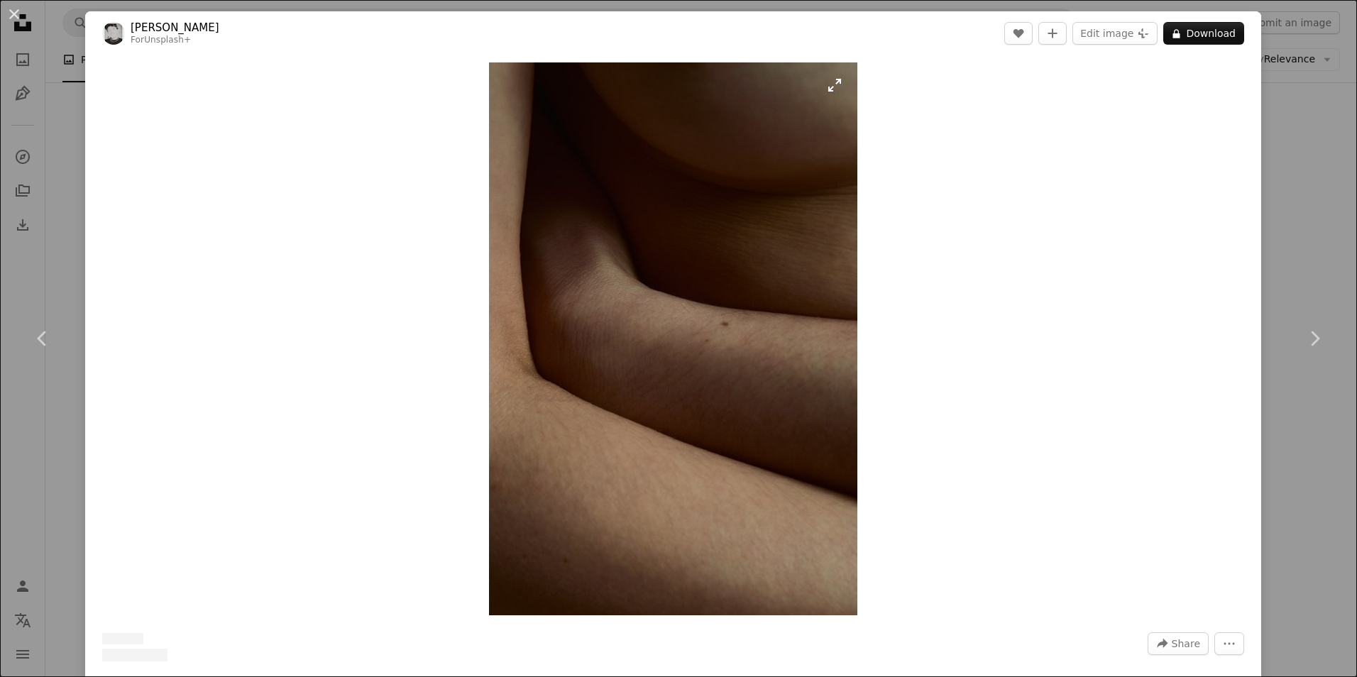
click at [687, 311] on img "Zoom in on this image" at bounding box center [673, 338] width 368 height 553
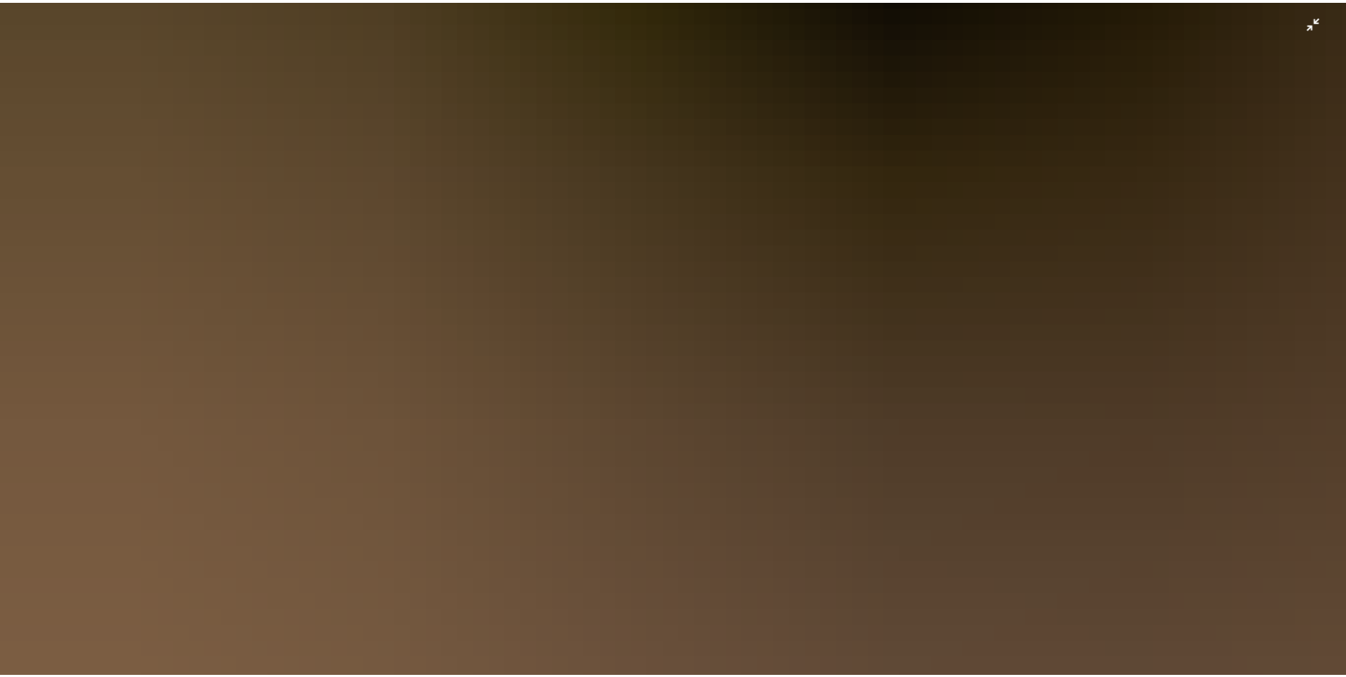
scroll to position [497, 0]
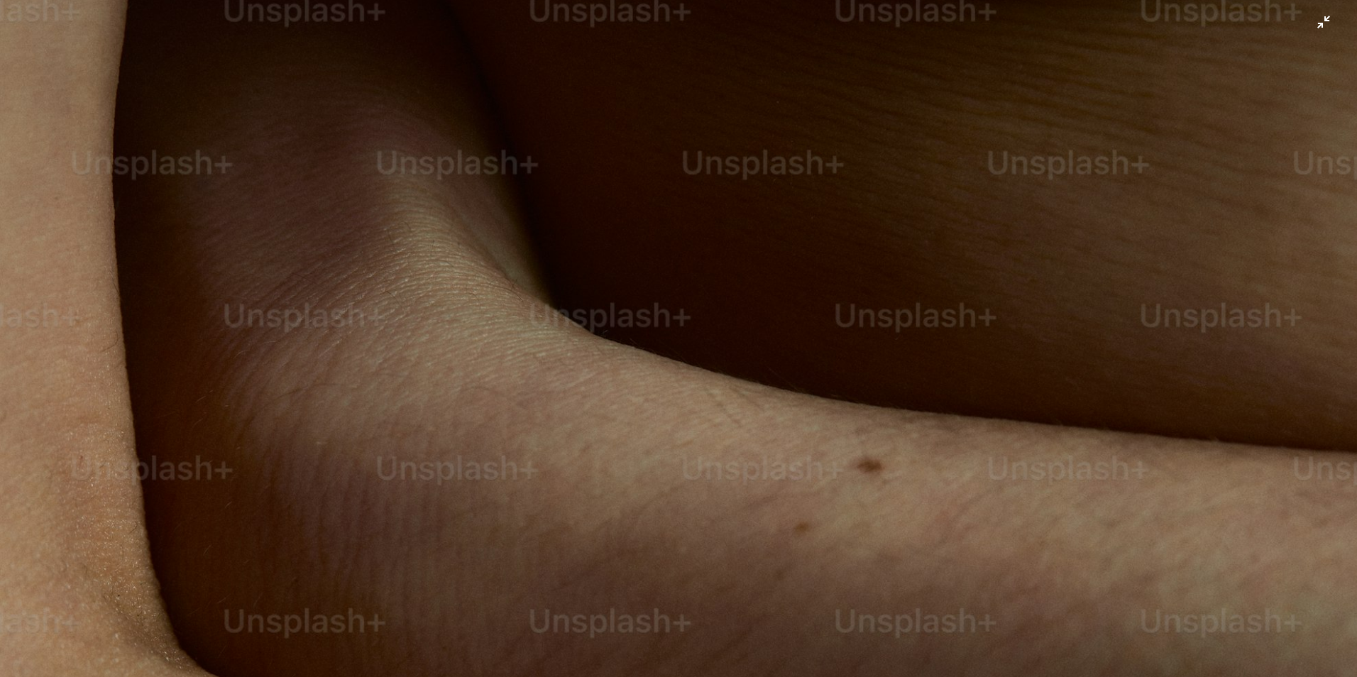
click at [881, 307] on img "Zoom out on this image" at bounding box center [678, 521] width 1359 height 2038
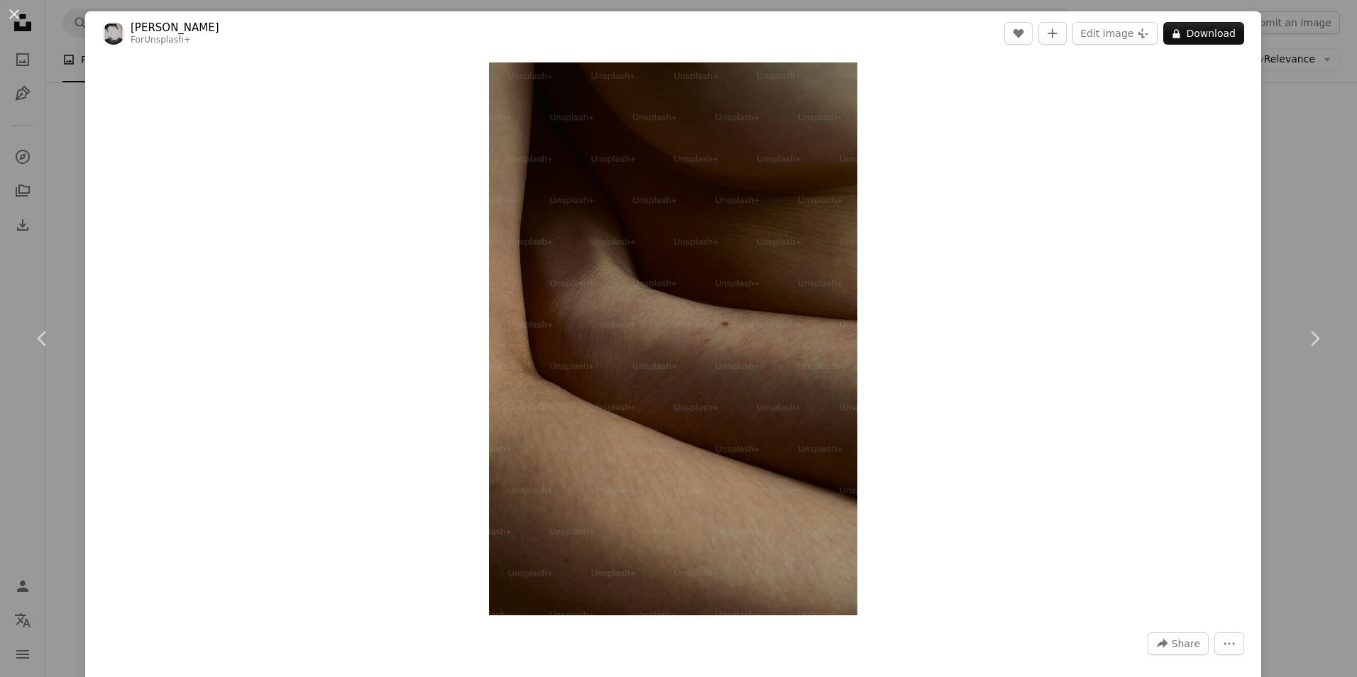
click at [1272, 229] on div "An X shape Chevron left Chevron right Edu [PERSON_NAME] For Unsplash+ A heart A…" at bounding box center [678, 338] width 1357 height 677
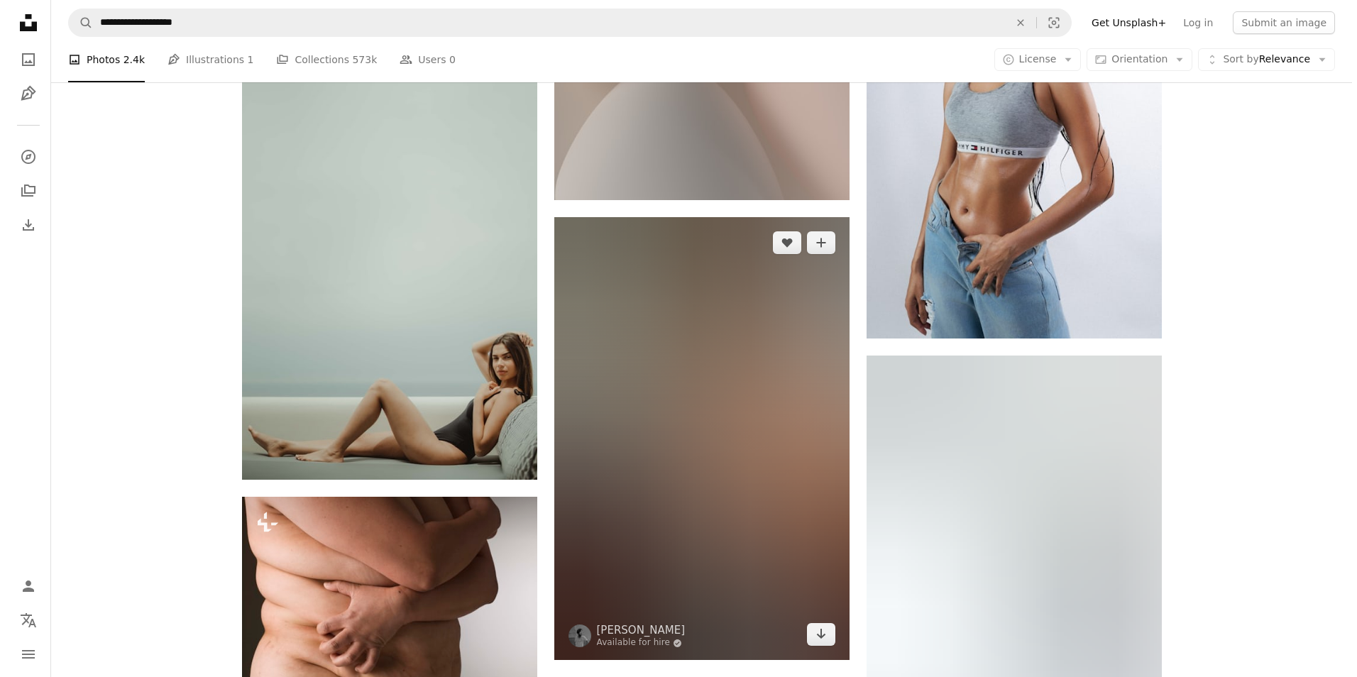
scroll to position [37830, 0]
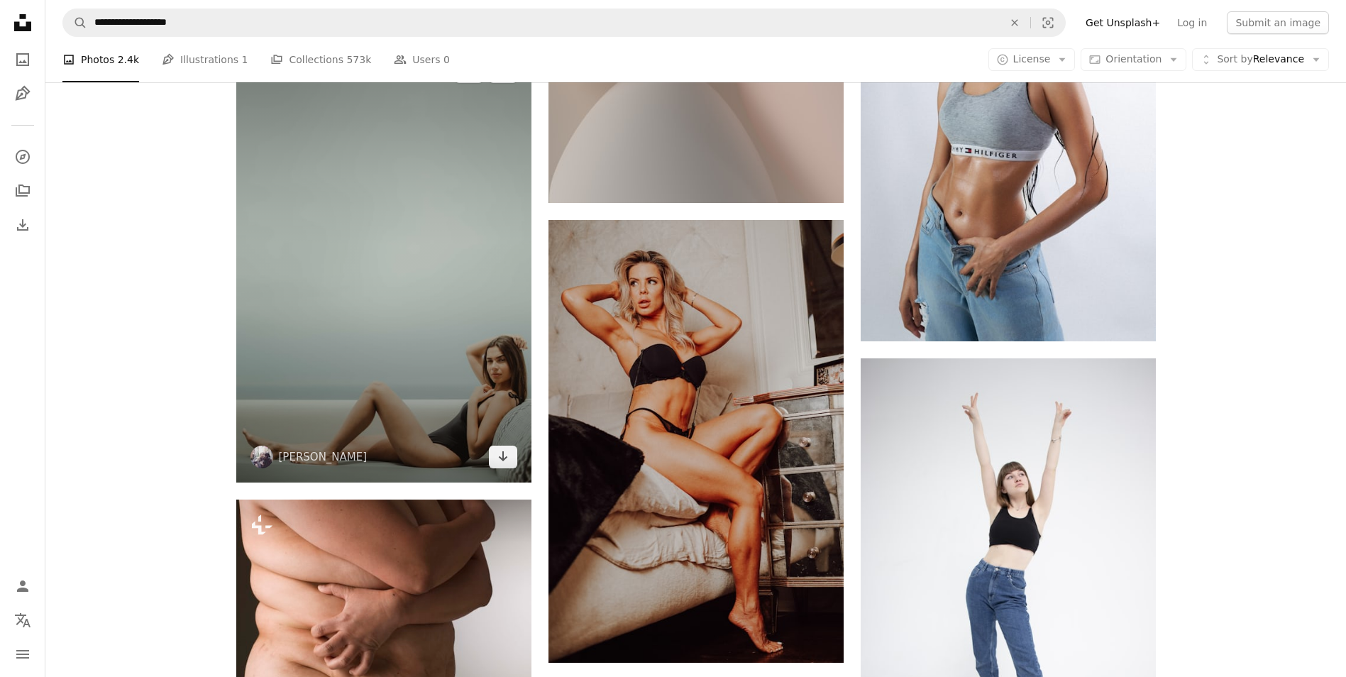
click at [383, 395] on img at bounding box center [383, 264] width 295 height 437
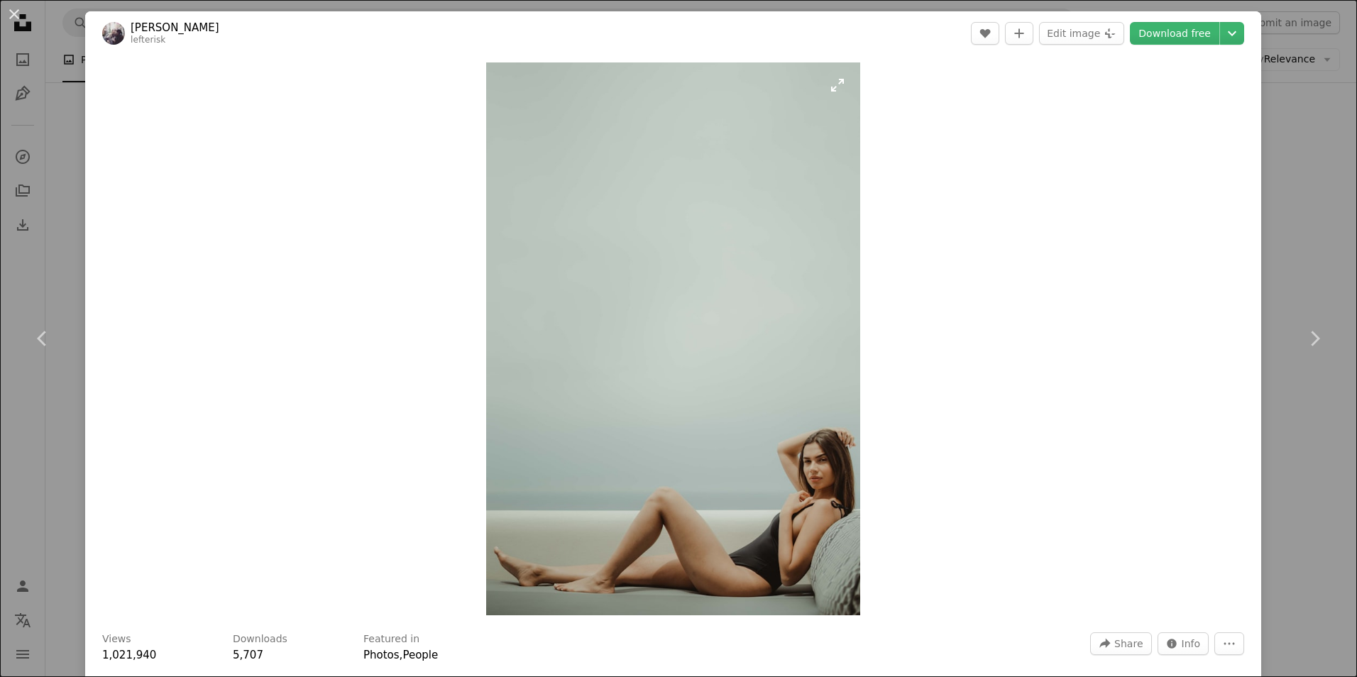
click at [800, 474] on img "Zoom in on this image" at bounding box center [673, 338] width 374 height 553
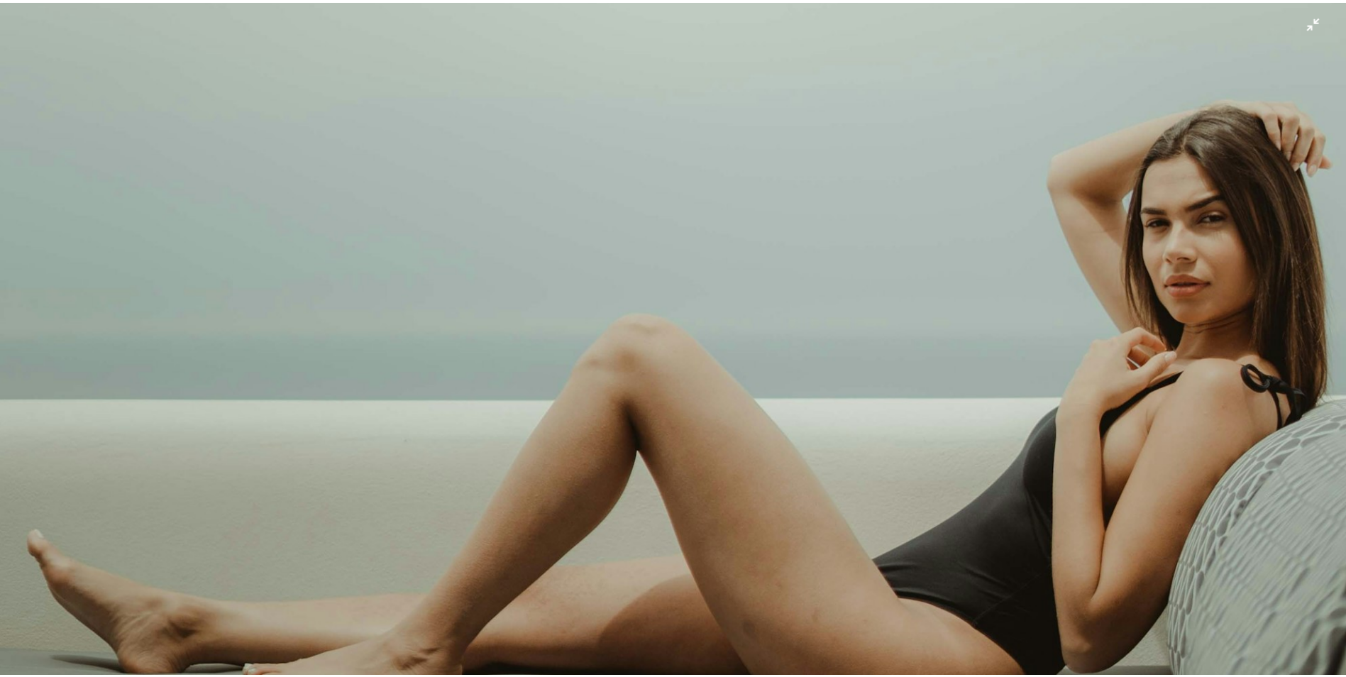
scroll to position [1297, 0]
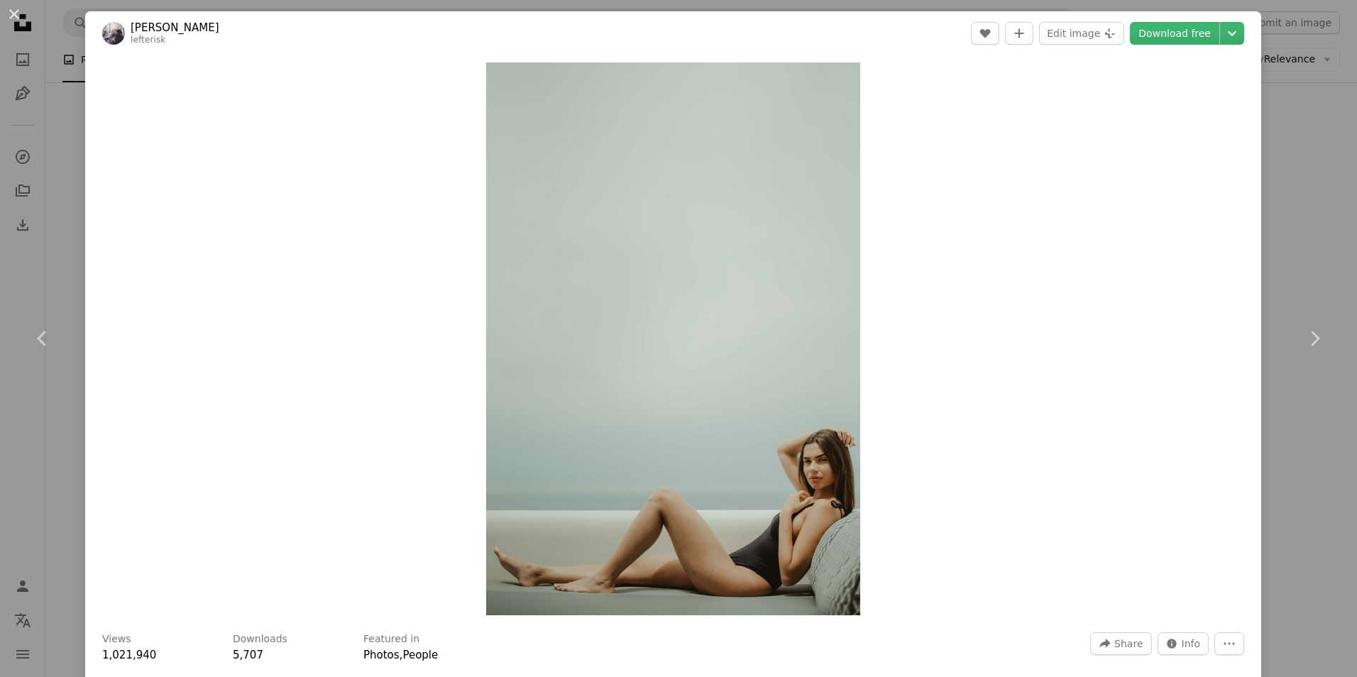
click at [1275, 205] on div "An X shape Chevron left Chevron right [PERSON_NAME] lefterisk A heart A plus si…" at bounding box center [678, 338] width 1357 height 677
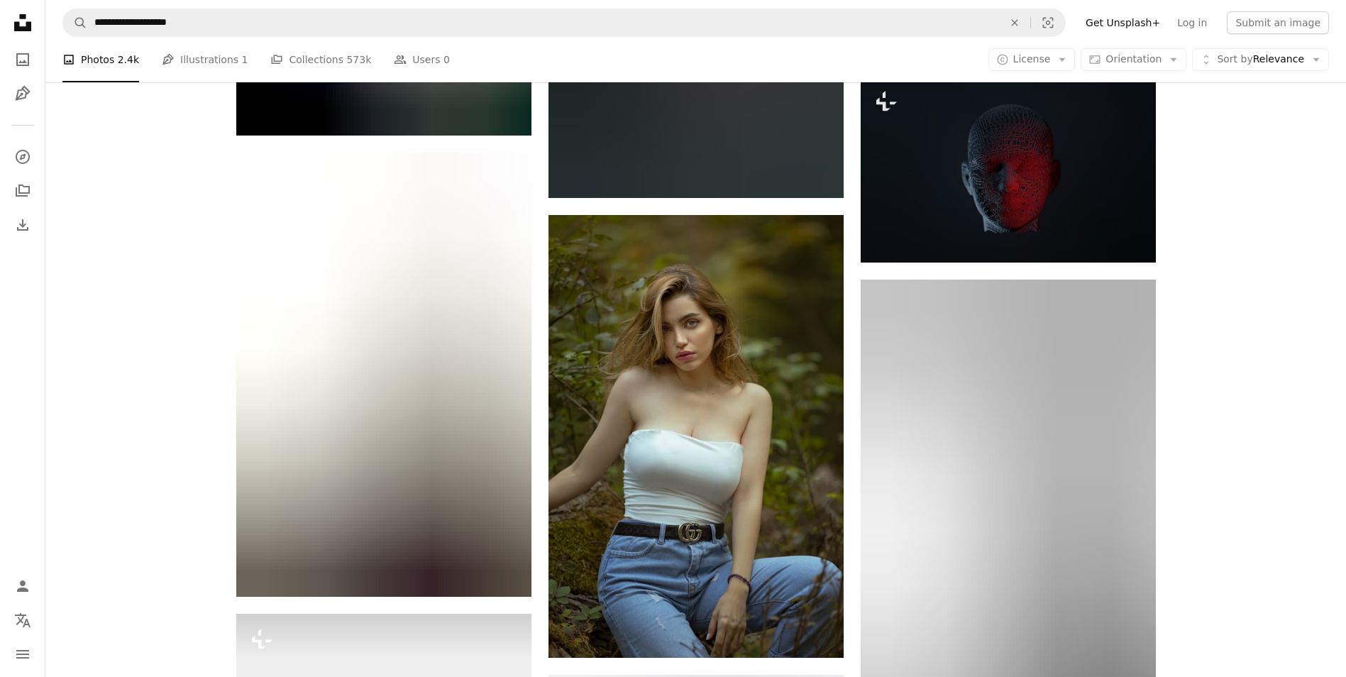
scroll to position [55504, 0]
